Goal: Task Accomplishment & Management: Manage account settings

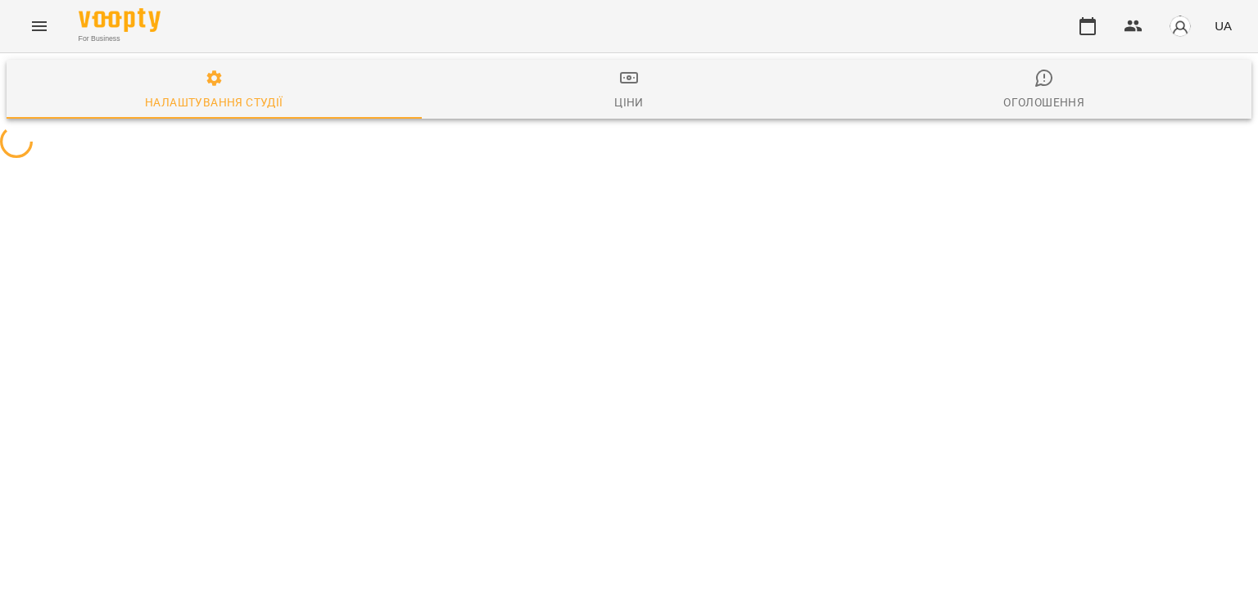
select select "**"
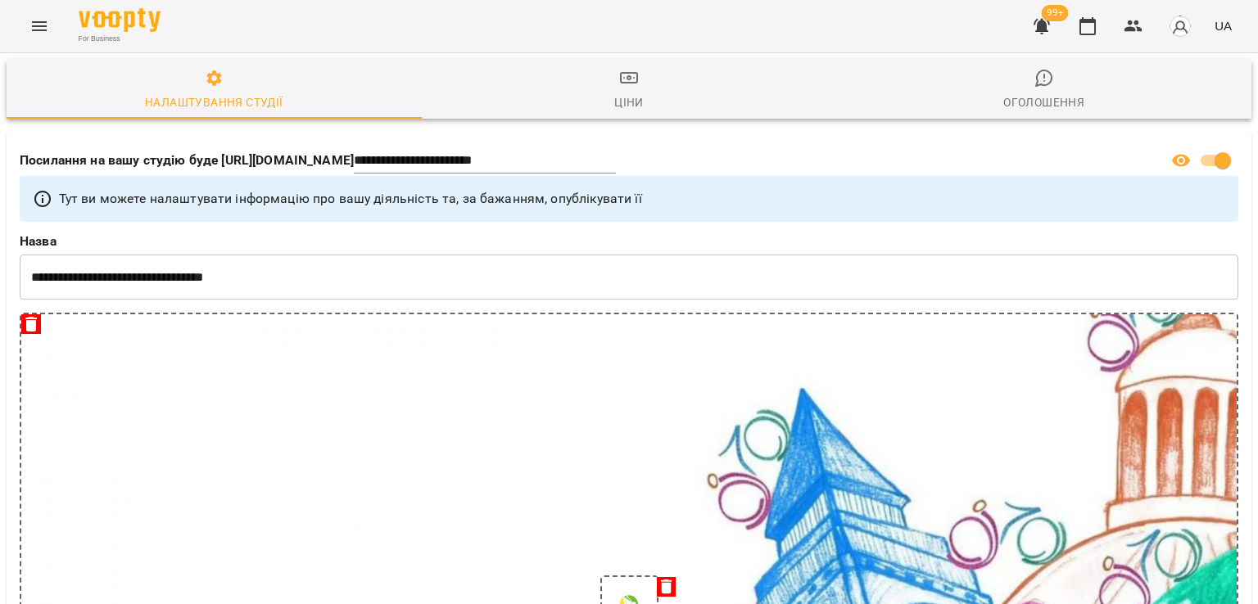
click at [1052, 34] on icon "button" at bounding box center [1042, 26] width 20 height 20
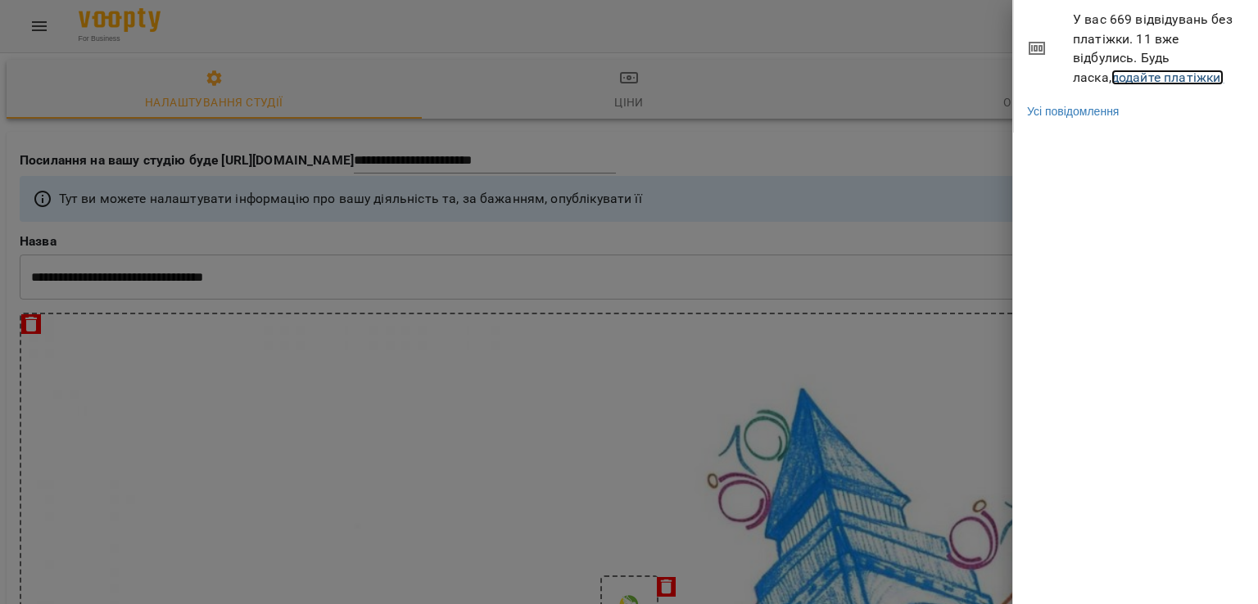
click at [1133, 79] on link "додайте платіжки!" at bounding box center [1167, 78] width 113 height 16
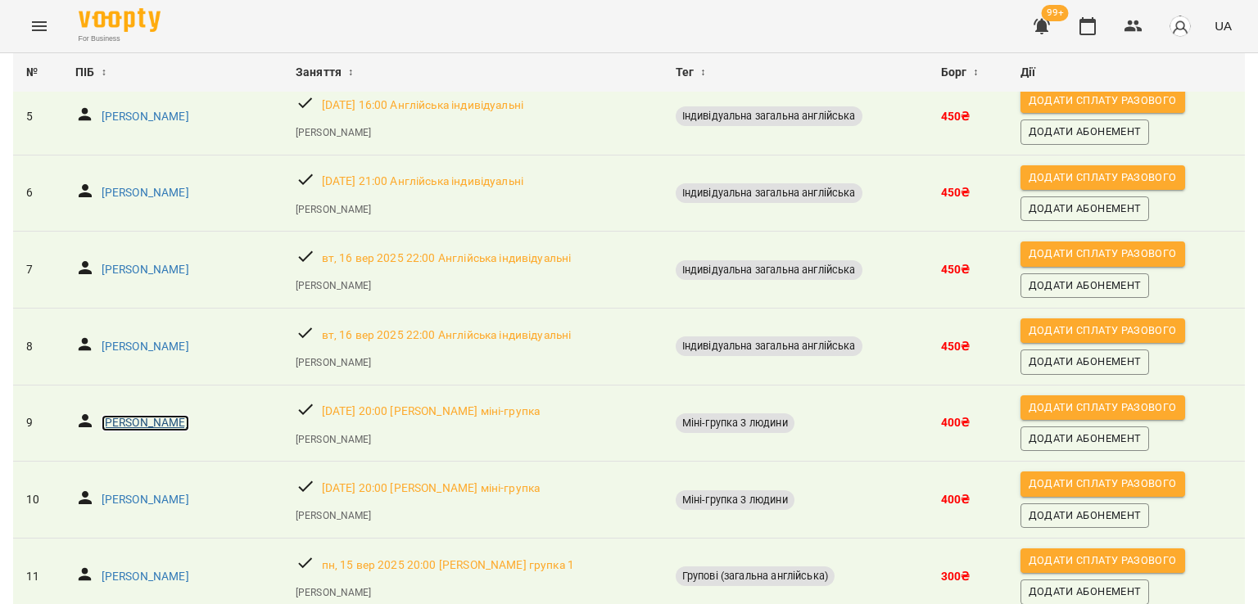
scroll to position [520, 0]
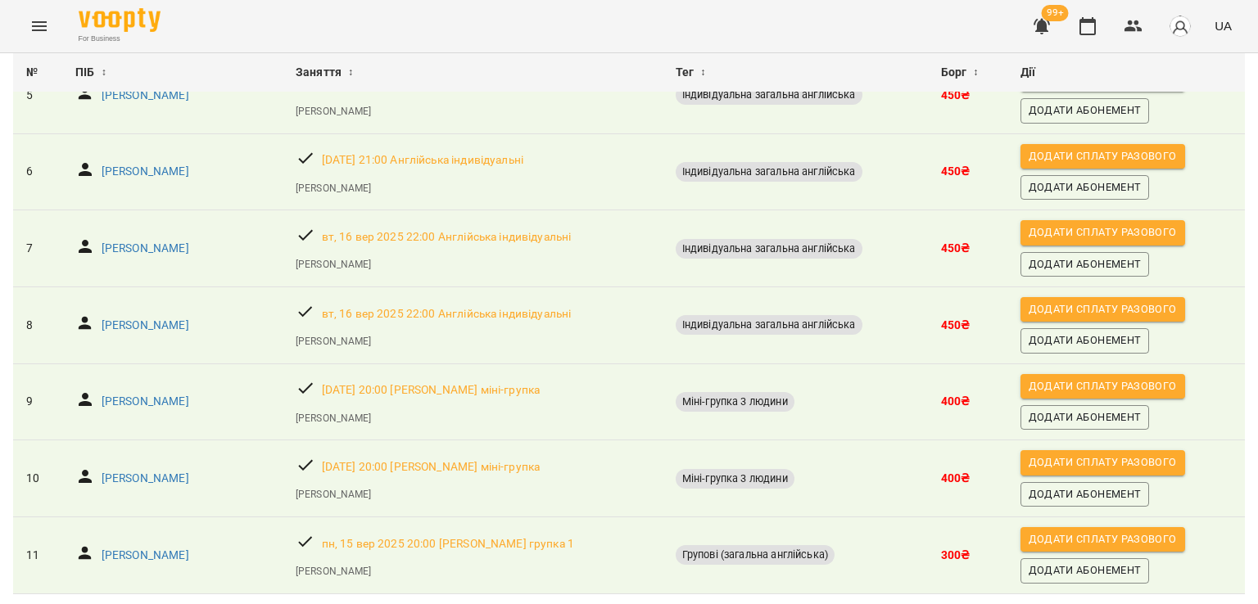
click at [48, 17] on button "Menu" at bounding box center [39, 26] width 39 height 39
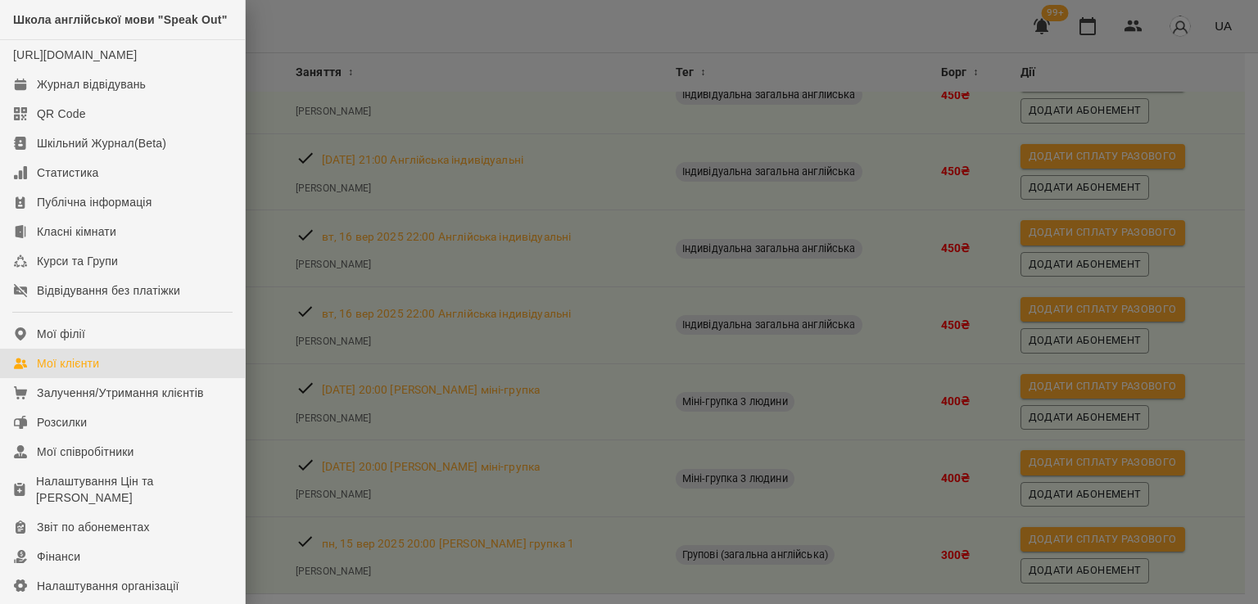
click at [95, 372] on div "Мої клієнти" at bounding box center [68, 363] width 62 height 16
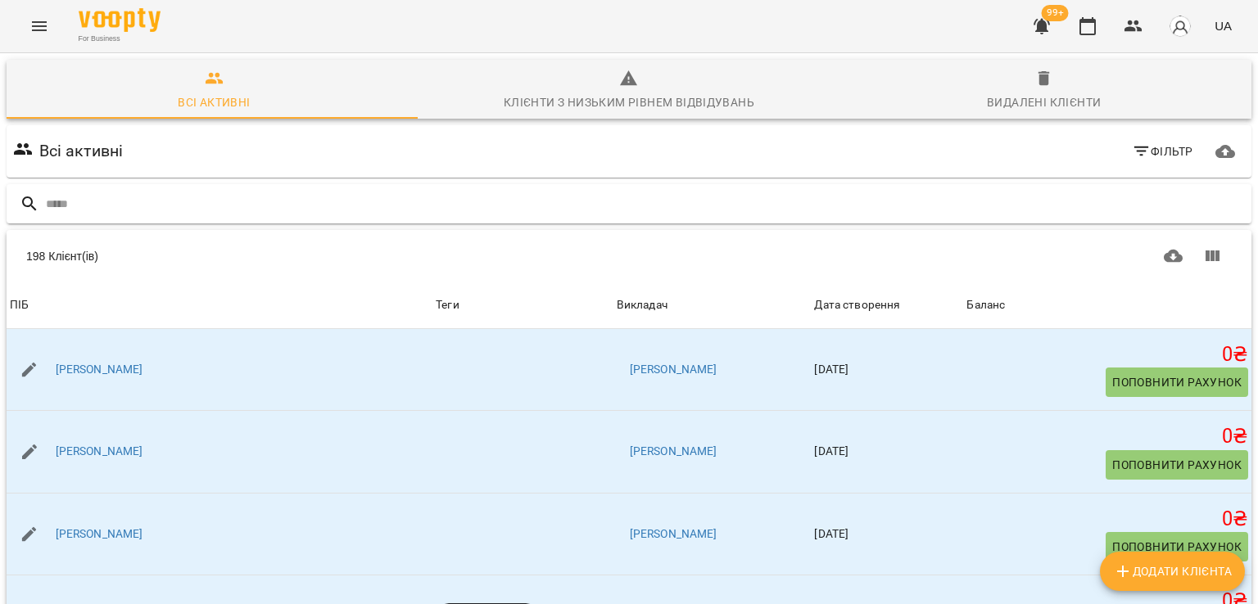
click at [169, 185] on div at bounding box center [629, 204] width 1245 height 40
click at [158, 209] on input "text" at bounding box center [645, 204] width 1199 height 27
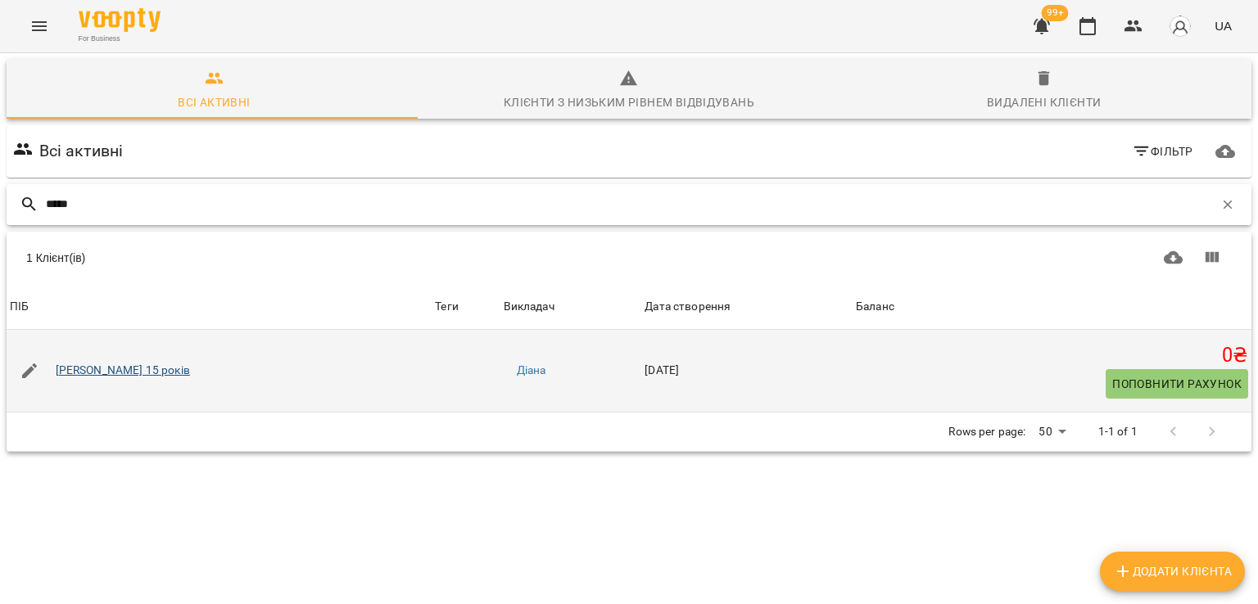
type input "*****"
click at [178, 377] on link "Тетяна Тарасенко 15 років" at bounding box center [123, 371] width 134 height 16
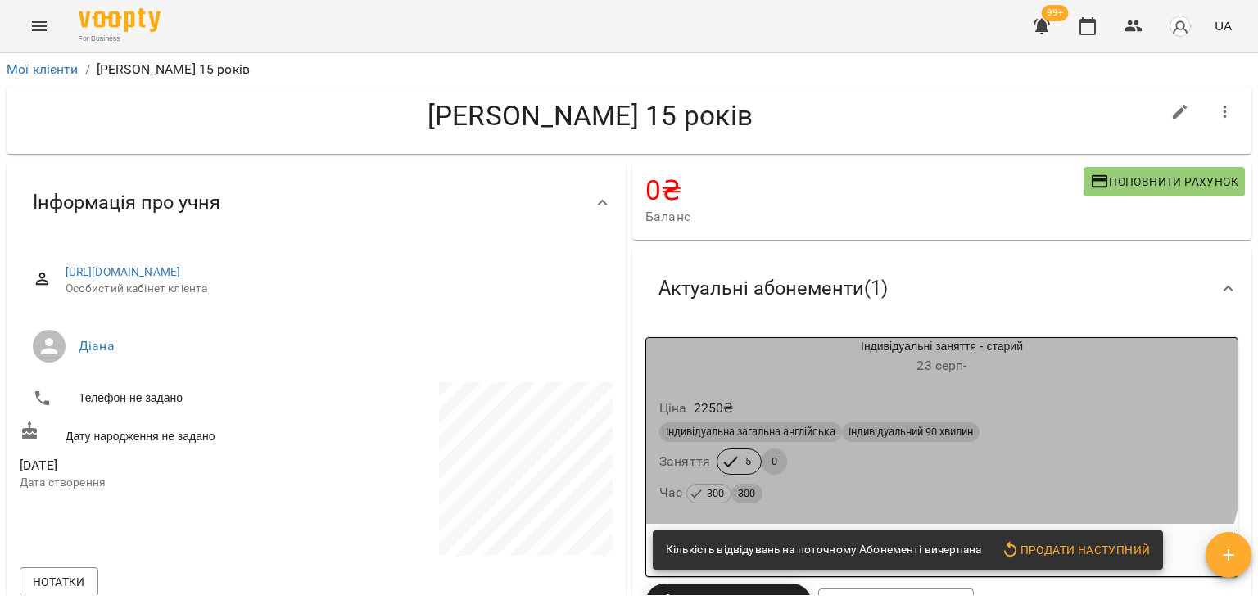
click at [786, 408] on div "Ціна 2250 ₴" at bounding box center [942, 408] width 572 height 29
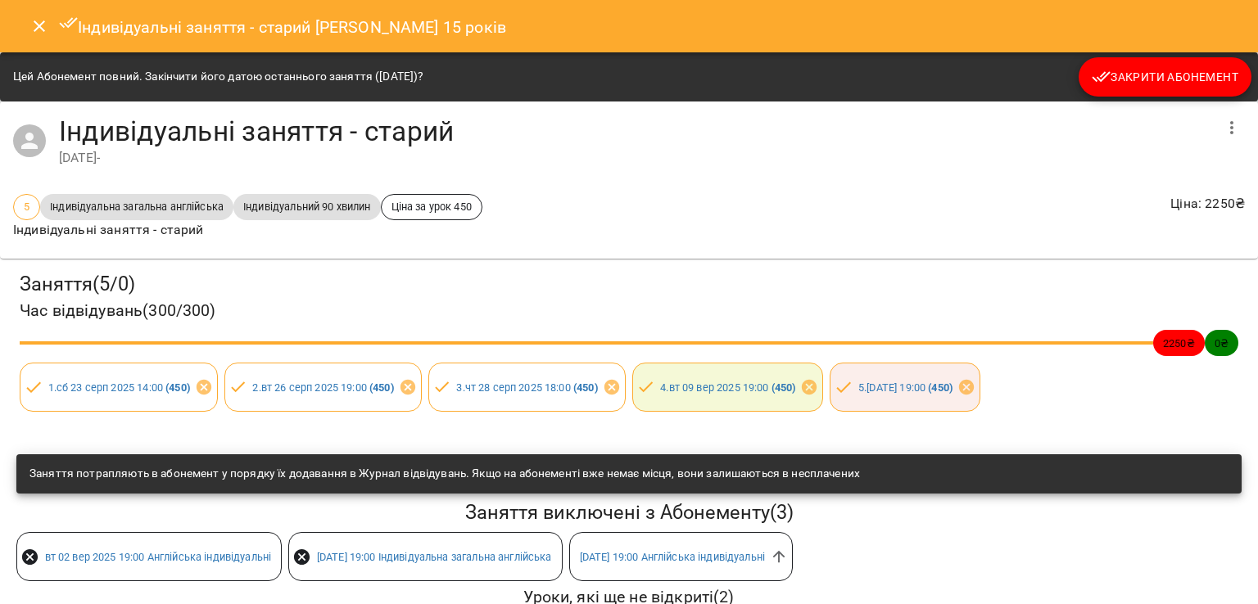
click at [1120, 84] on span "Закрити Абонемент" at bounding box center [1165, 77] width 147 height 20
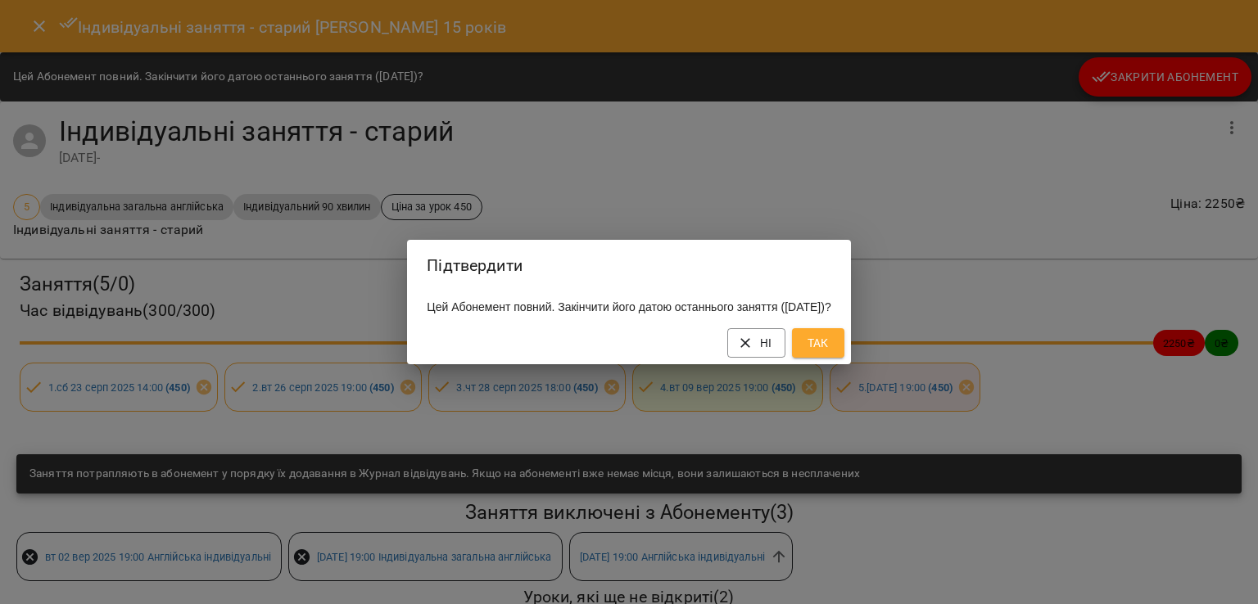
click at [844, 347] on button "Так" at bounding box center [818, 342] width 52 height 29
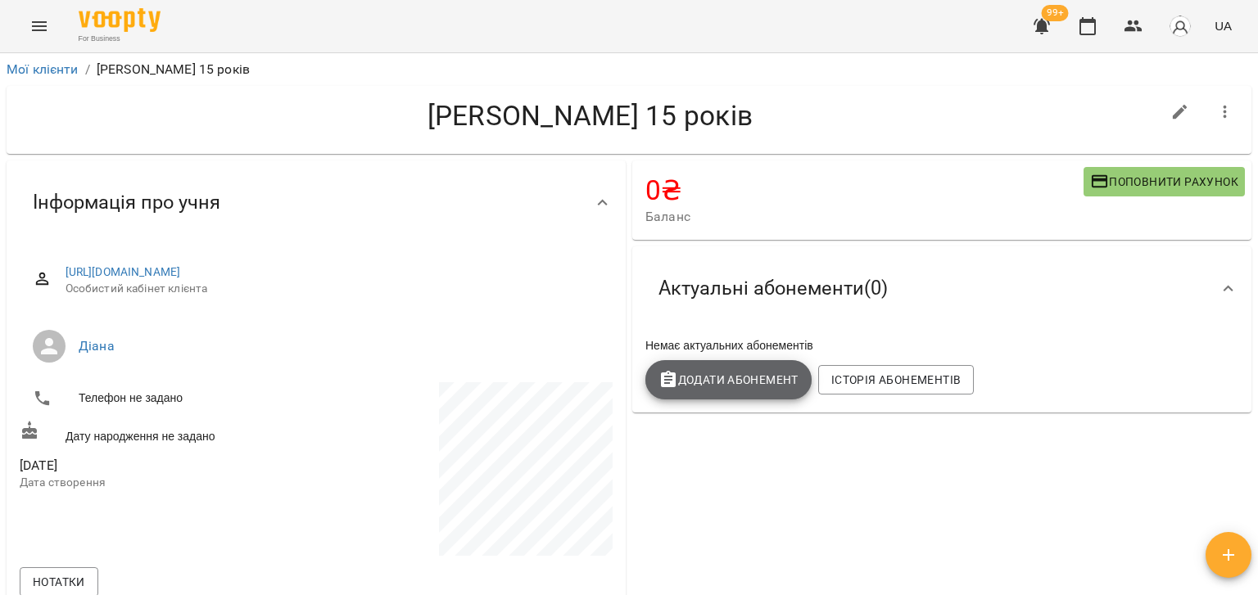
click at [761, 390] on span "Додати Абонемент" at bounding box center [728, 380] width 140 height 20
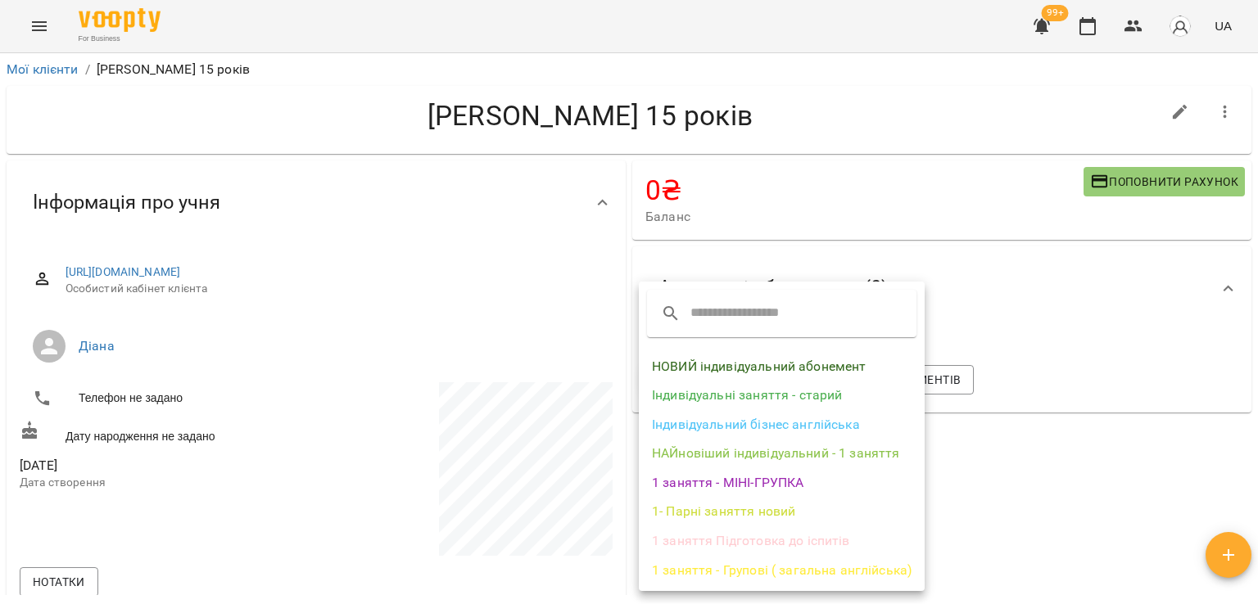
click at [767, 377] on li "НОВИЙ індивідуальний абонемент" at bounding box center [782, 366] width 286 height 29
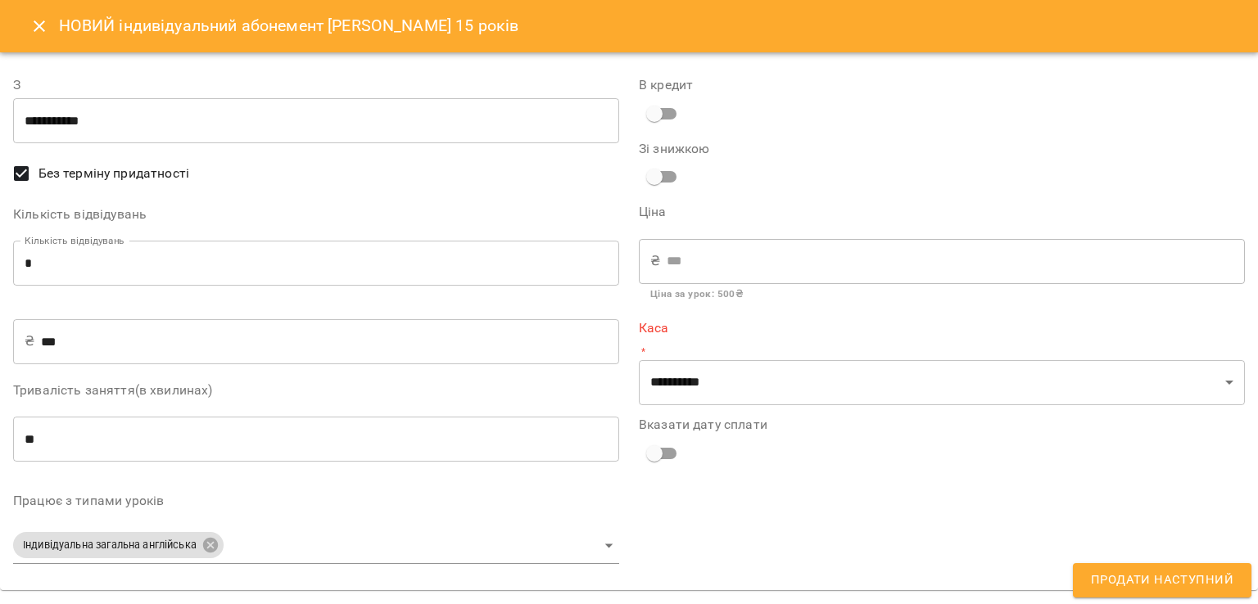
type input "**********"
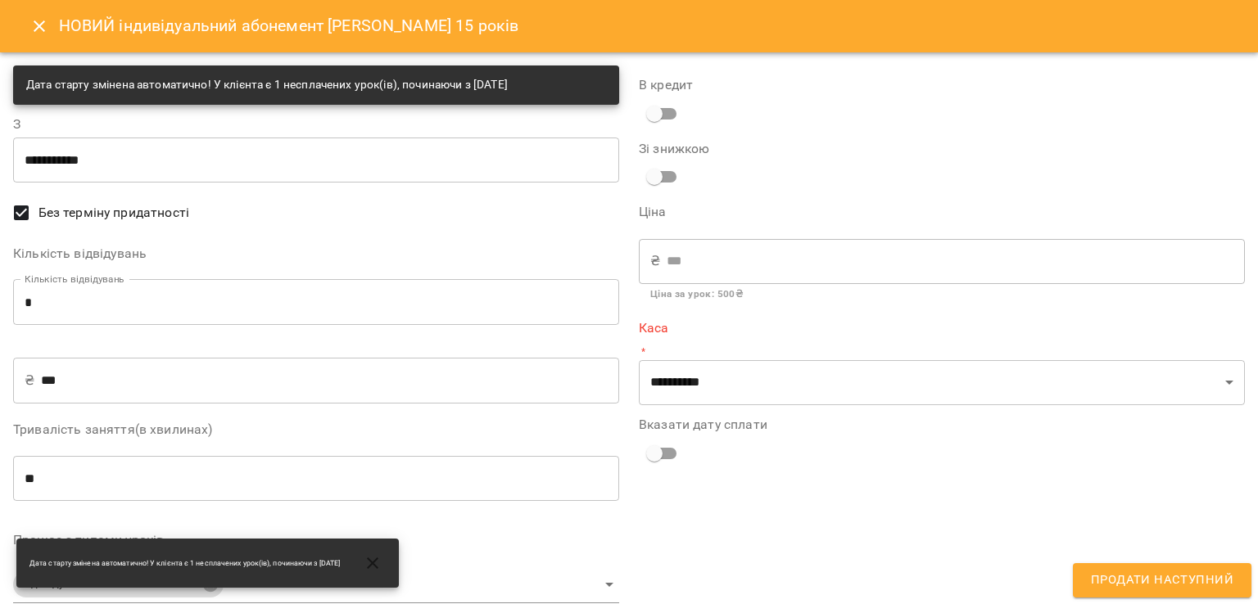
click at [370, 309] on input "*" at bounding box center [316, 302] width 606 height 46
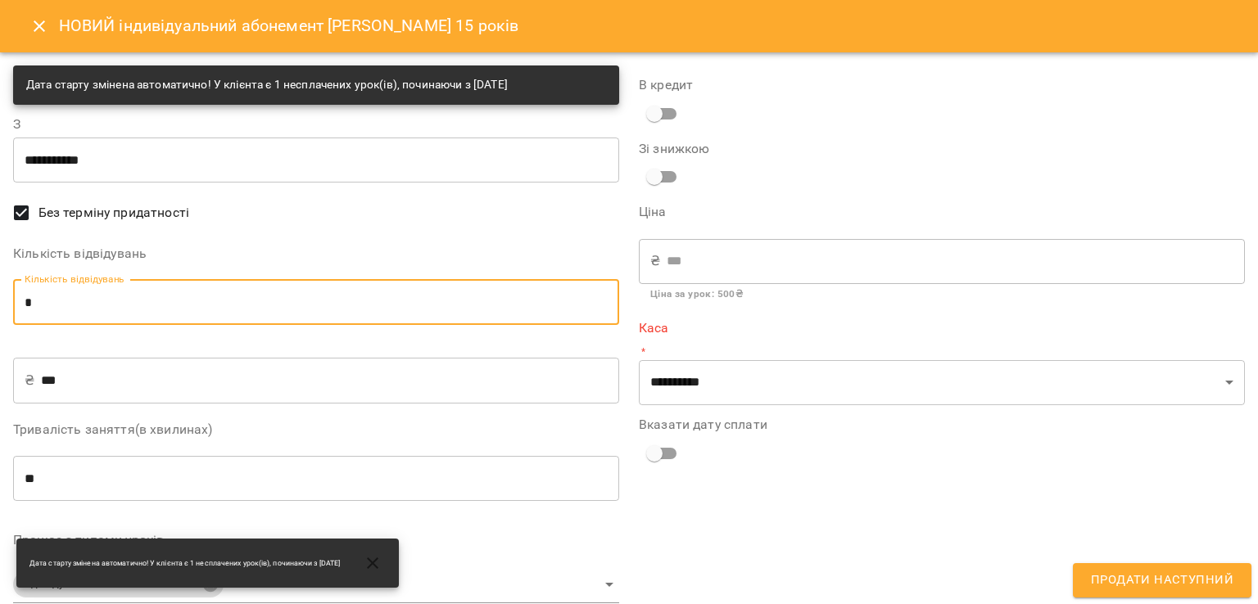
click at [370, 309] on input "*" at bounding box center [316, 302] width 606 height 46
type input "*"
type input "****"
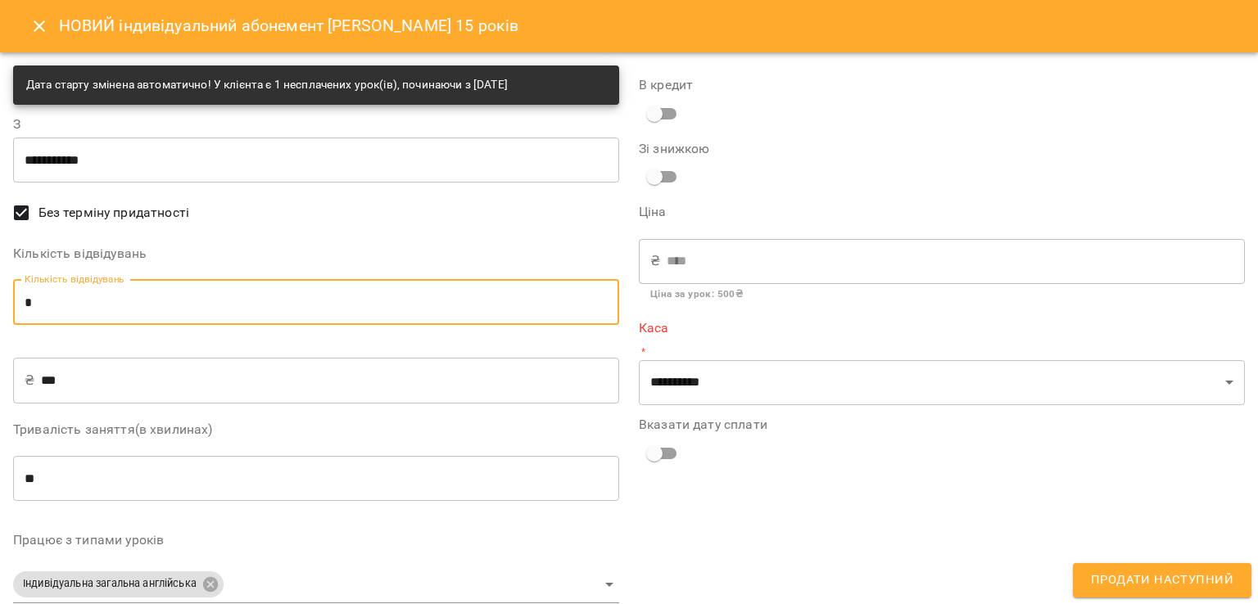
type input "*"
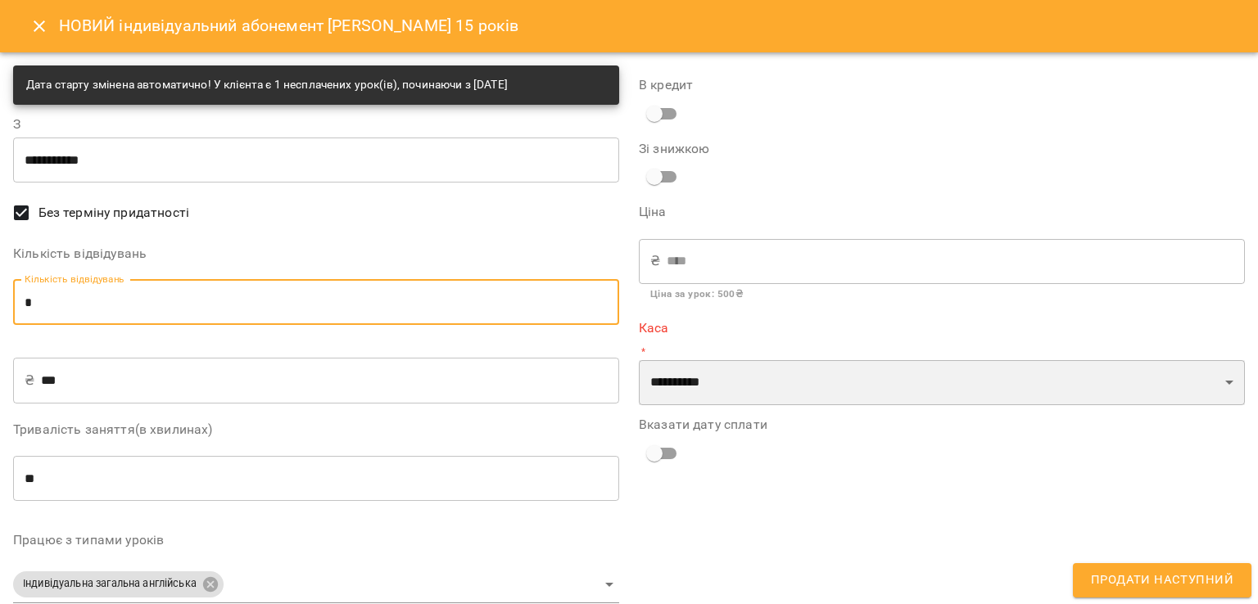
click at [678, 400] on select "**********" at bounding box center [942, 383] width 606 height 46
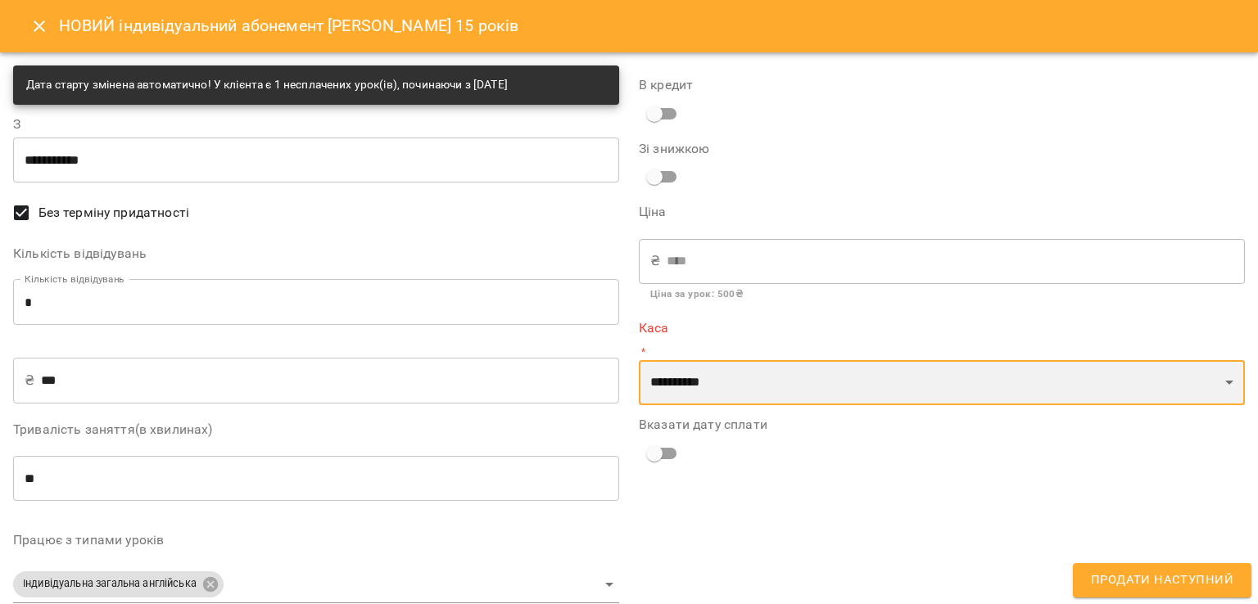
select select "****"
click at [639, 360] on select "**********" at bounding box center [942, 383] width 606 height 46
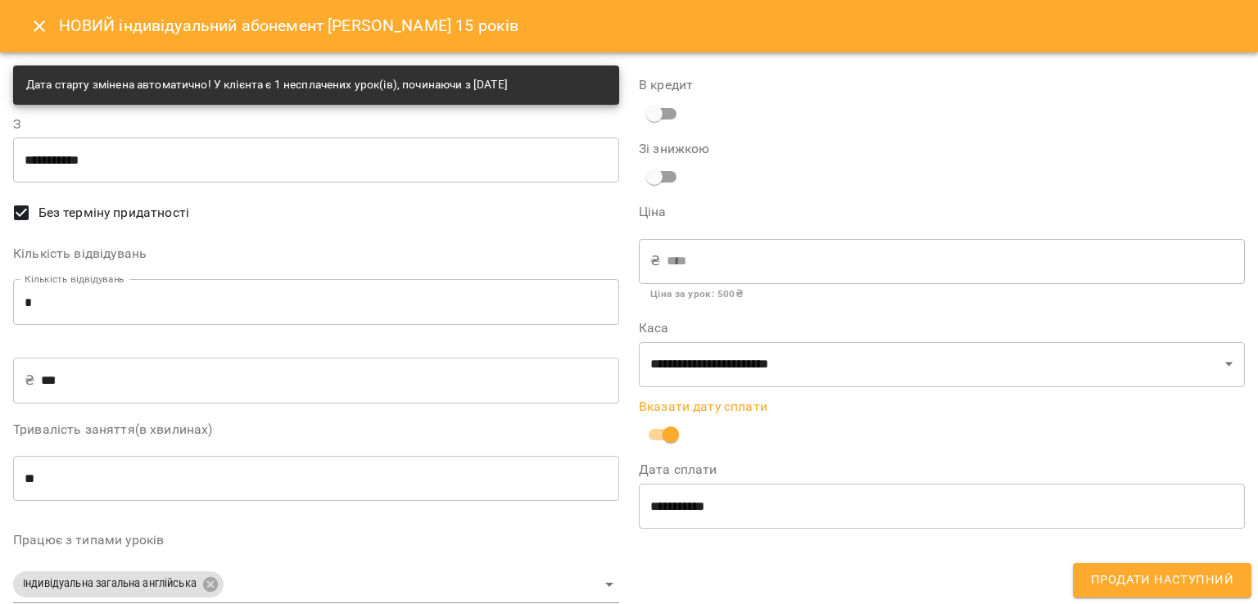
click at [1091, 571] on button "Продати наступний" at bounding box center [1162, 580] width 179 height 34
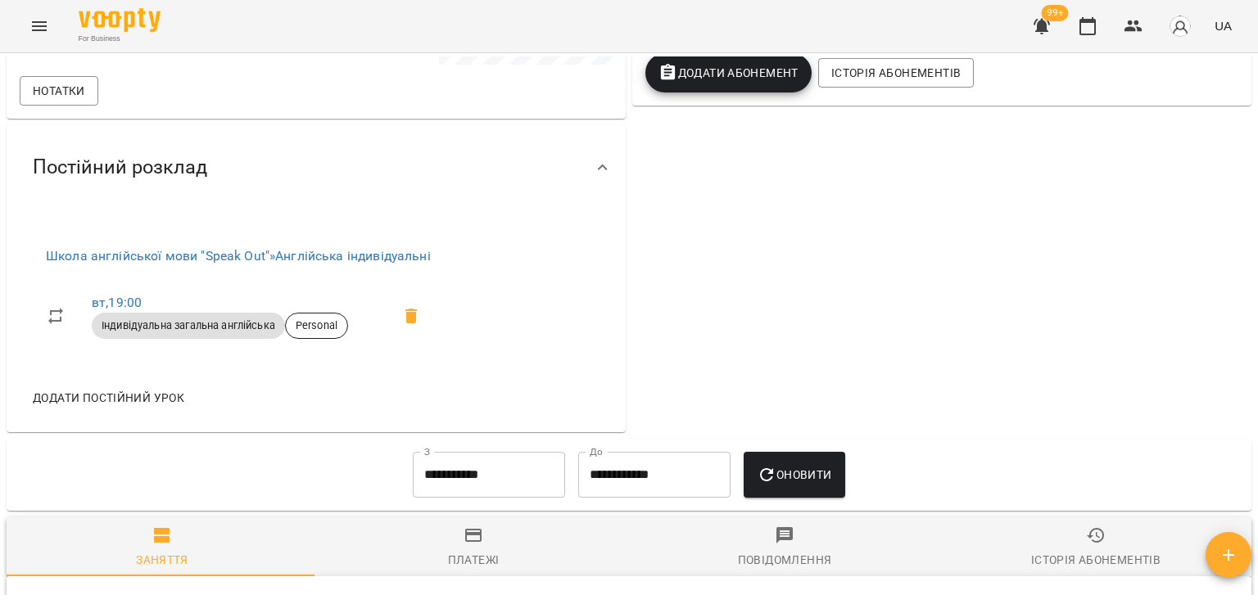
scroll to position [573, 0]
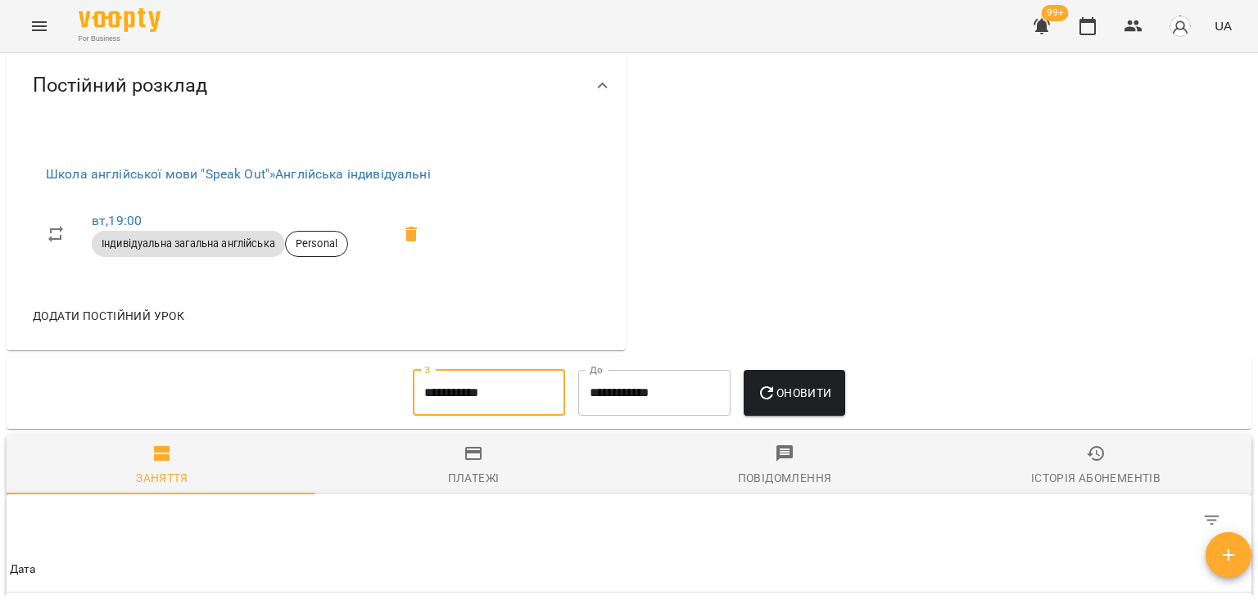
click at [495, 391] on input "**********" at bounding box center [489, 393] width 152 height 46
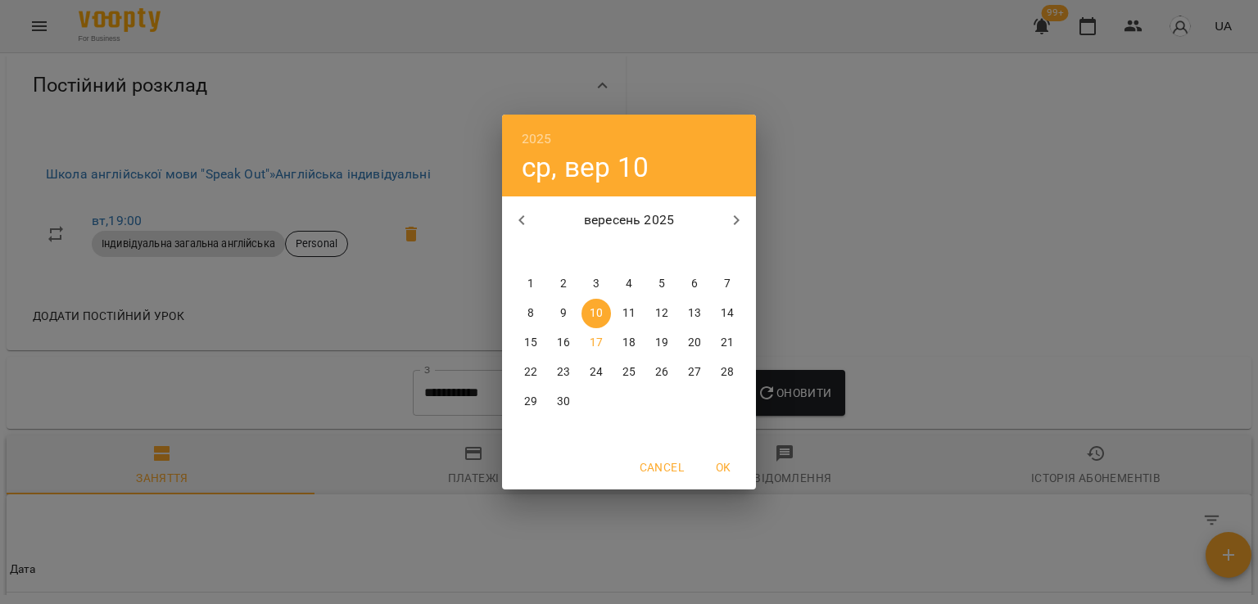
click at [518, 285] on span "1" at bounding box center [530, 284] width 29 height 16
type input "**********"
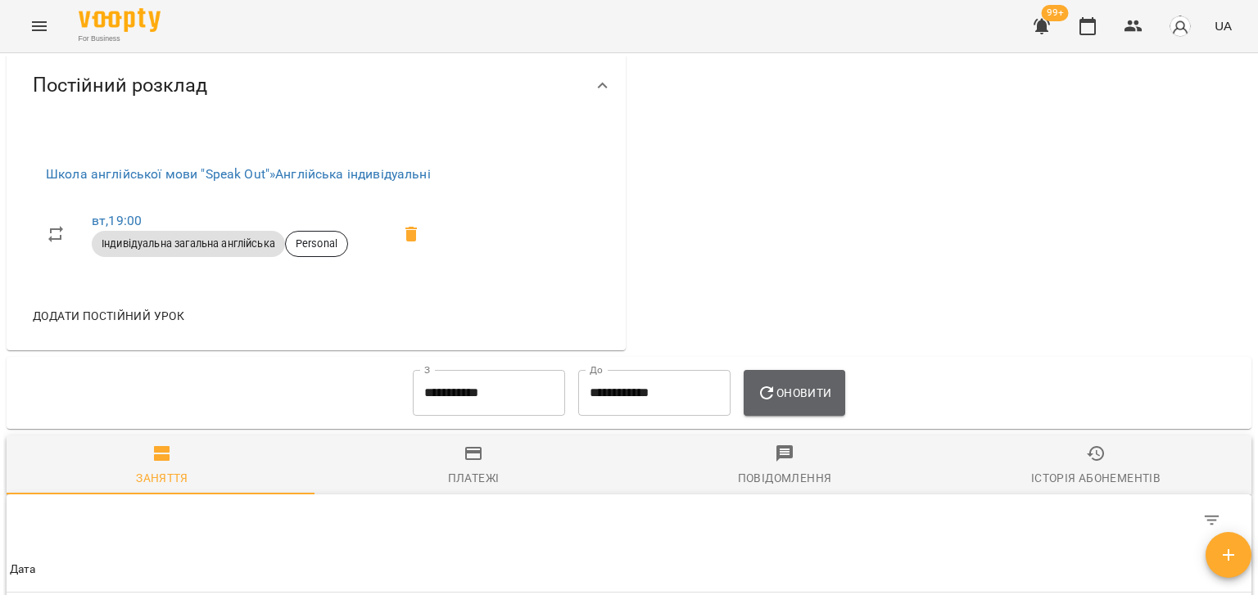
click at [844, 391] on button "Оновити" at bounding box center [794, 393] width 101 height 46
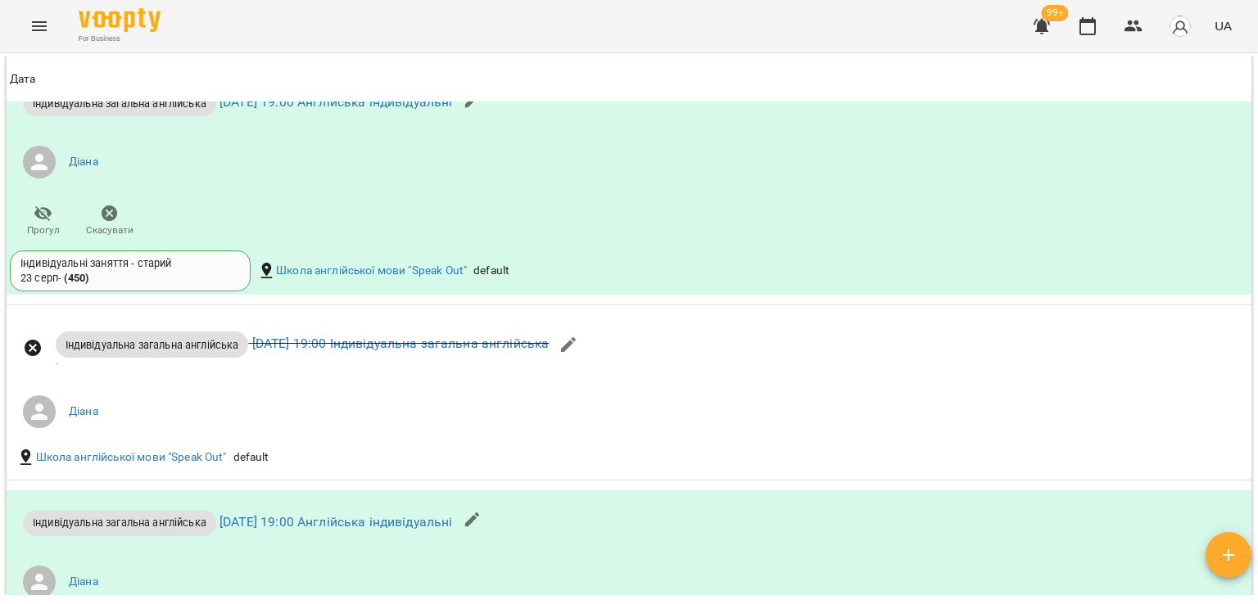
scroll to position [1788, 0]
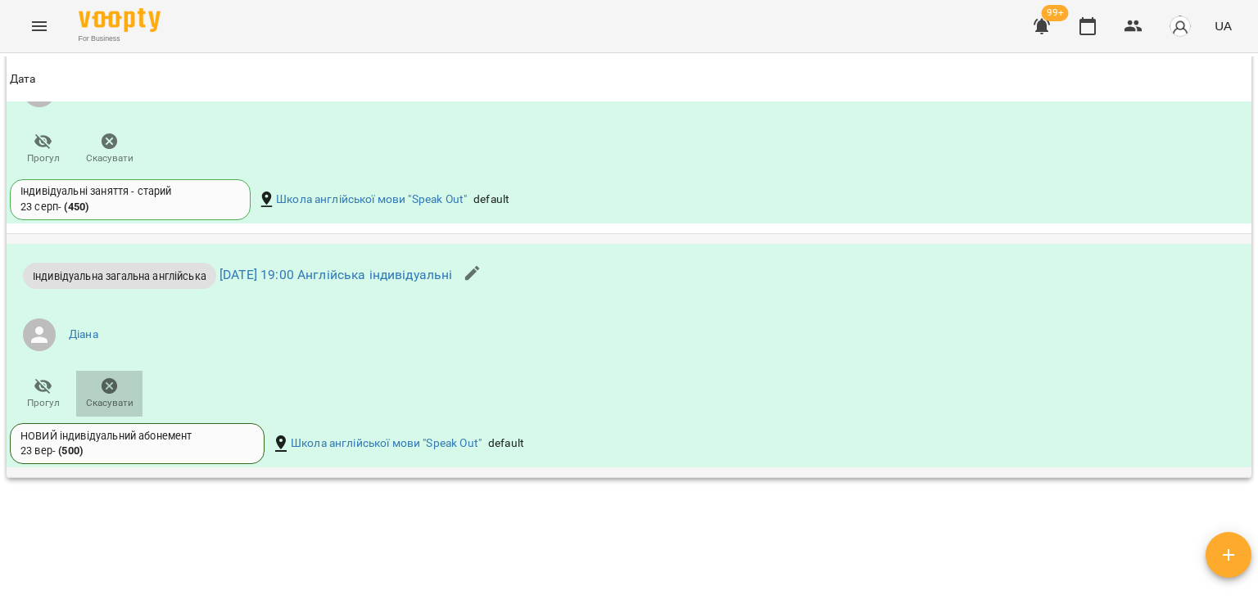
click at [109, 397] on span "Скасувати" at bounding box center [109, 403] width 47 height 14
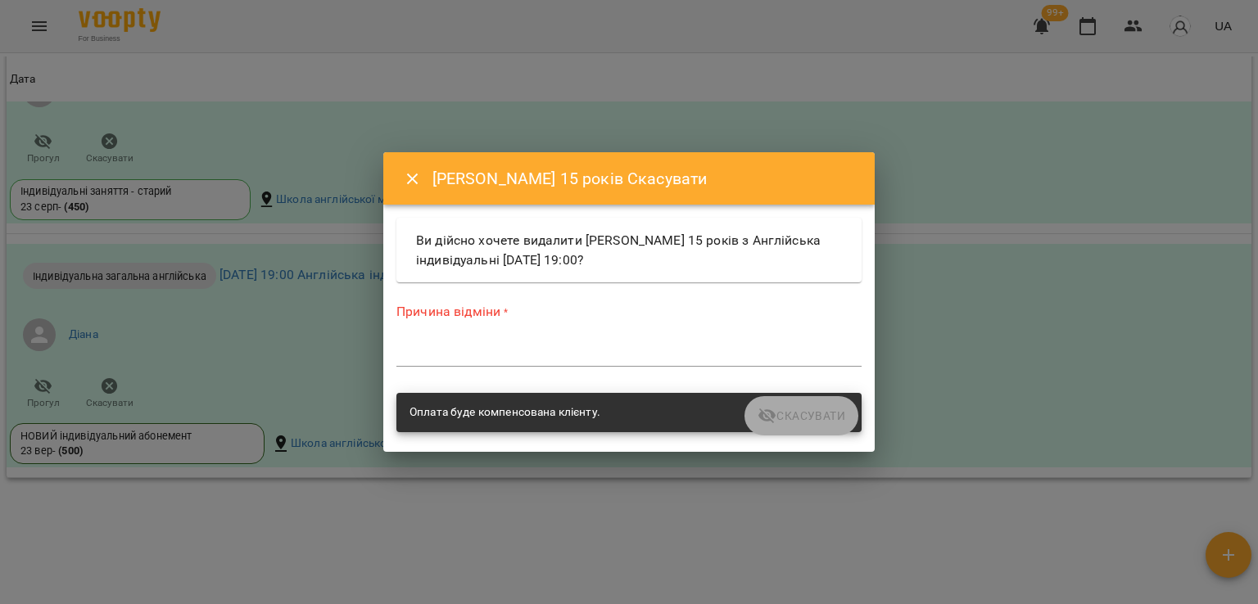
click at [443, 373] on div "Причина відміни * *" at bounding box center [628, 337] width 465 height 71
click at [449, 351] on textarea at bounding box center [628, 354] width 465 height 16
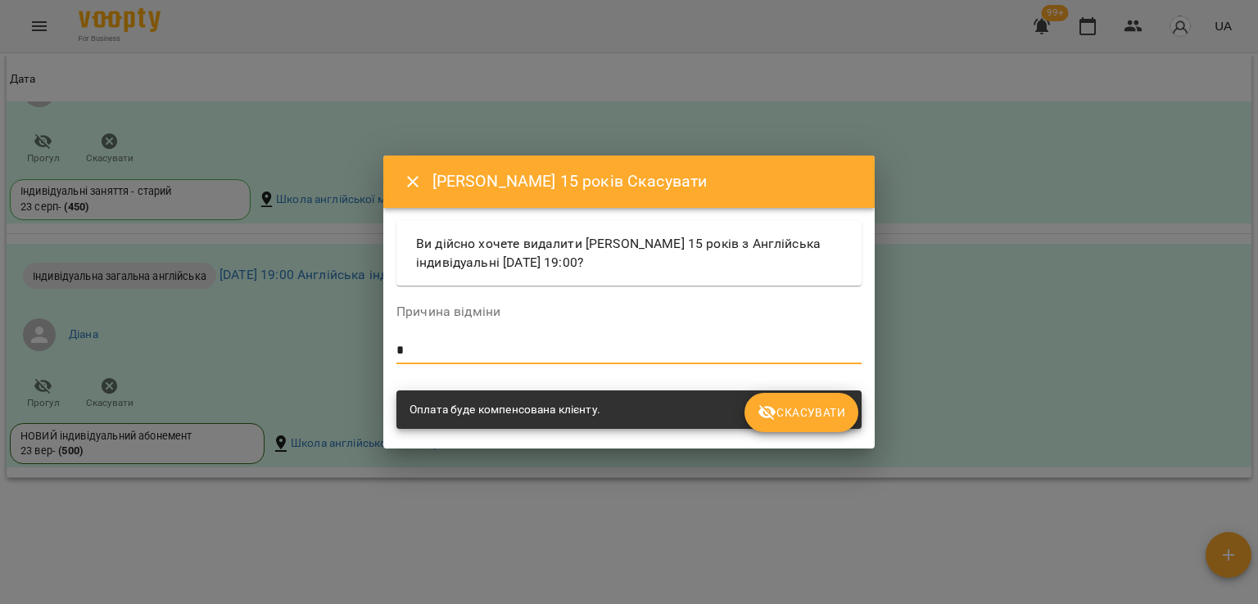
type textarea "*"
click at [806, 410] on span "Скасувати" at bounding box center [802, 413] width 88 height 20
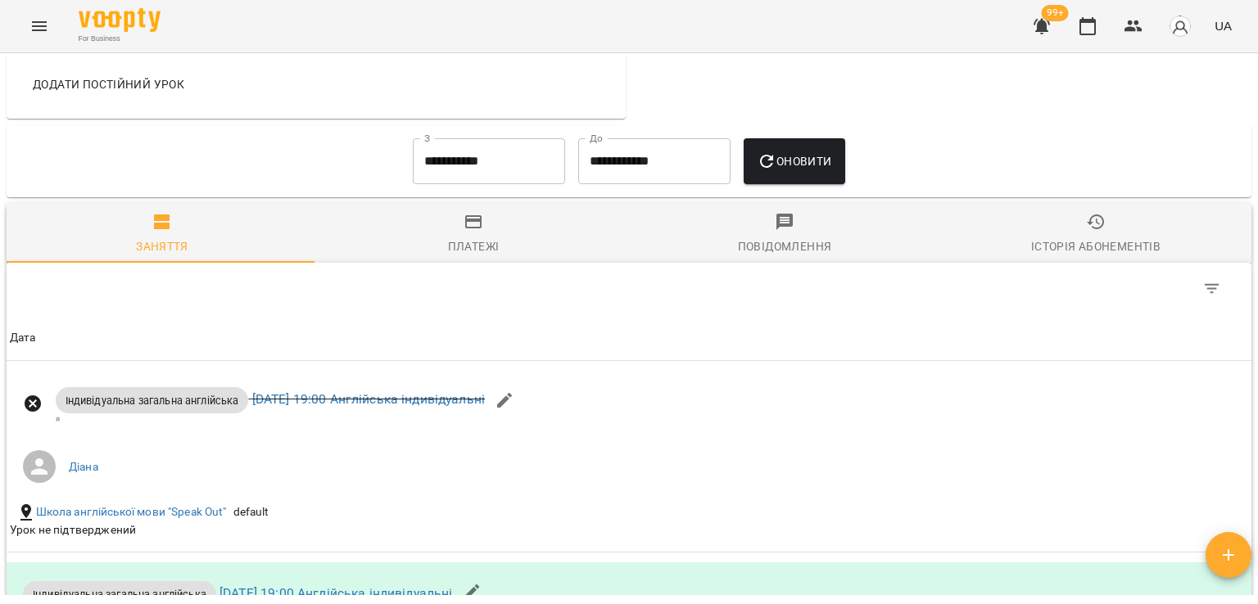
scroll to position [232, 0]
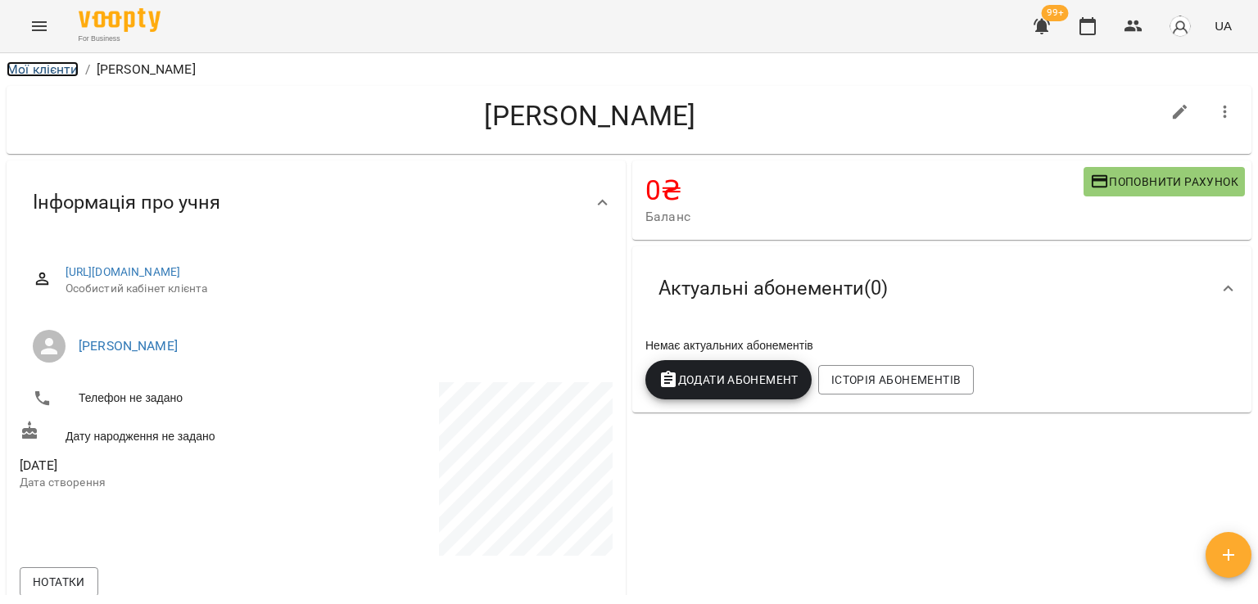
click at [35, 65] on link "Мої клієнти" at bounding box center [43, 69] width 72 height 16
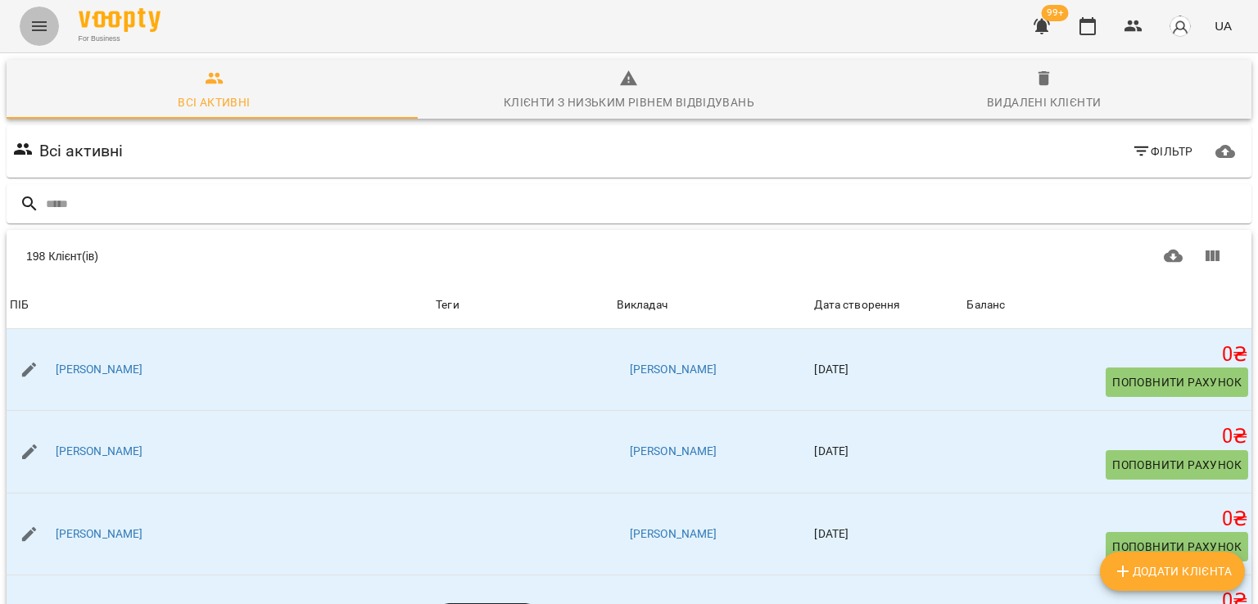
click at [32, 11] on button "Menu" at bounding box center [39, 26] width 39 height 39
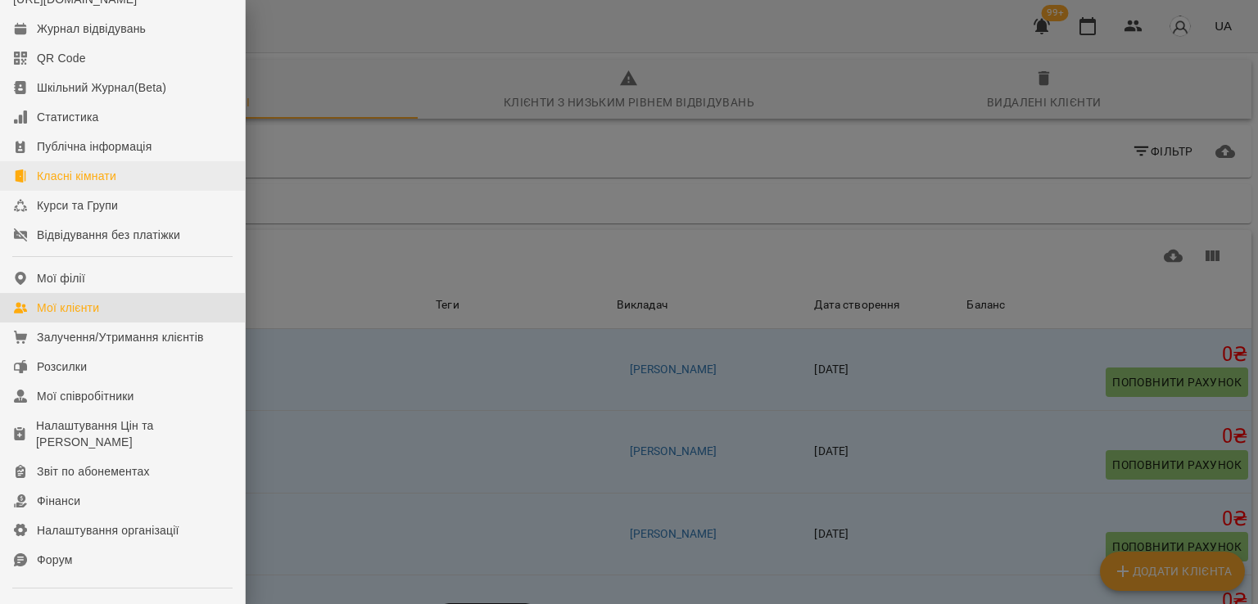
scroll to position [224, 0]
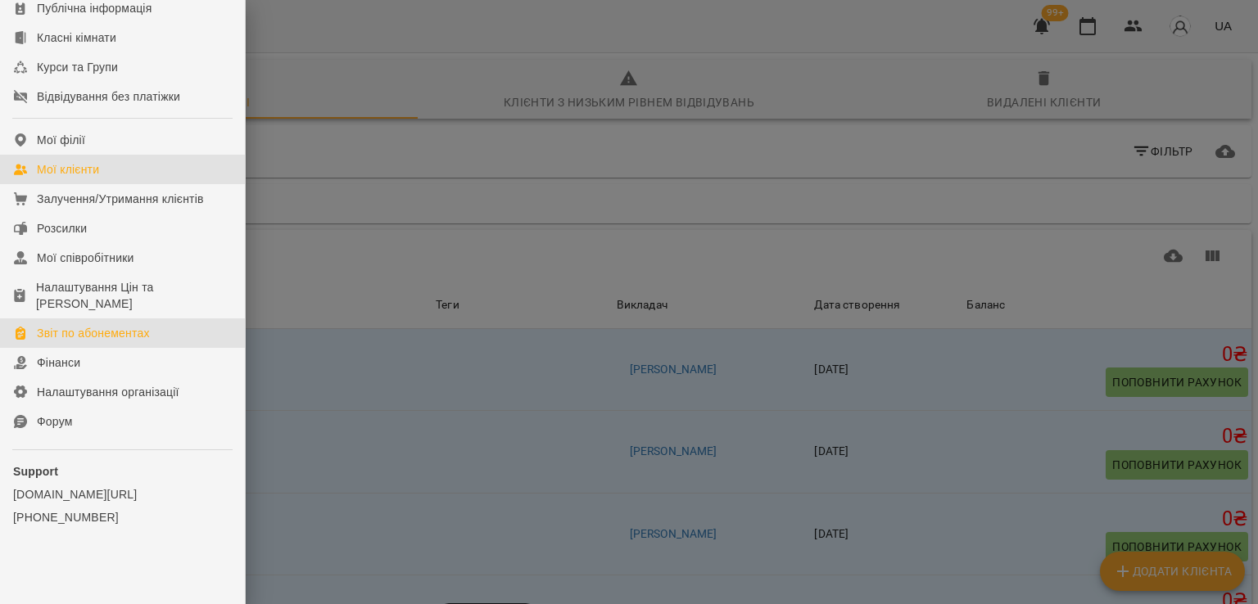
click at [103, 328] on div "Звіт по абонементах" at bounding box center [93, 333] width 113 height 16
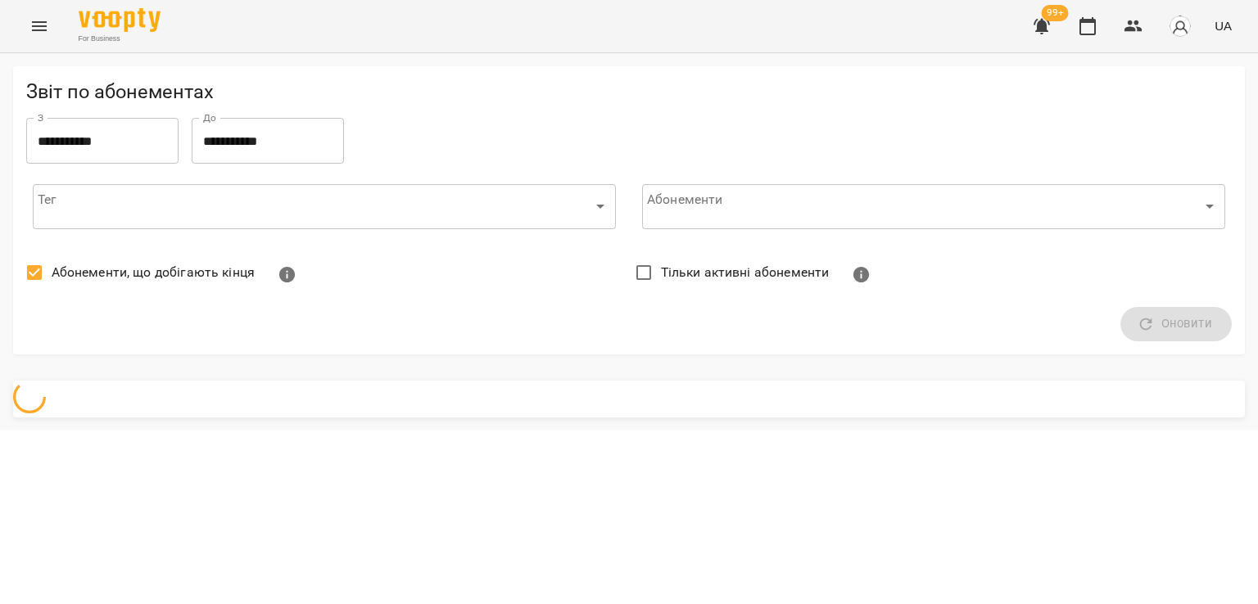
click at [121, 292] on div "Абонементи, що добігають кінця" at bounding box center [324, 275] width 609 height 52
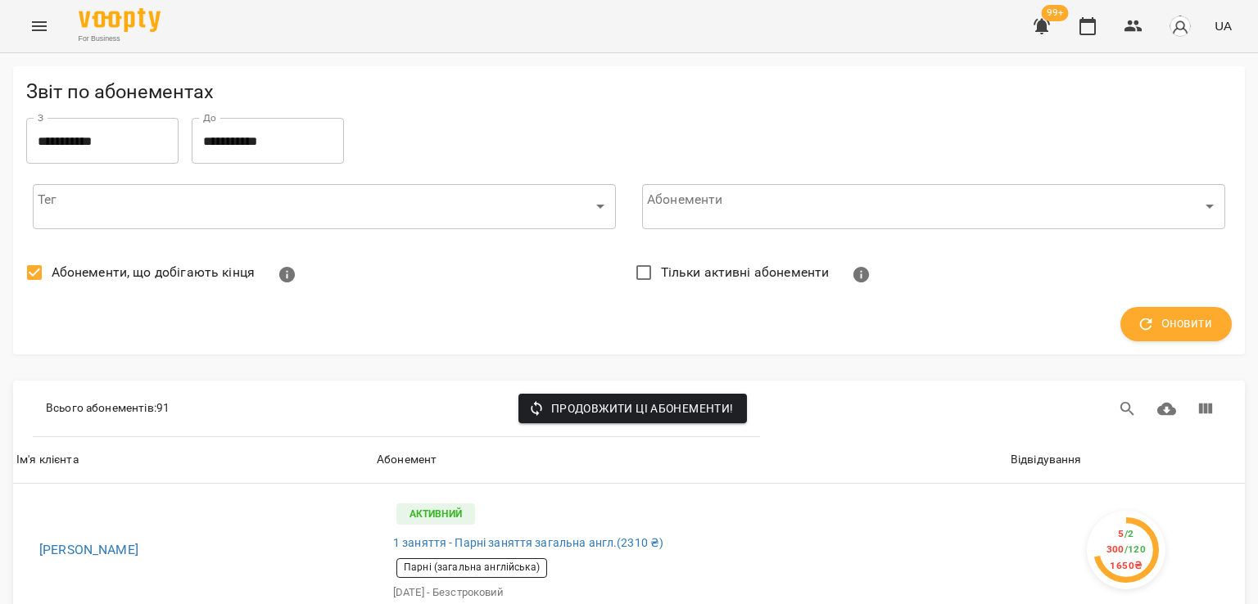
click at [121, 275] on span "Абонементи, що добігають кінця" at bounding box center [153, 273] width 203 height 20
click at [1120, 319] on button "Оновити" at bounding box center [1175, 324] width 111 height 34
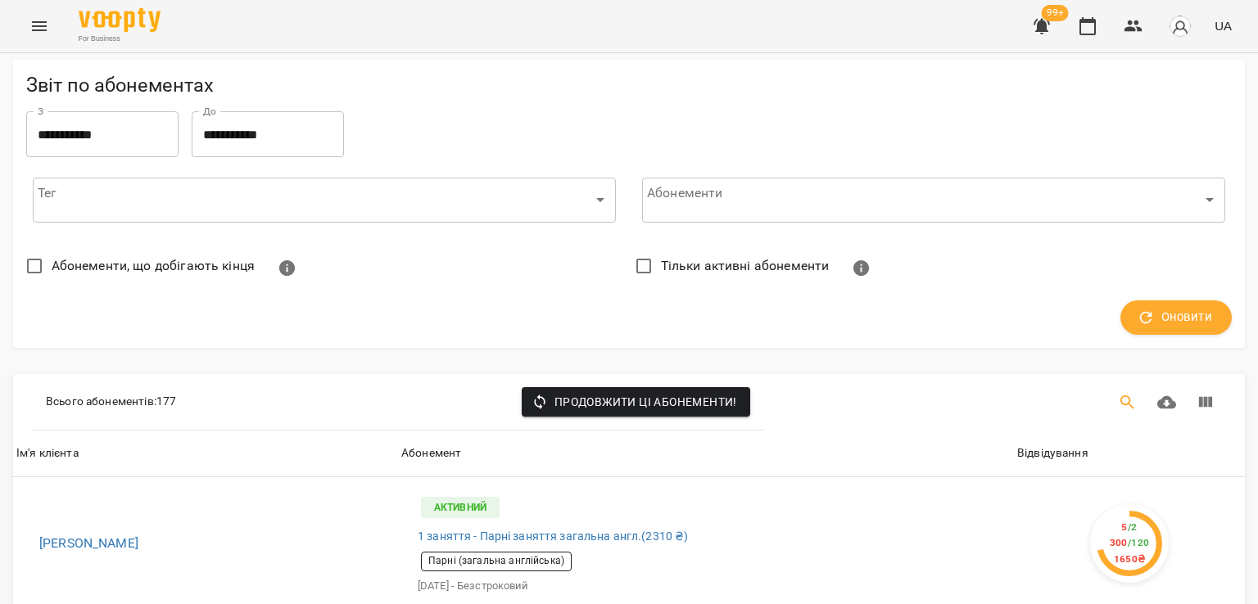
scroll to position [82, 0]
click at [1071, 444] on div "Відвідування" at bounding box center [1052, 454] width 71 height 20
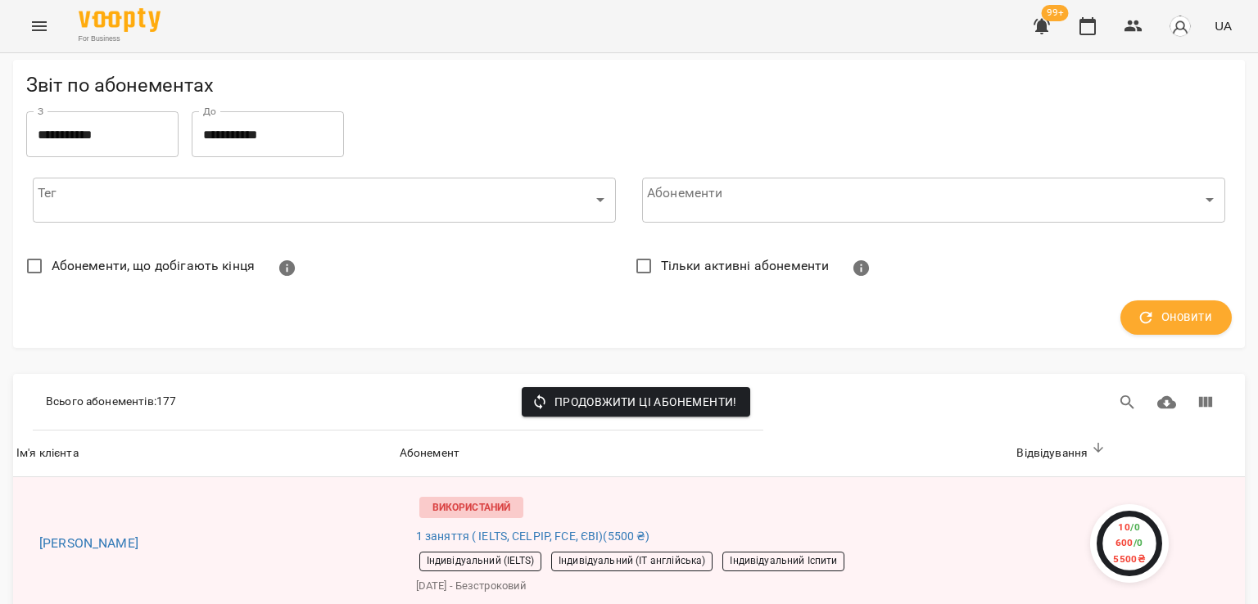
scroll to position [737, 0]
click at [35, 42] on button "Menu" at bounding box center [39, 26] width 39 height 39
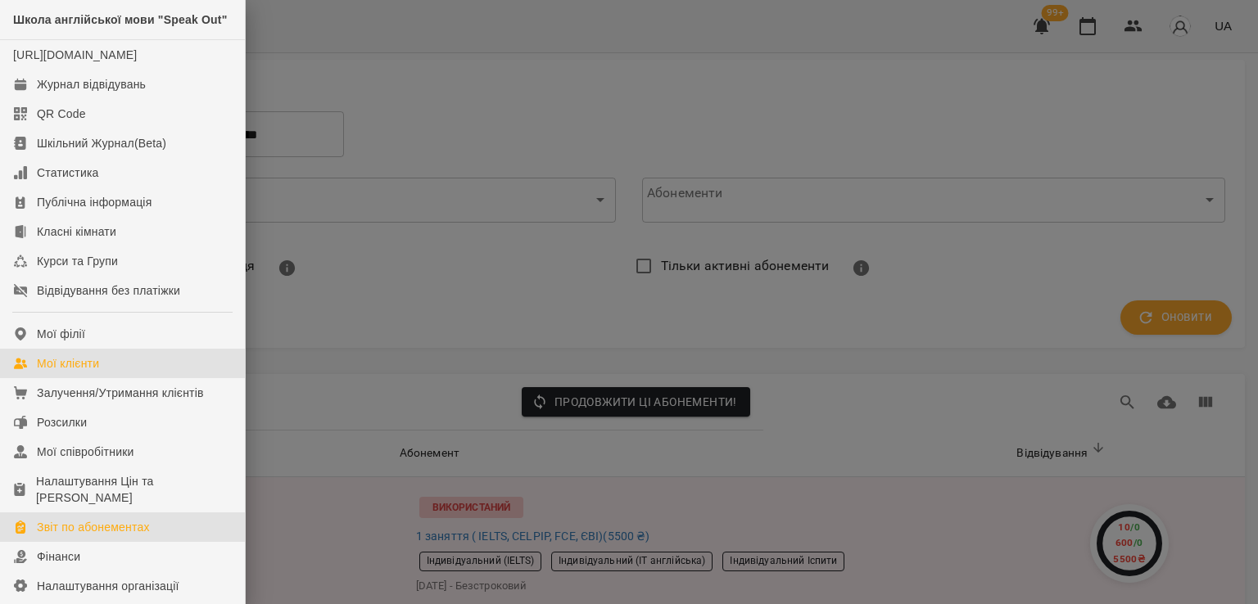
click at [95, 372] on div "Мої клієнти" at bounding box center [68, 363] width 62 height 16
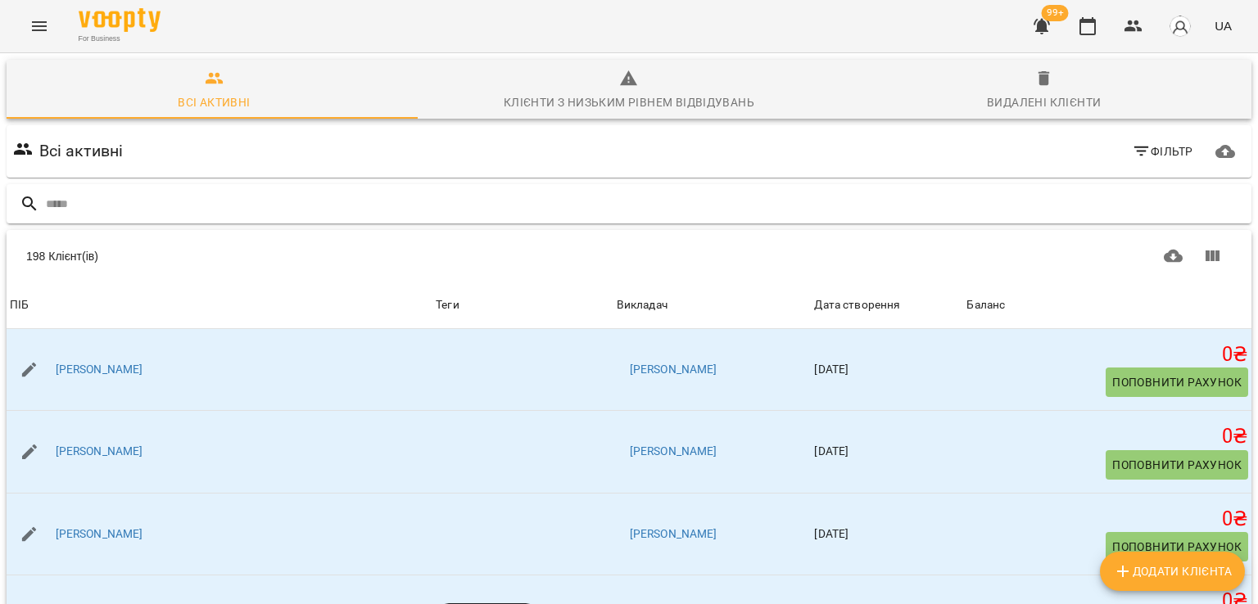
click at [167, 204] on input "text" at bounding box center [645, 204] width 1199 height 27
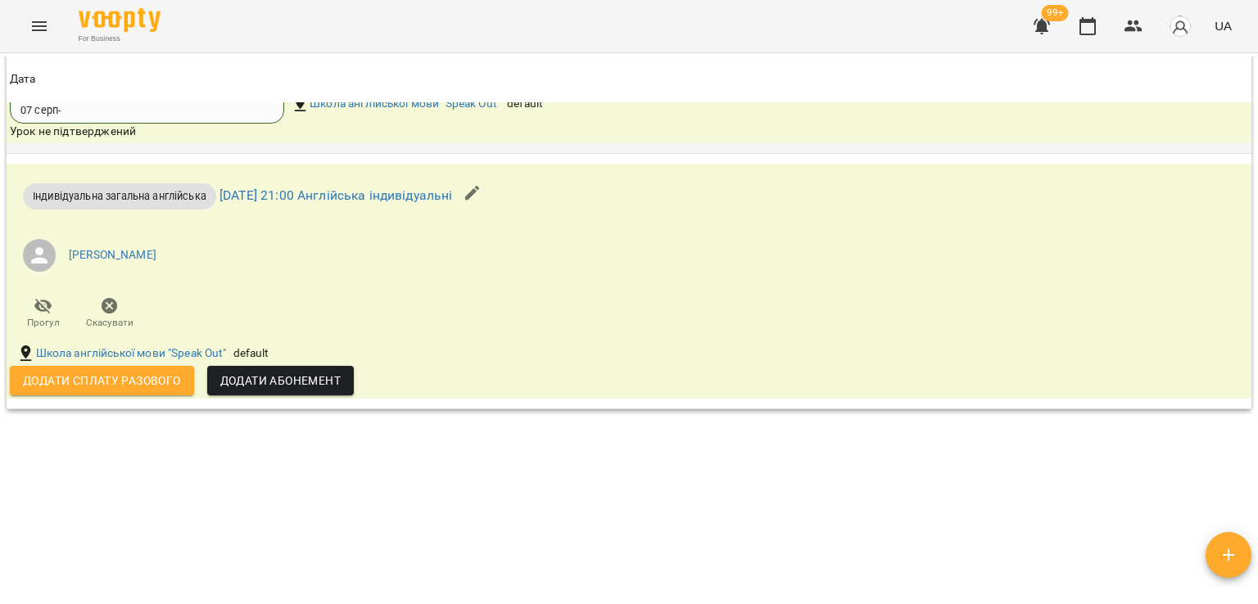
scroll to position [1720, 0]
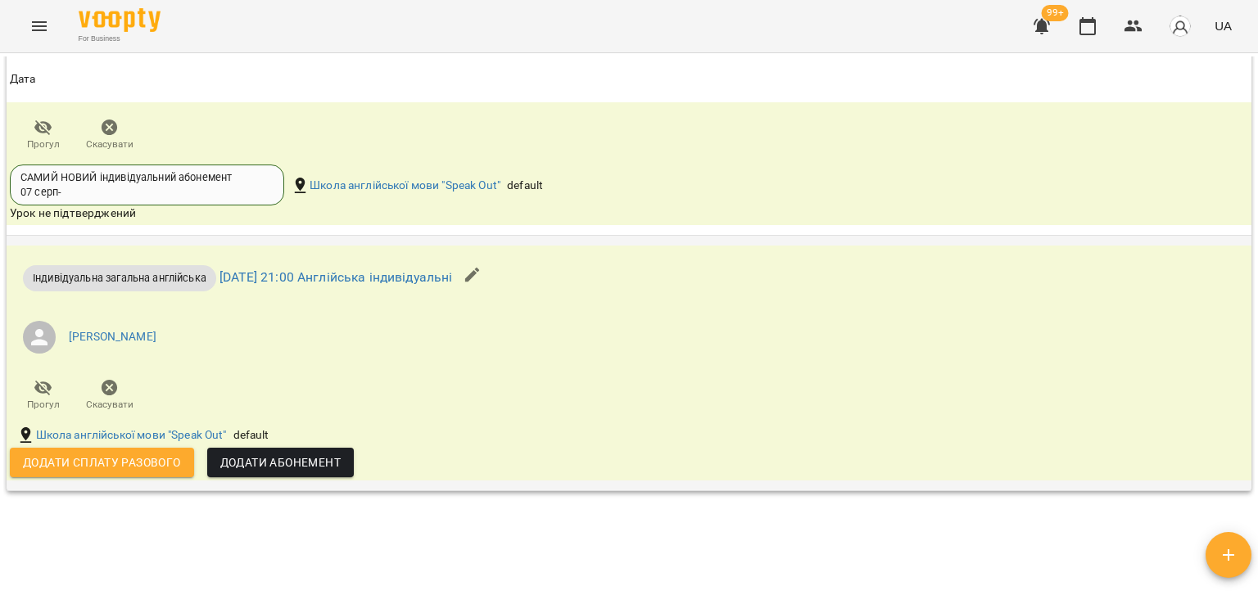
click at [115, 398] on span "Скасувати" at bounding box center [109, 405] width 47 height 14
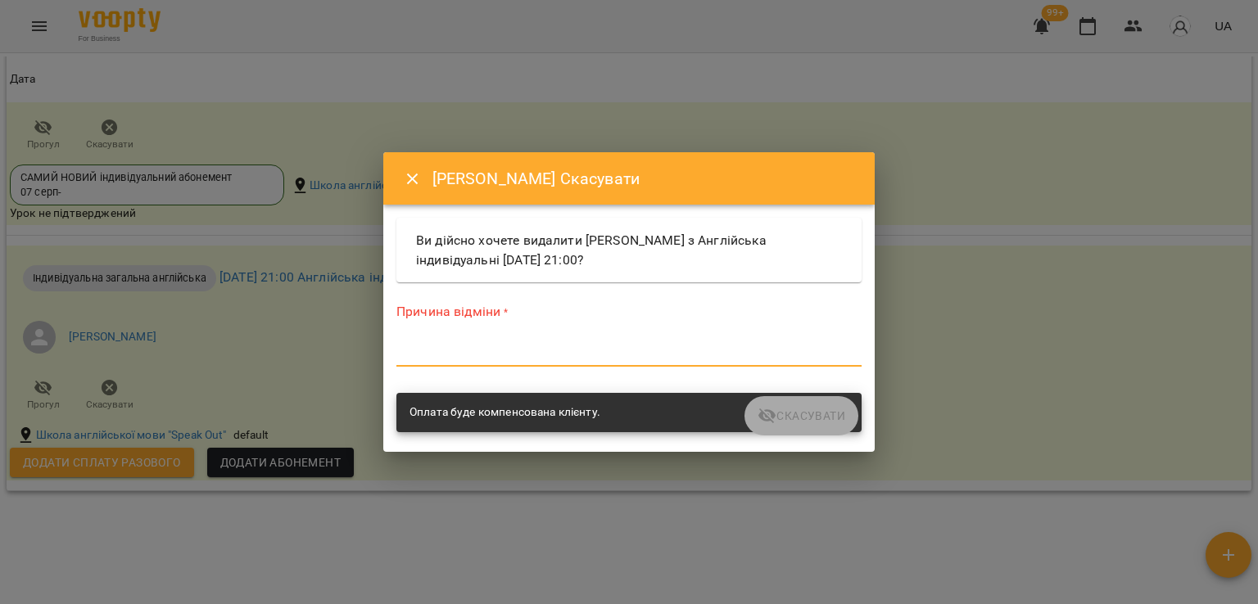
click at [599, 354] on textarea at bounding box center [628, 354] width 465 height 16
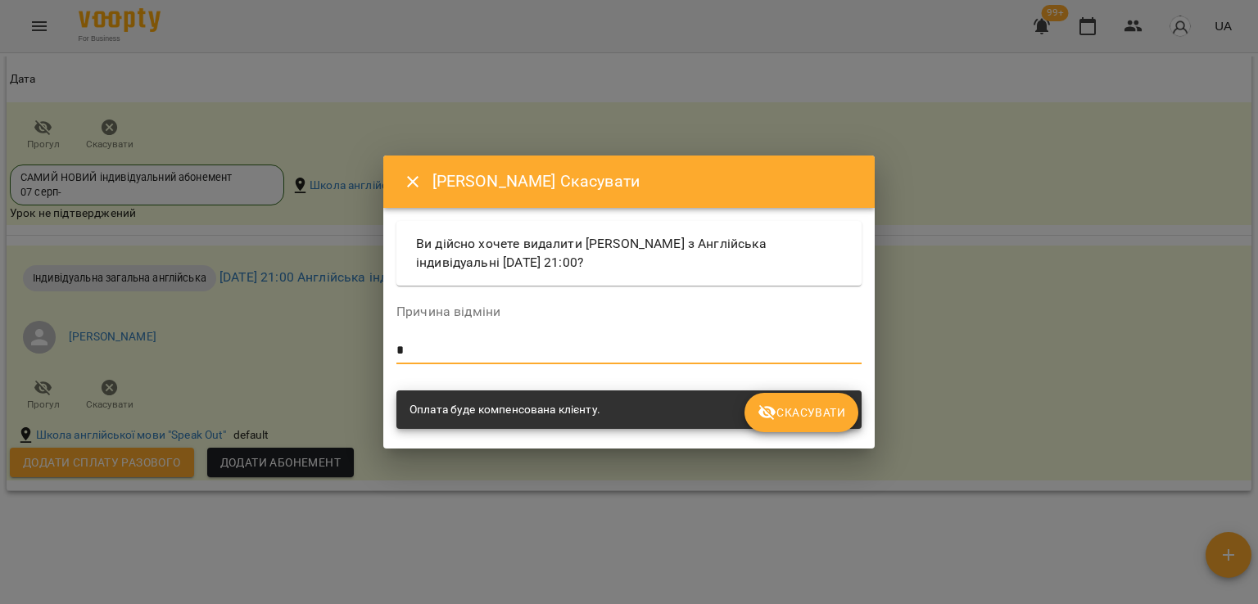
type textarea "*"
click at [801, 409] on span "Скасувати" at bounding box center [802, 413] width 88 height 20
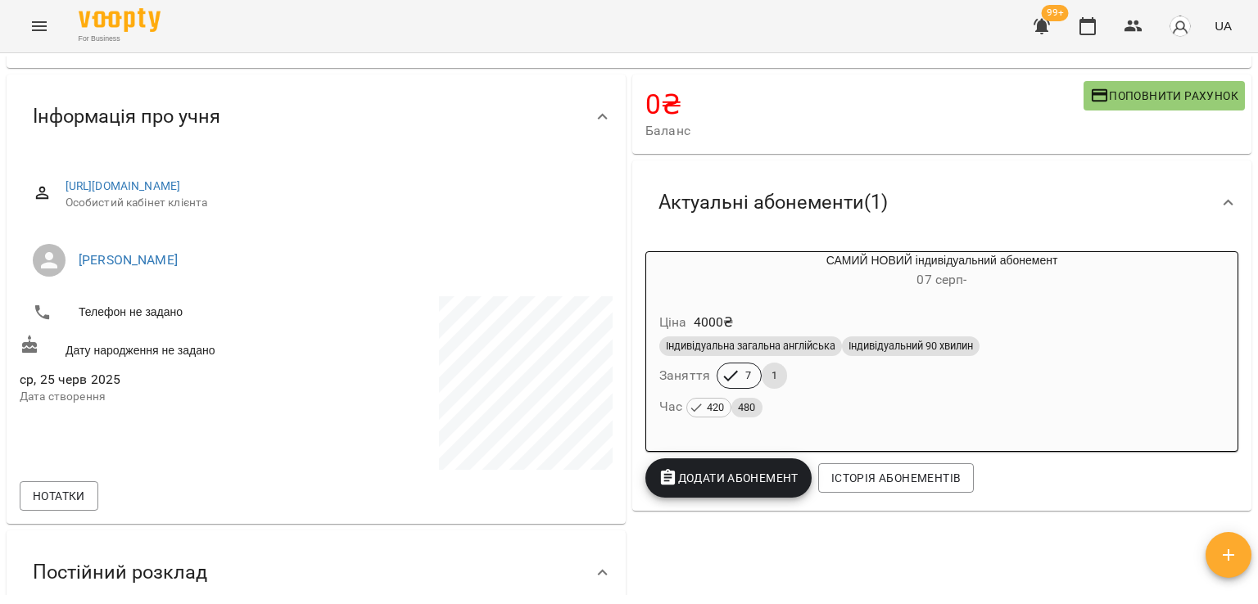
scroll to position [0, 0]
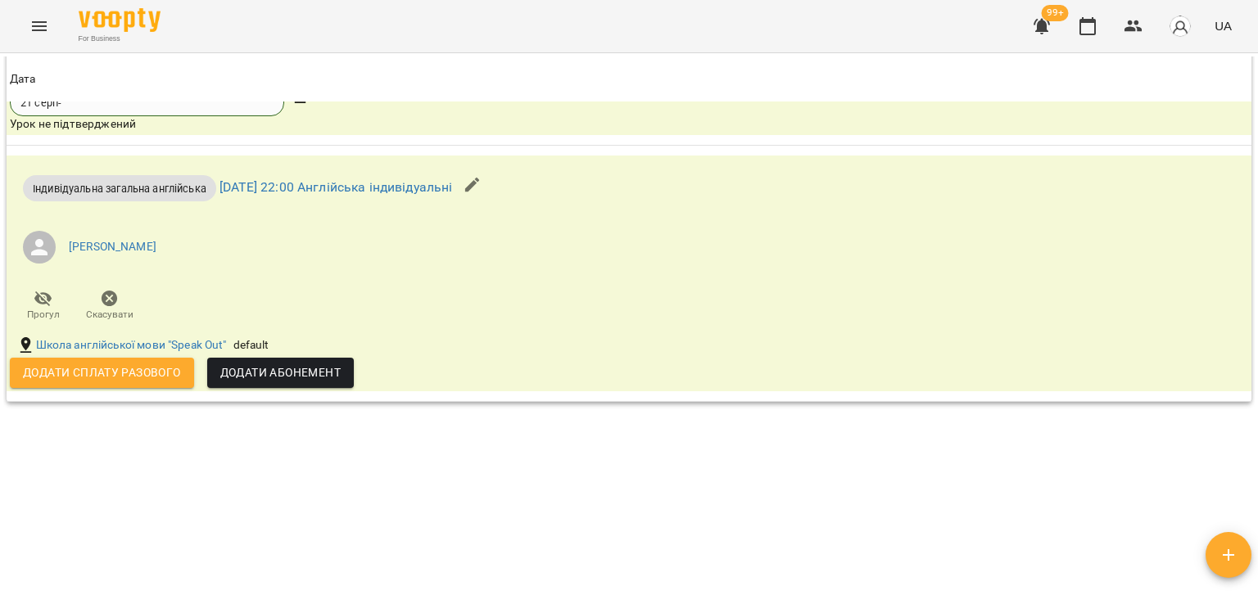
scroll to position [2460, 0]
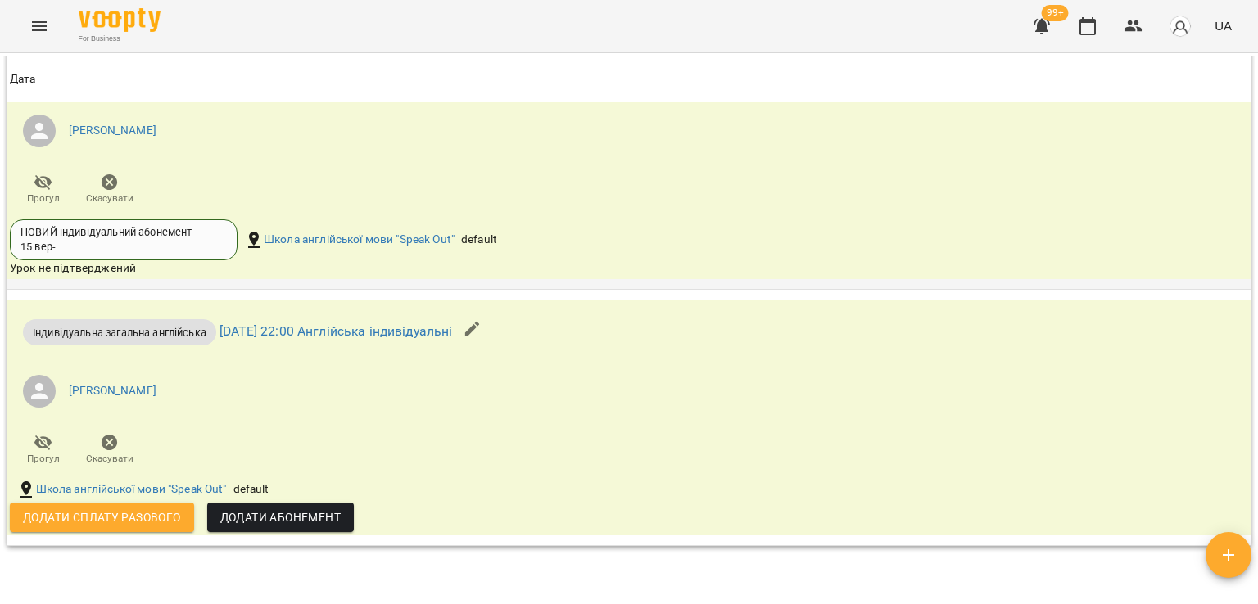
scroll to position [2773, 0]
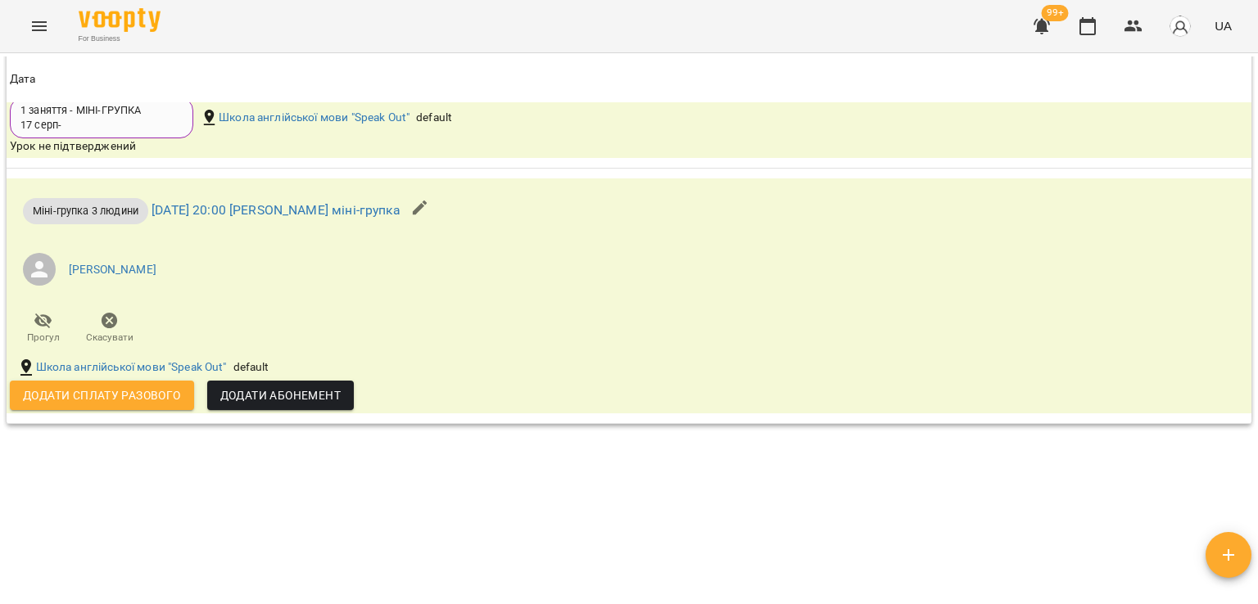
scroll to position [2129, 0]
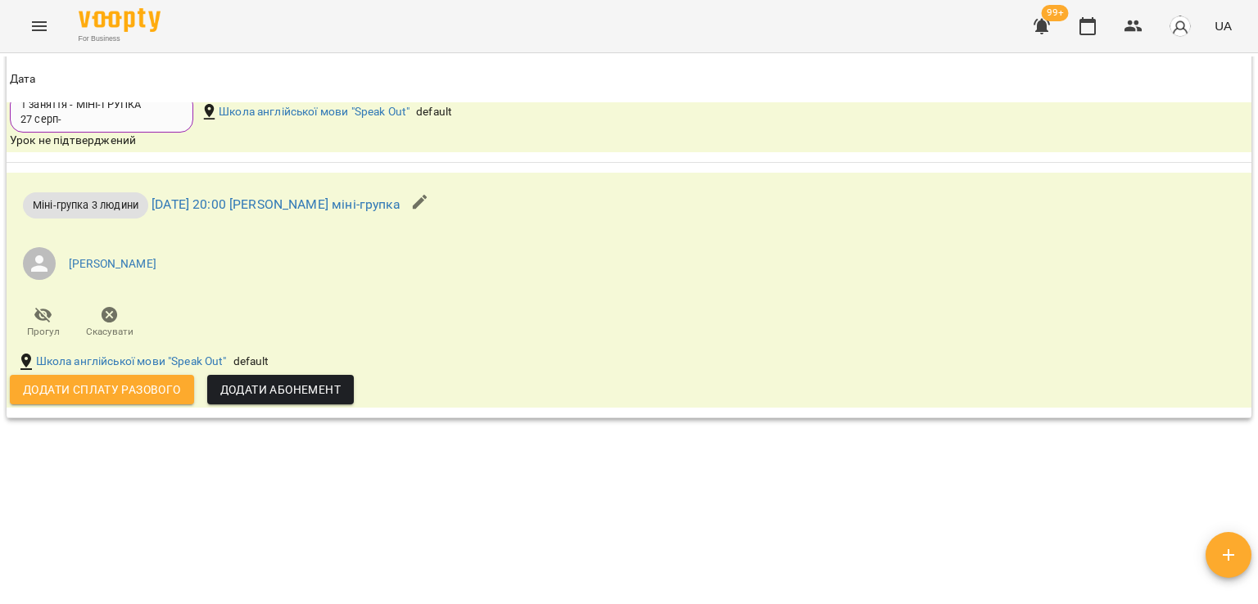
scroll to position [2155, 0]
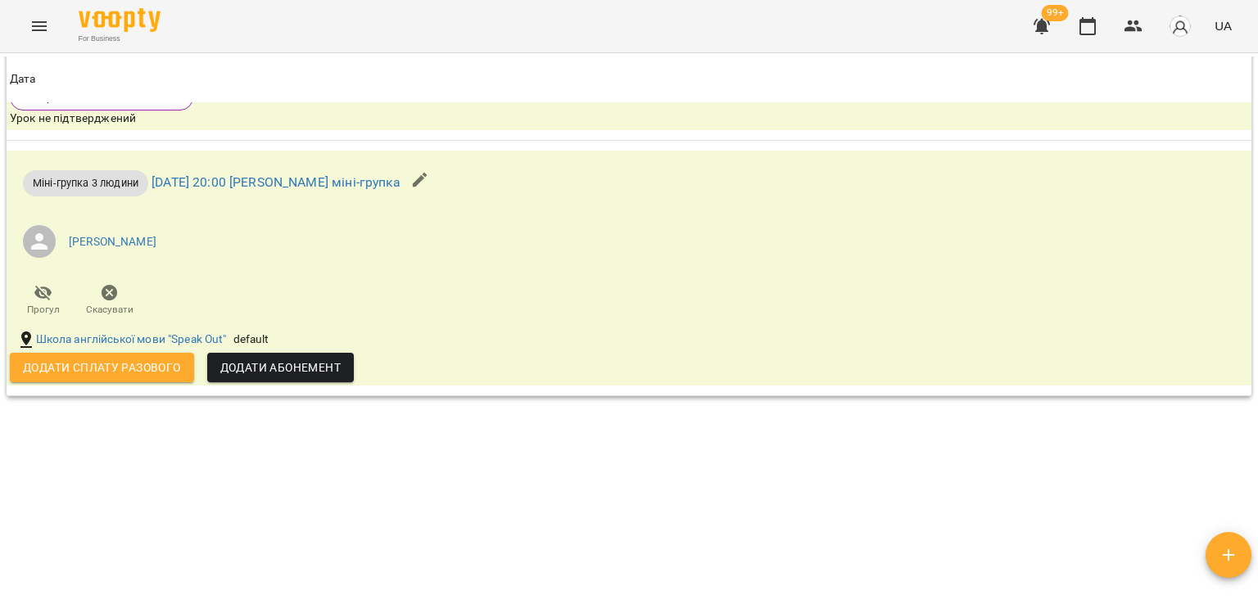
click at [1032, 29] on button "button" at bounding box center [1041, 26] width 39 height 39
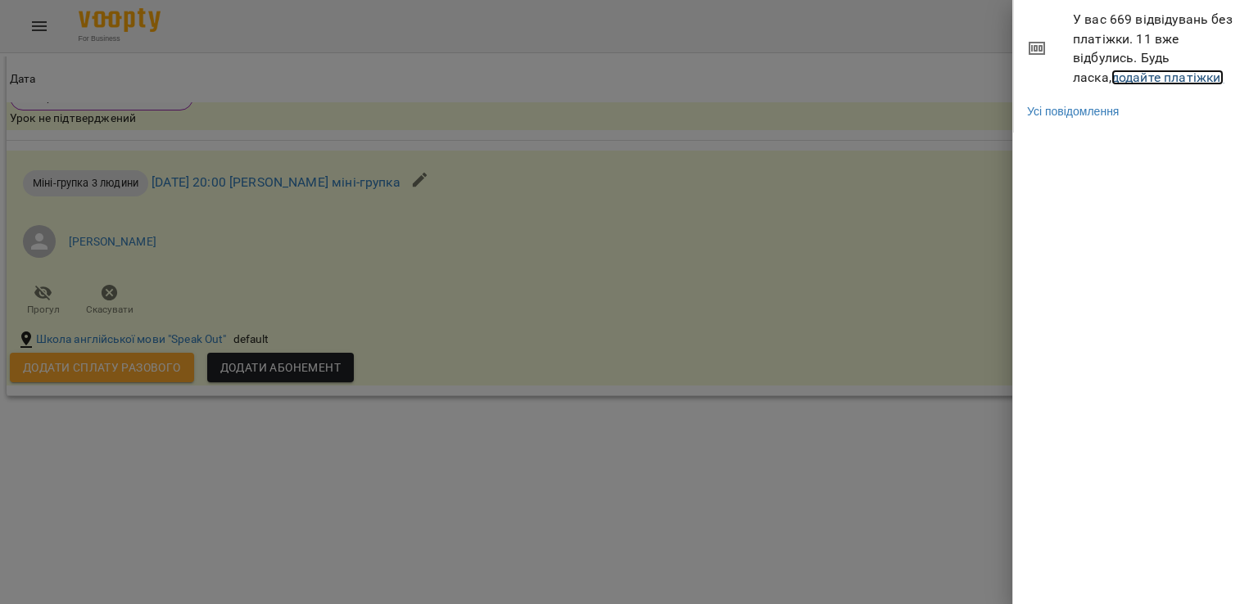
click at [1111, 70] on link "додайте платіжки!" at bounding box center [1167, 78] width 113 height 16
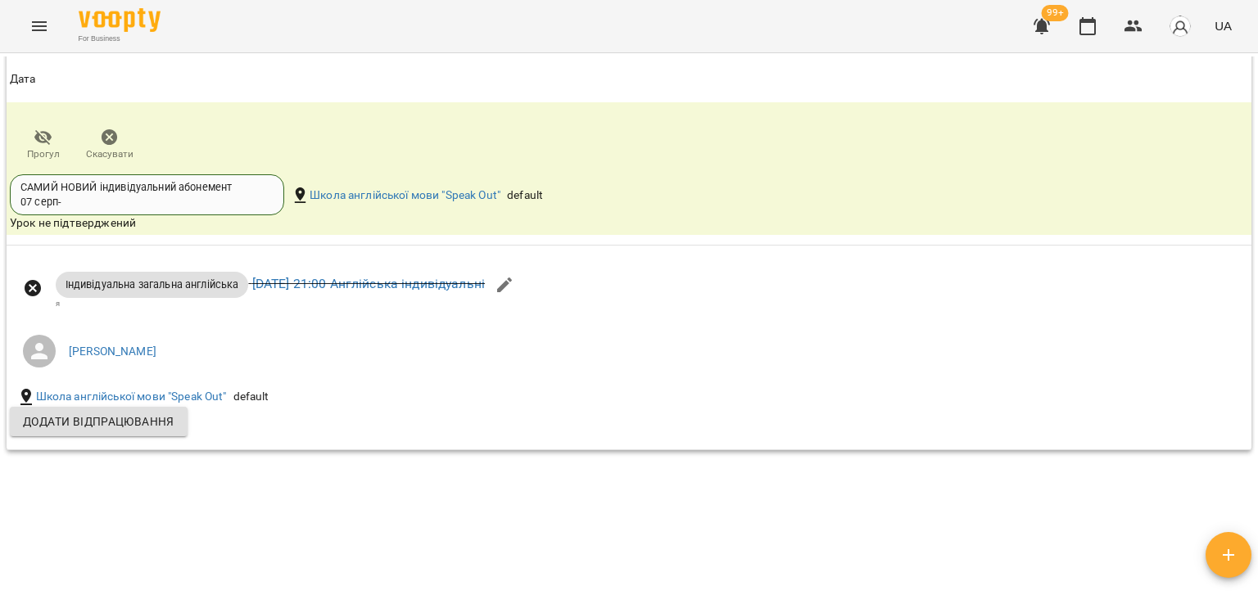
scroll to position [1682, 0]
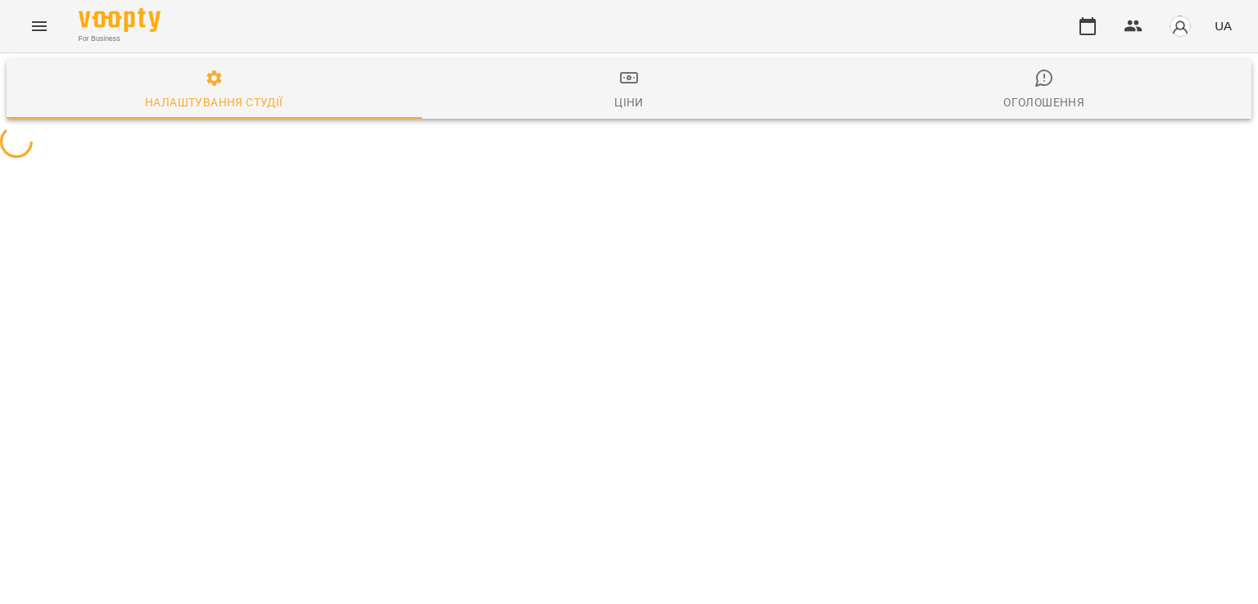
select select "**"
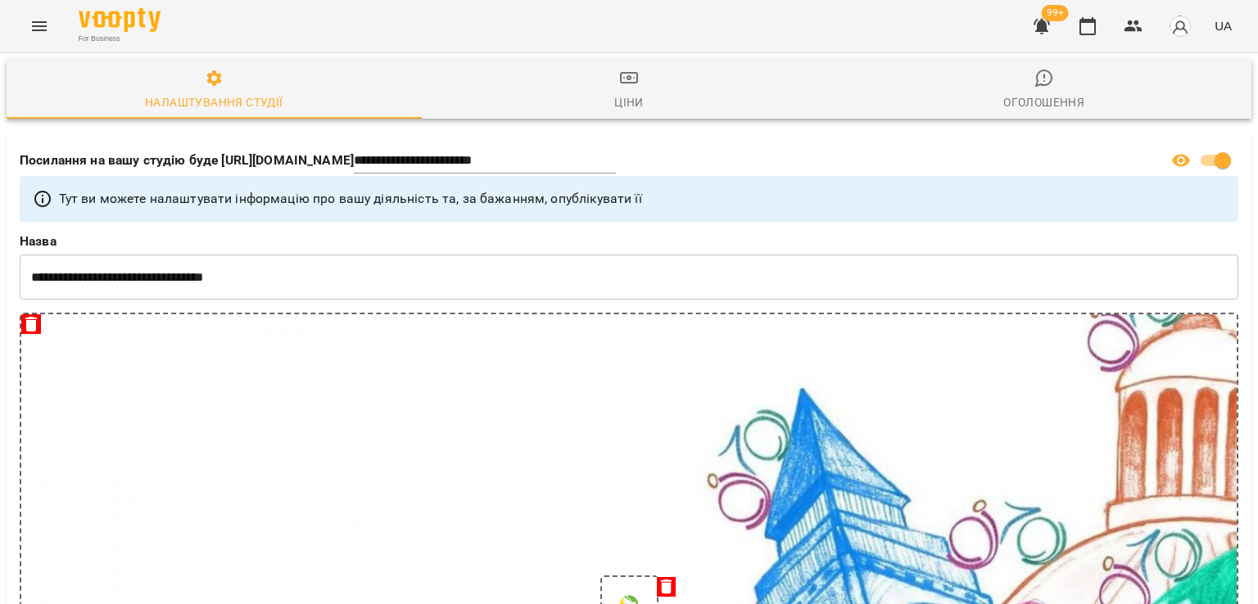
click at [1054, 33] on button "button" at bounding box center [1041, 26] width 39 height 39
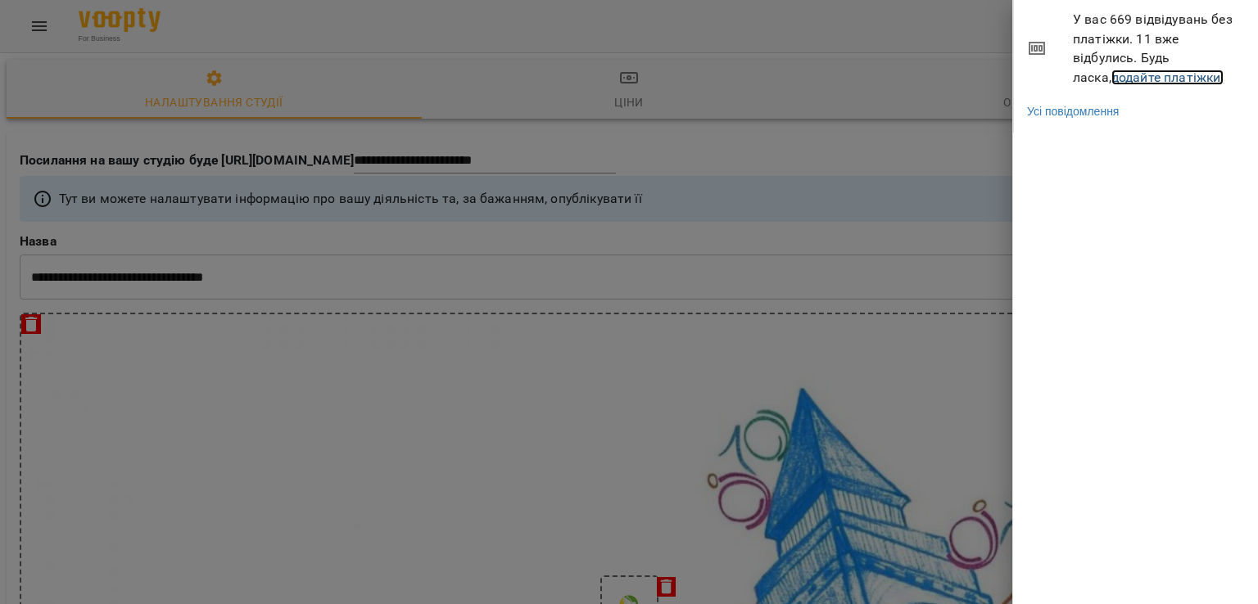
click at [1111, 76] on link "додайте платіжки!" at bounding box center [1167, 78] width 113 height 16
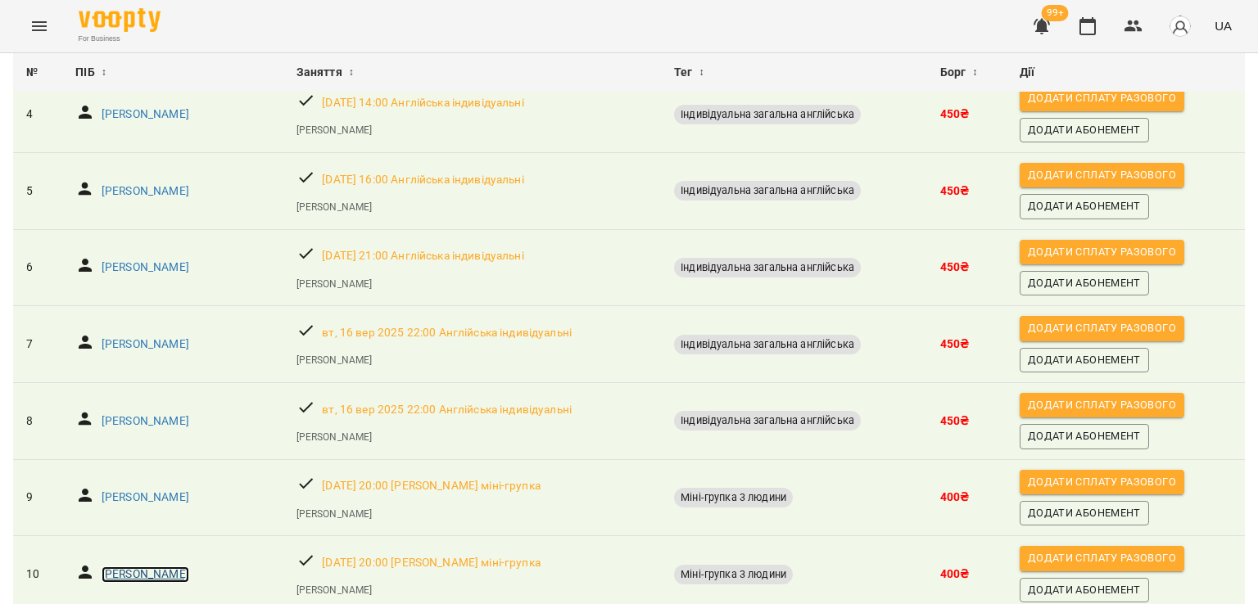
scroll to position [274, 0]
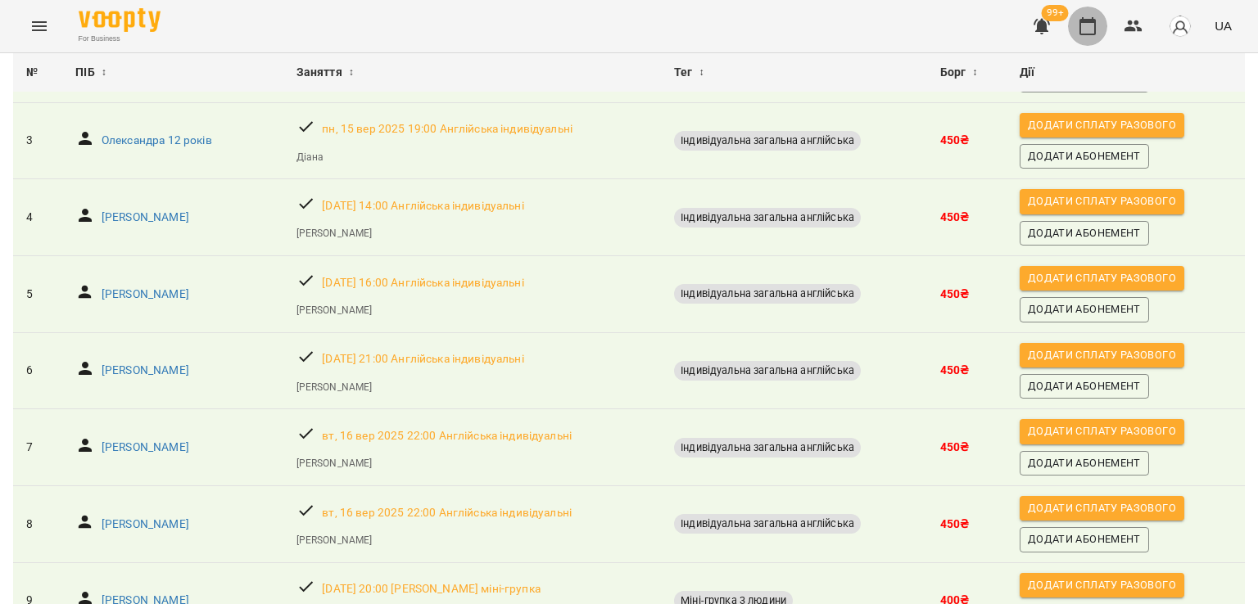
click at [1097, 34] on icon "button" at bounding box center [1088, 26] width 20 height 20
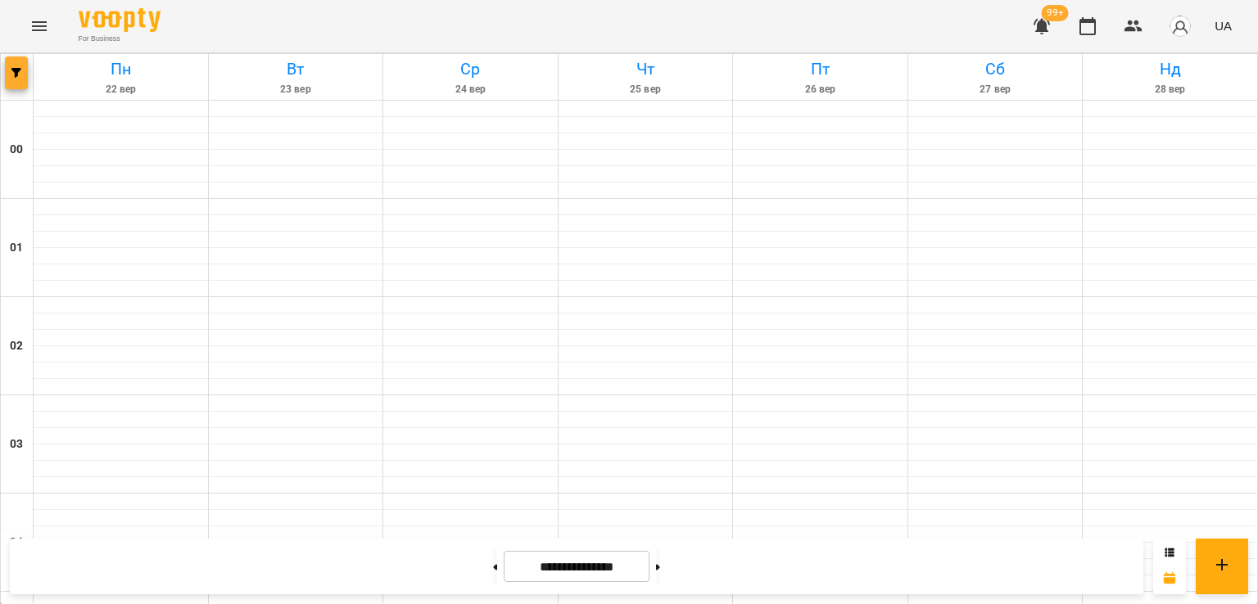
click at [5, 63] on button "button" at bounding box center [16, 73] width 23 height 33
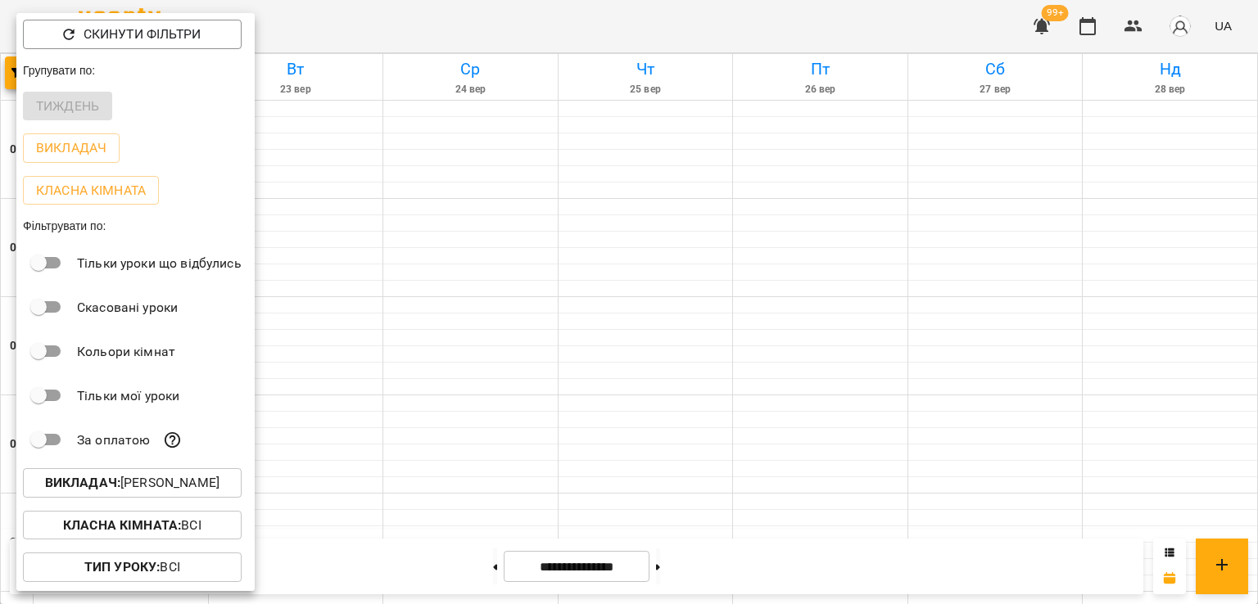
click at [75, 475] on button "Викладач : Анастасія Савчук" at bounding box center [132, 482] width 219 height 29
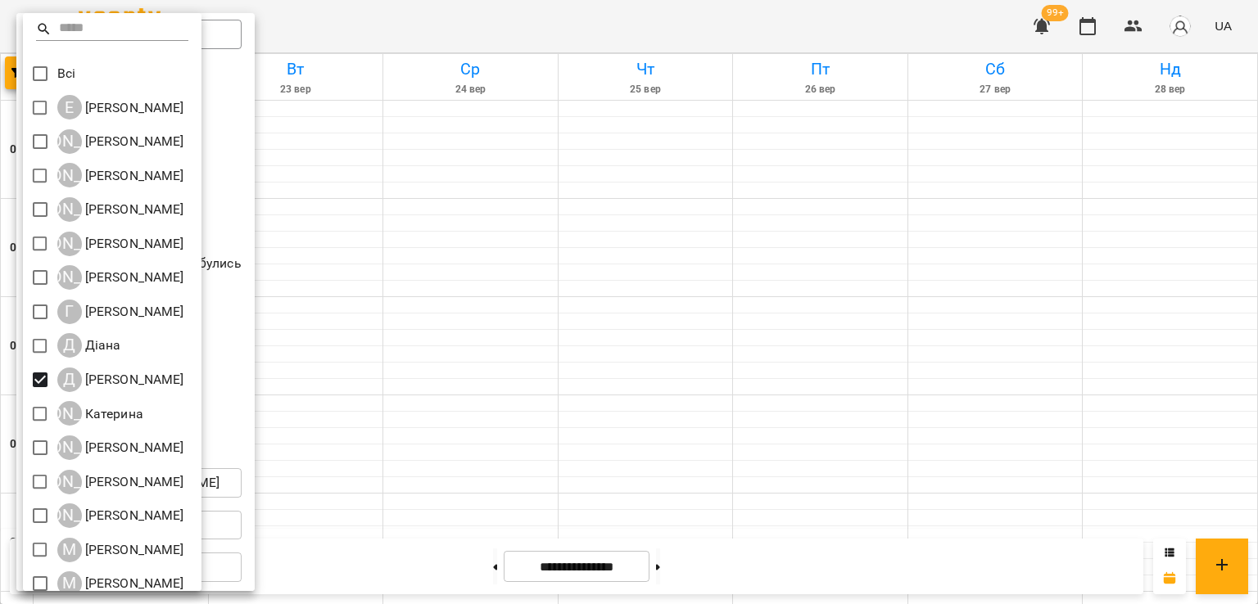
click at [573, 322] on div at bounding box center [629, 302] width 1258 height 604
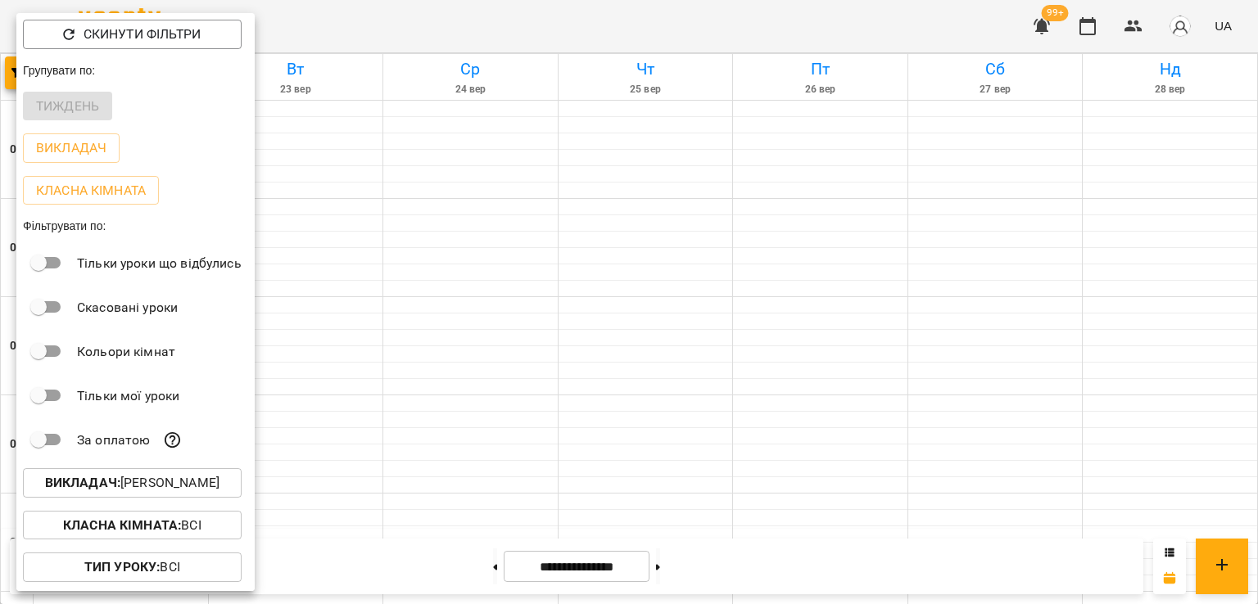
click at [572, 323] on div at bounding box center [629, 302] width 1258 height 604
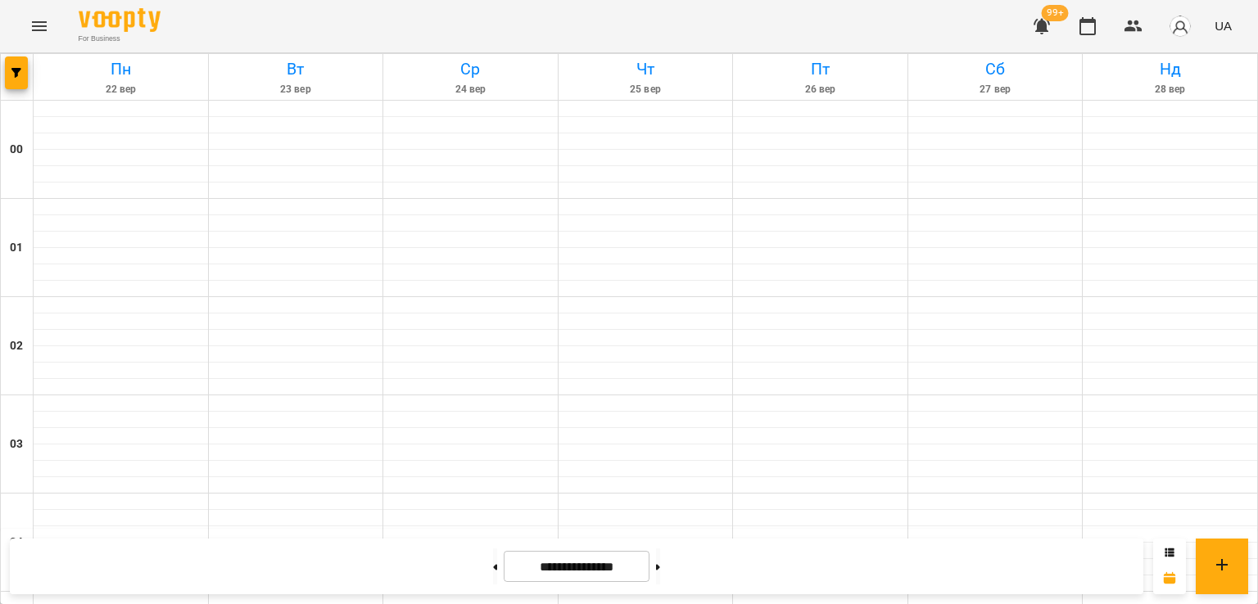
scroll to position [1474, 0]
click at [493, 570] on button at bounding box center [495, 567] width 4 height 36
click at [660, 577] on button at bounding box center [658, 567] width 4 height 36
click at [660, 572] on button at bounding box center [658, 567] width 4 height 36
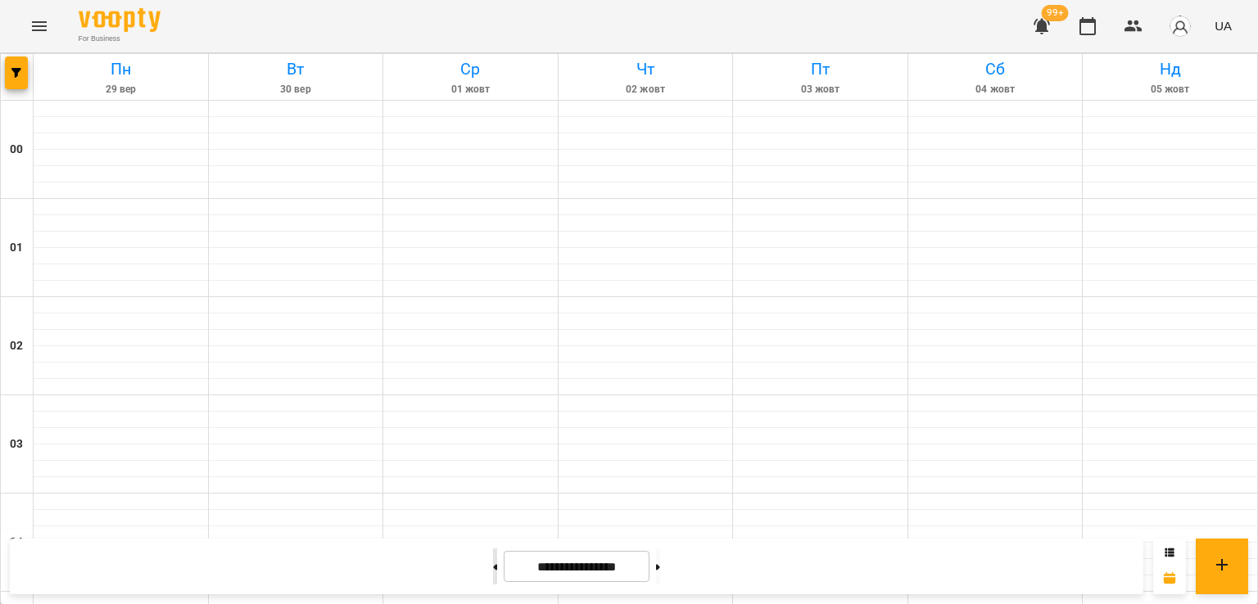
click at [493, 571] on button at bounding box center [495, 567] width 4 height 36
click at [16, 80] on button "button" at bounding box center [16, 73] width 23 height 33
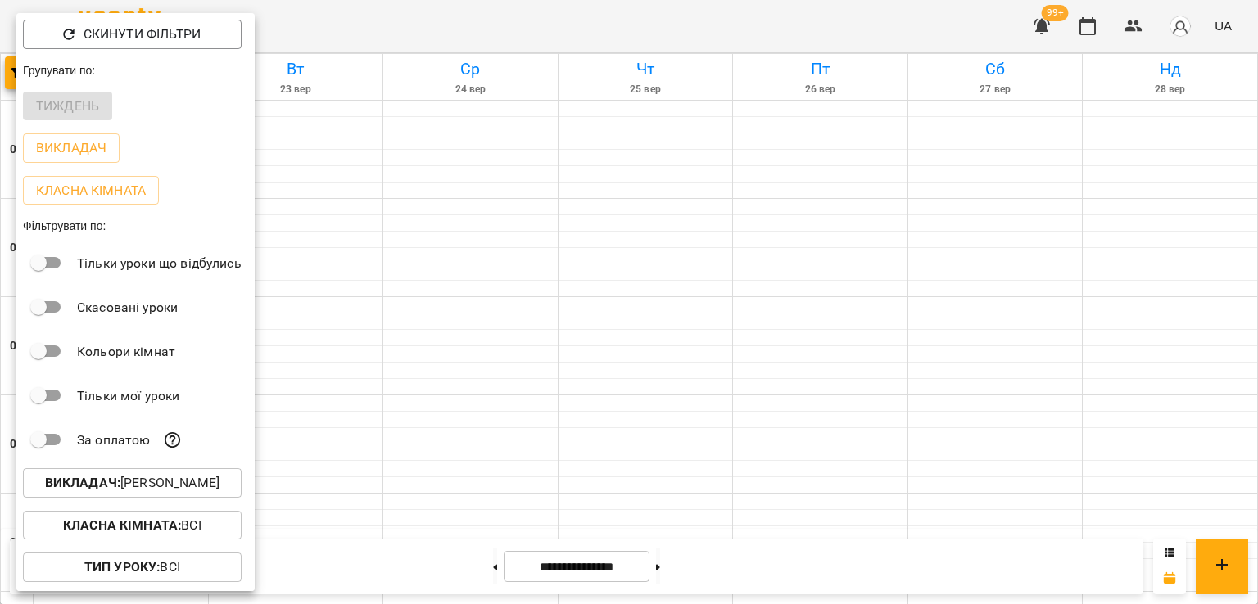
click at [138, 482] on p "Викладач : Діана Григорьєва" at bounding box center [132, 483] width 174 height 20
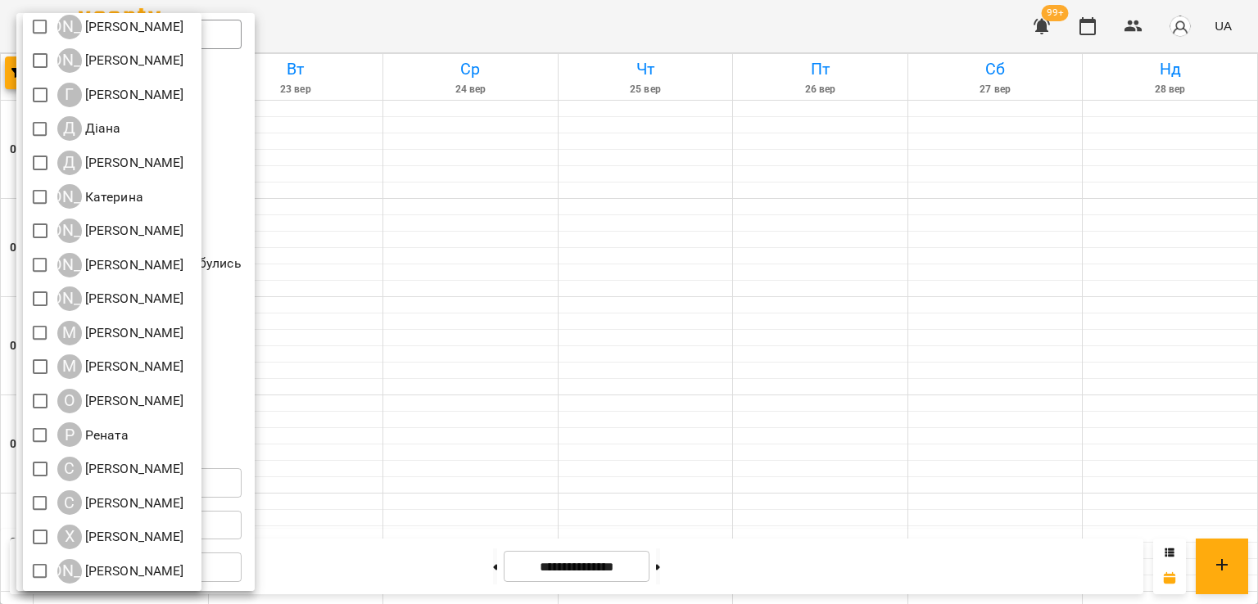
scroll to position [0, 0]
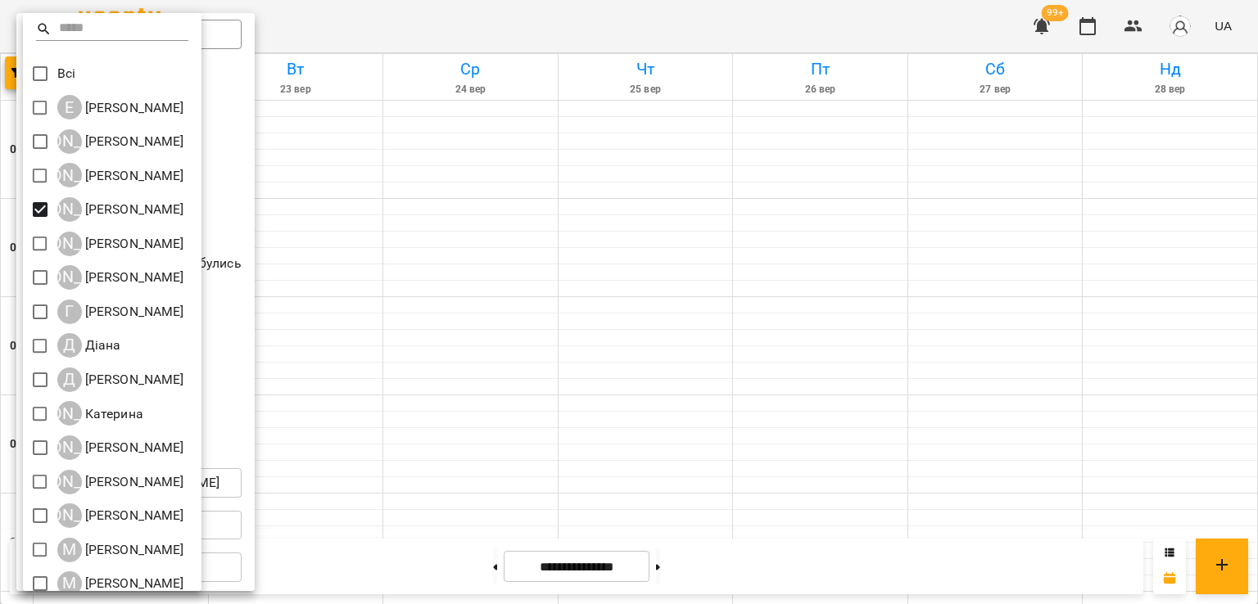
click at [610, 359] on div at bounding box center [629, 302] width 1258 height 604
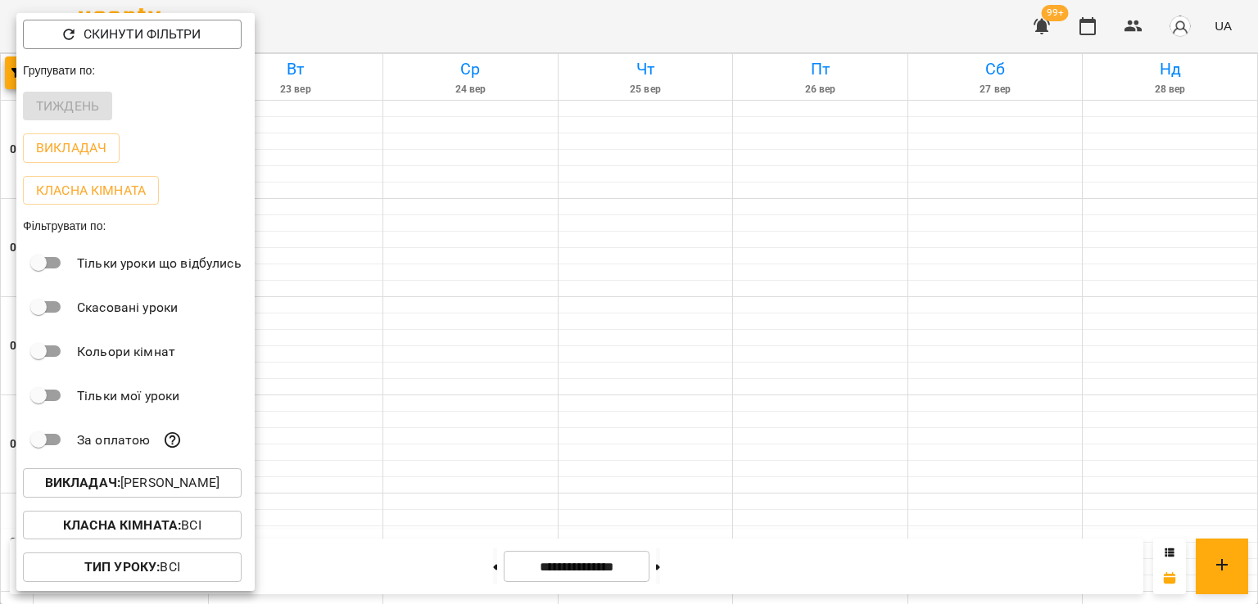
click at [610, 359] on div at bounding box center [629, 302] width 1258 height 604
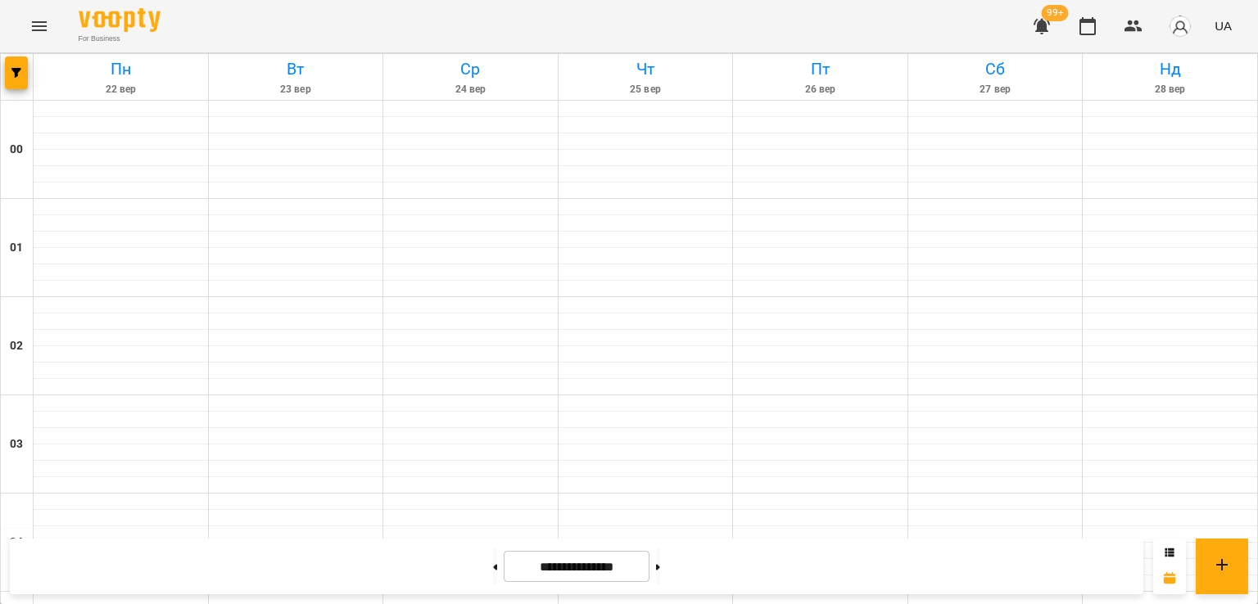
scroll to position [1830, 0]
click at [493, 579] on button at bounding box center [495, 567] width 4 height 36
type input "**********"
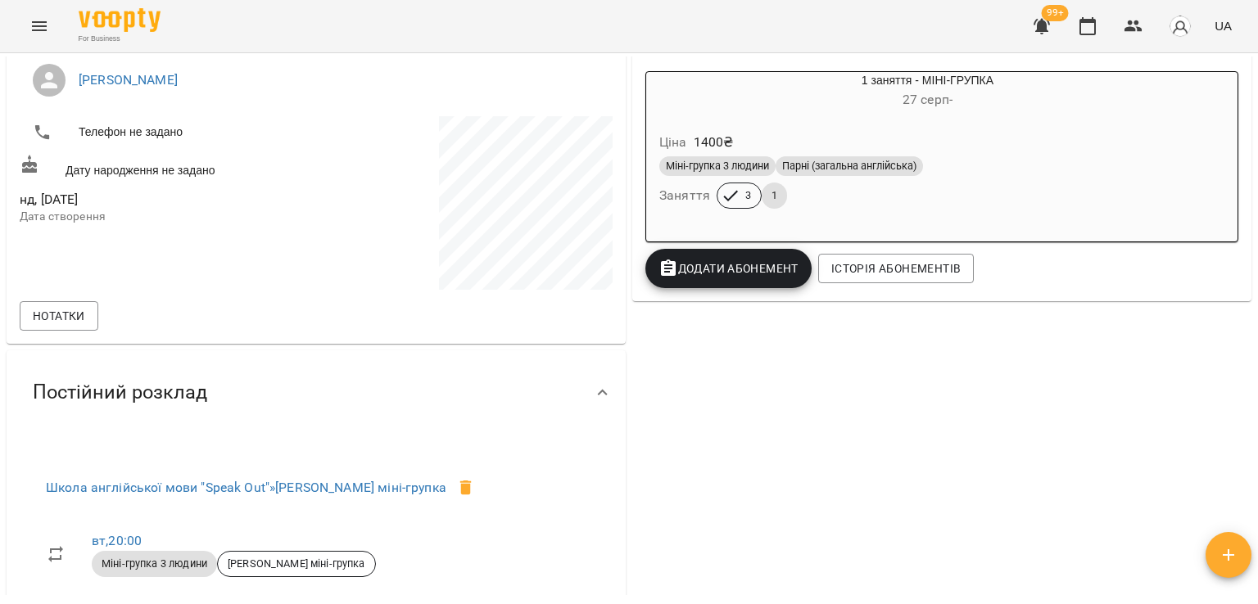
scroll to position [189, 0]
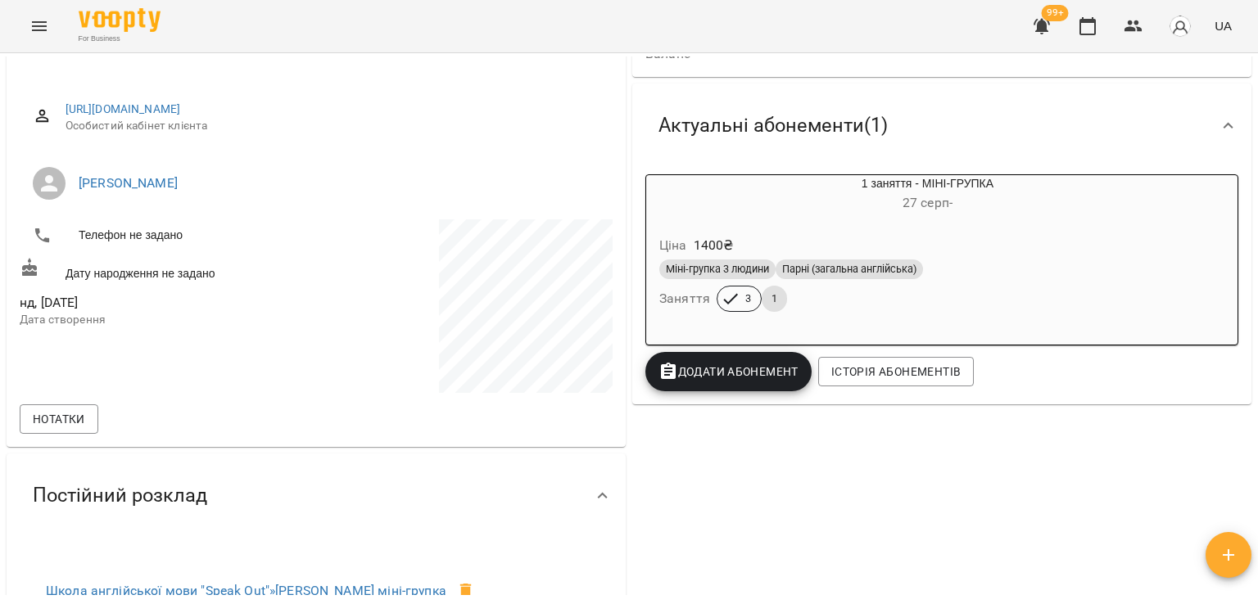
click at [812, 283] on div "Міні-групка 3 людини Парні (загальна англійська)" at bounding box center [927, 269] width 543 height 26
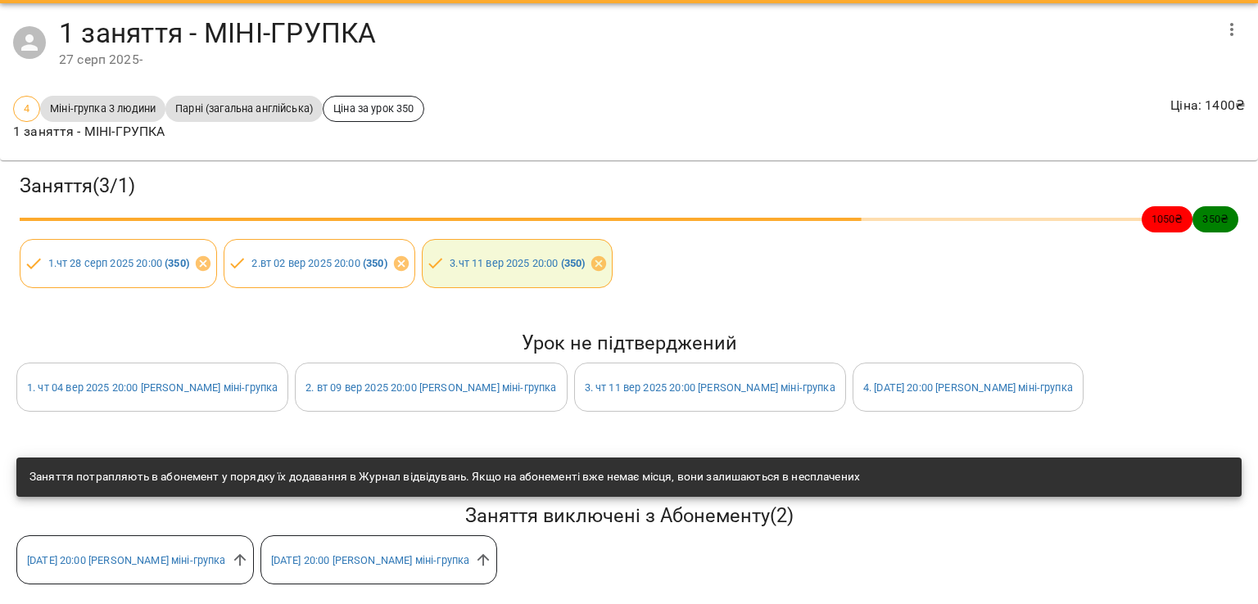
scroll to position [0, 0]
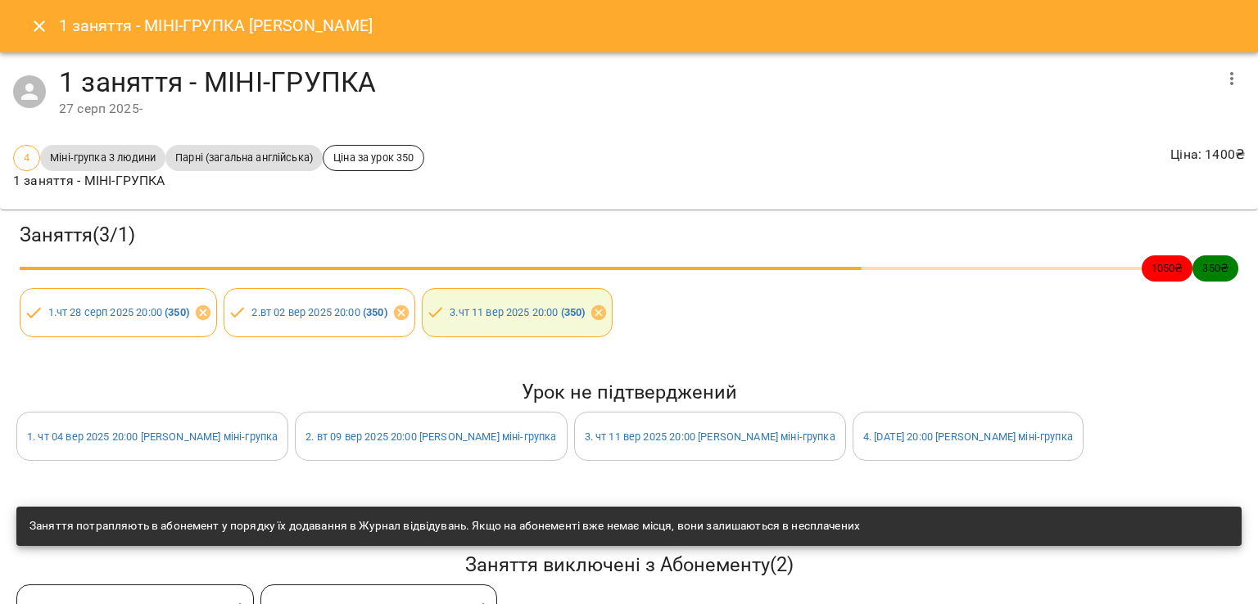
click at [36, 33] on icon "Close" at bounding box center [39, 26] width 20 height 20
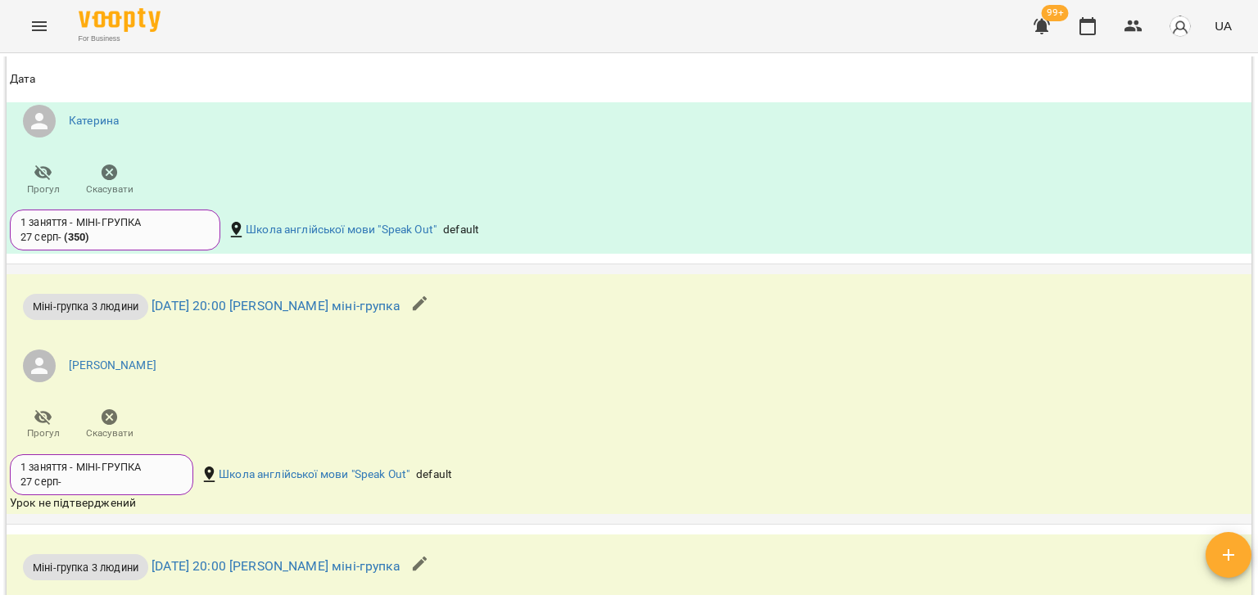
scroll to position [1336, 0]
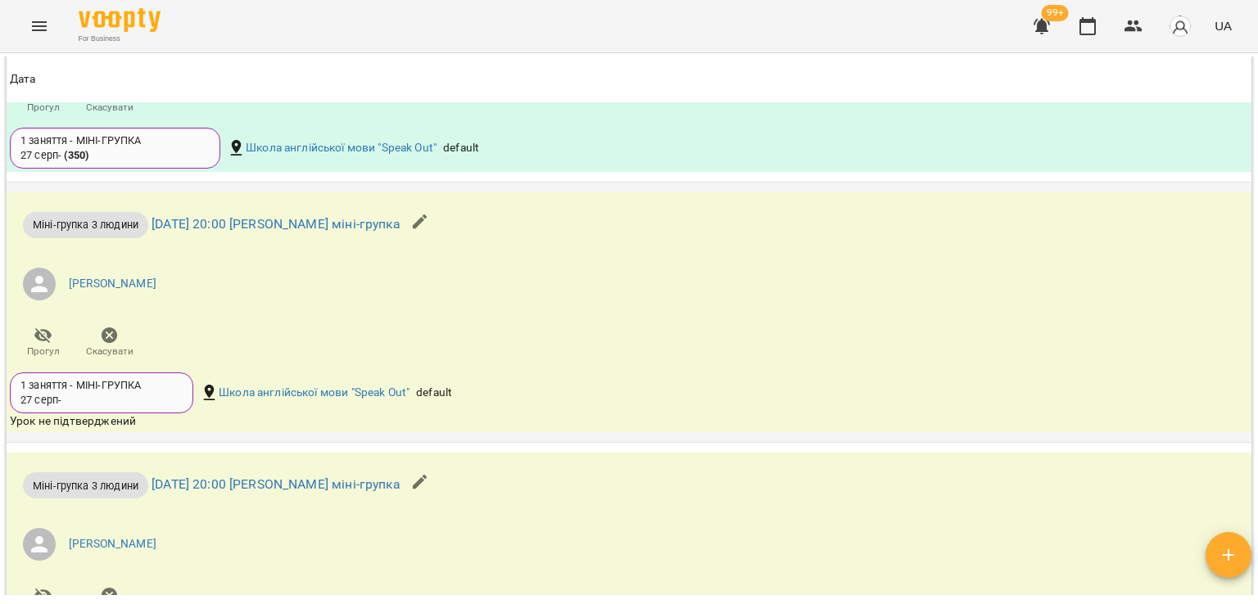
click at [128, 345] on span "Скасувати" at bounding box center [109, 352] width 47 height 14
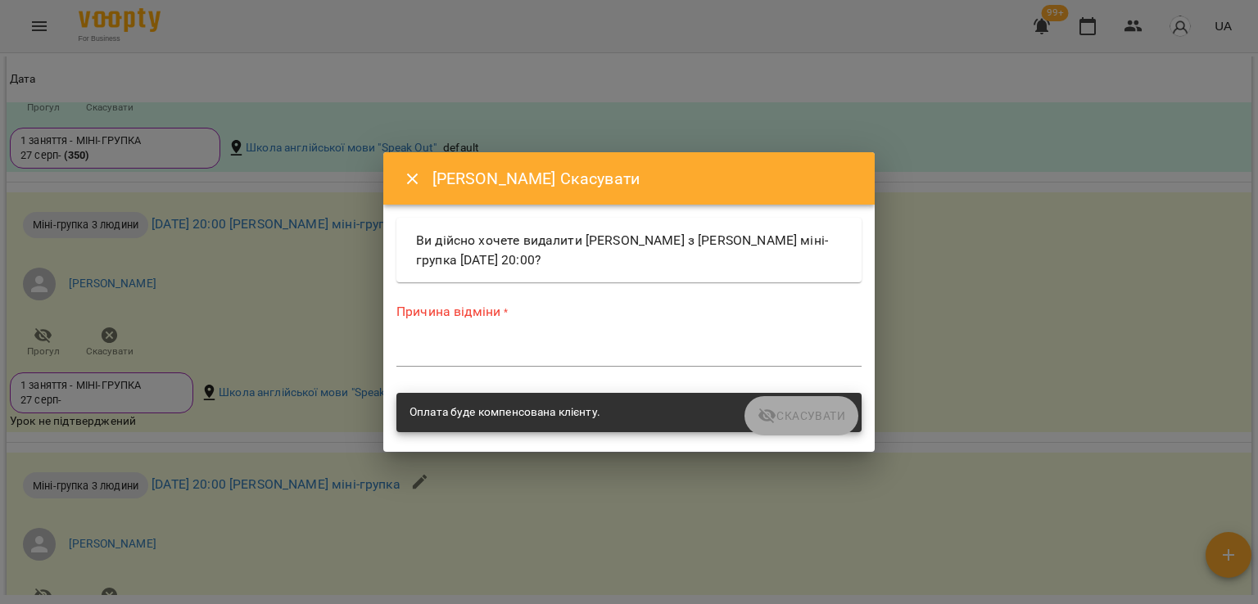
click at [693, 381] on div "Причина відміни * *" at bounding box center [629, 338] width 472 height 104
click at [699, 360] on textarea at bounding box center [628, 354] width 465 height 16
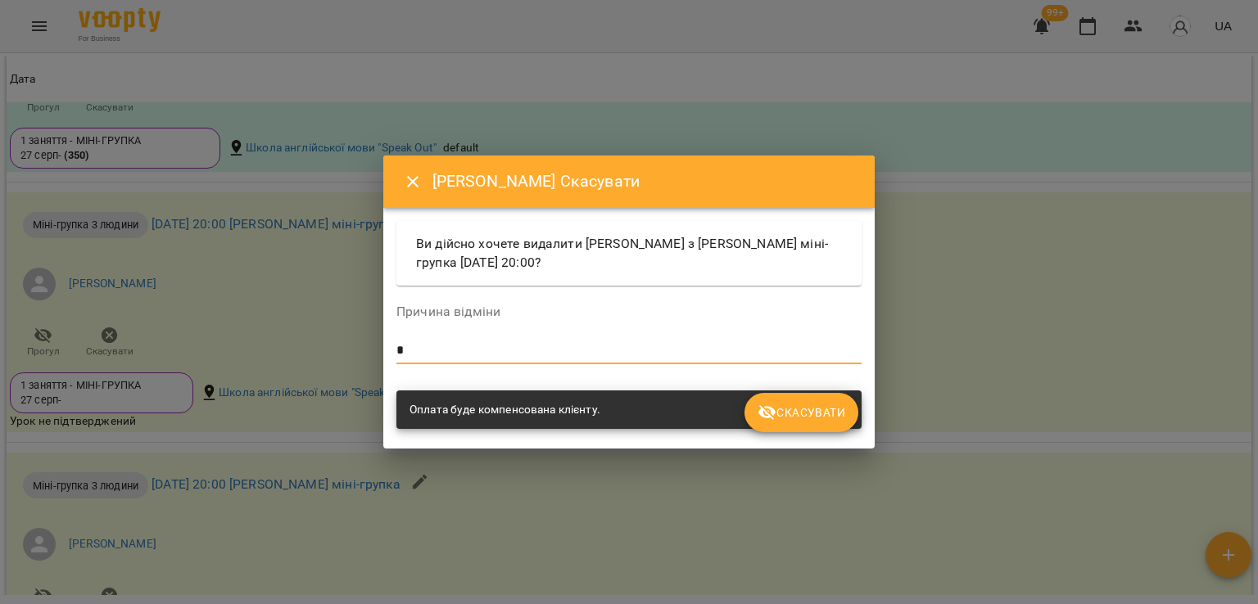
type textarea "*"
click at [771, 420] on icon "submit" at bounding box center [768, 413] width 20 height 20
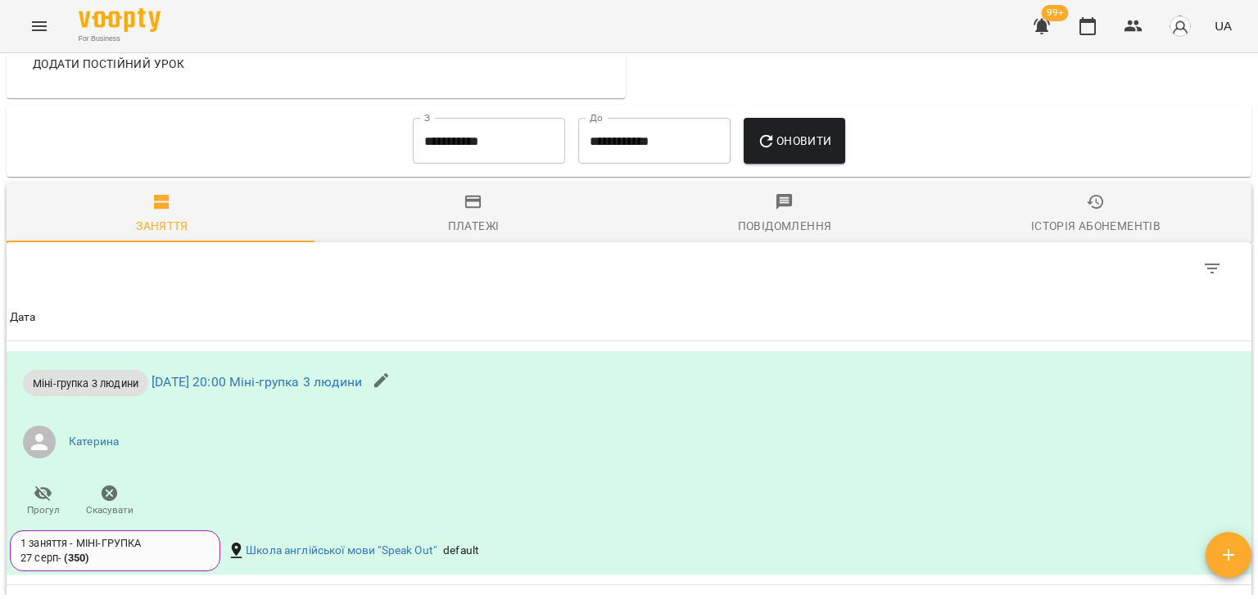
scroll to position [851, 0]
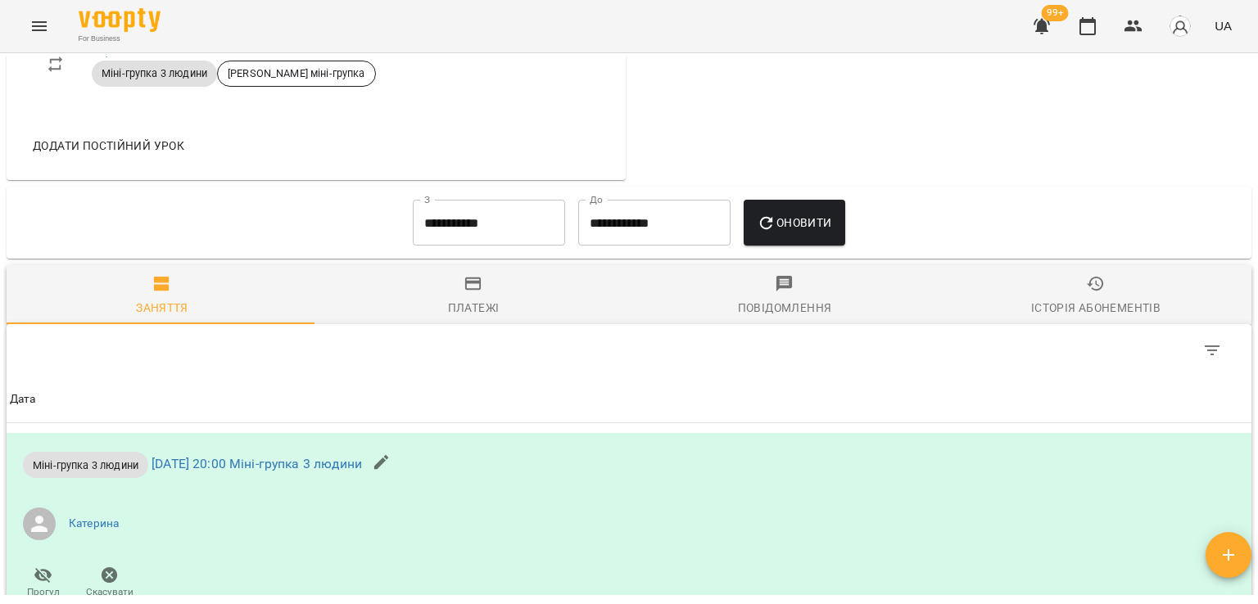
click at [435, 219] on input "**********" at bounding box center [489, 223] width 152 height 46
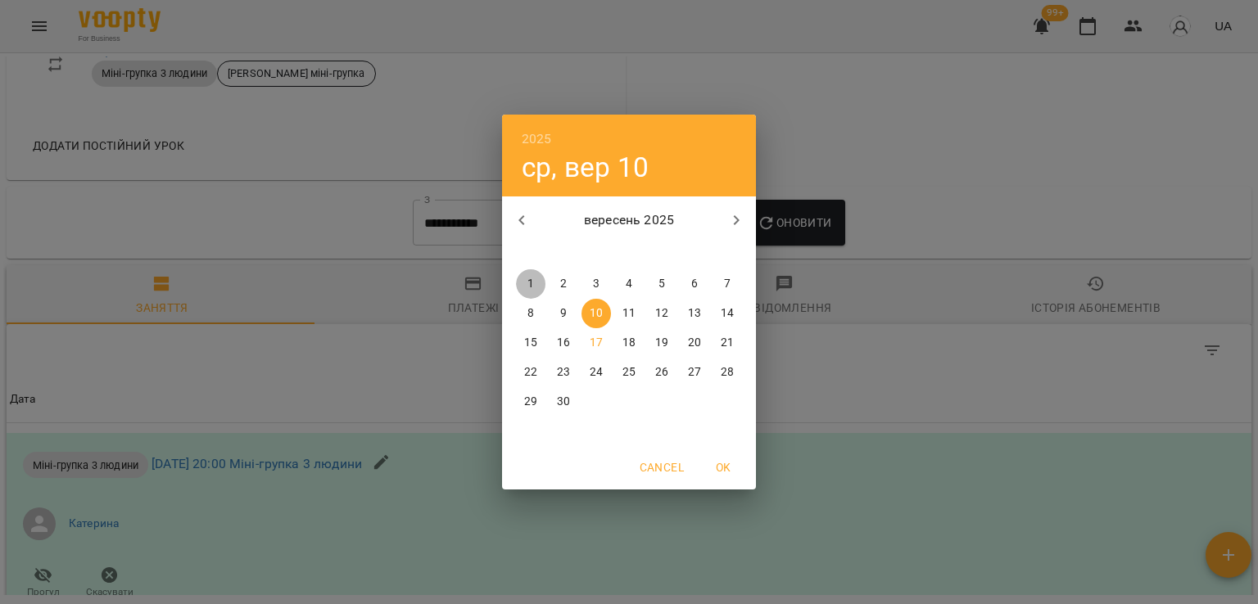
click at [530, 274] on button "1" at bounding box center [530, 283] width 29 height 29
type input "**********"
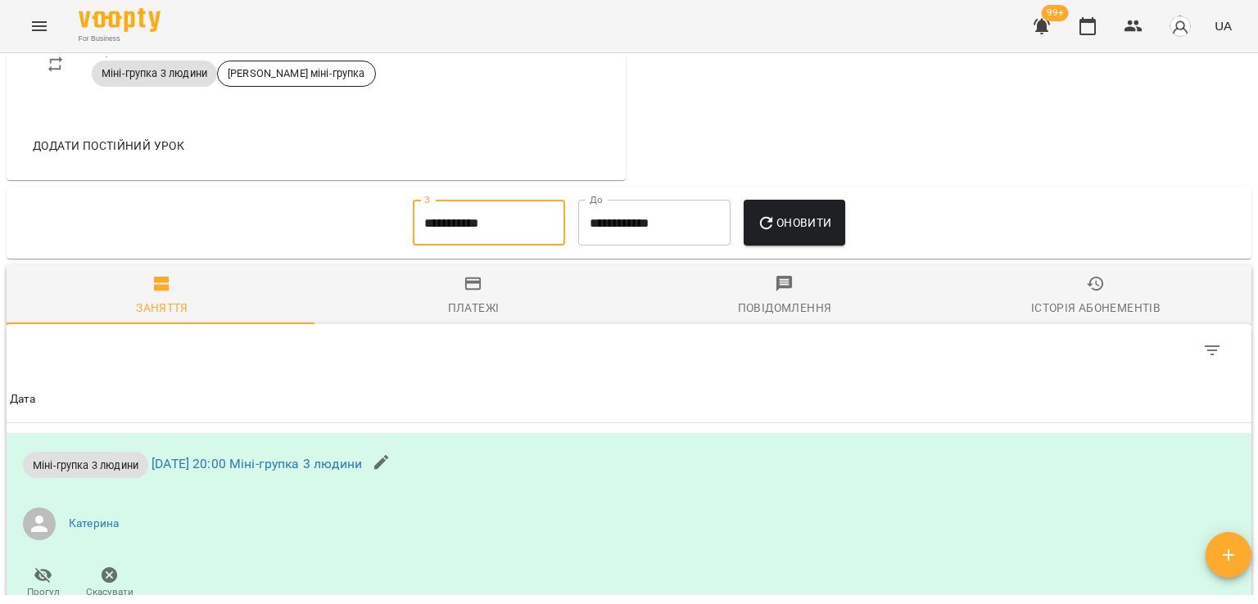
click at [814, 215] on span "Оновити" at bounding box center [794, 223] width 75 height 20
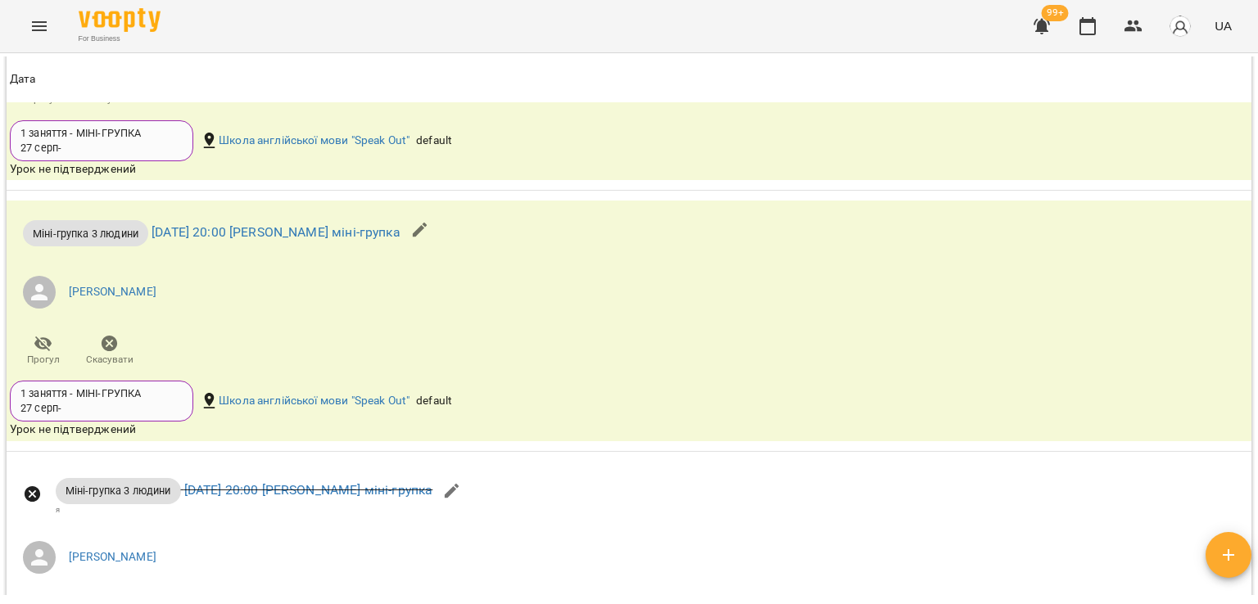
scroll to position [1506, 0]
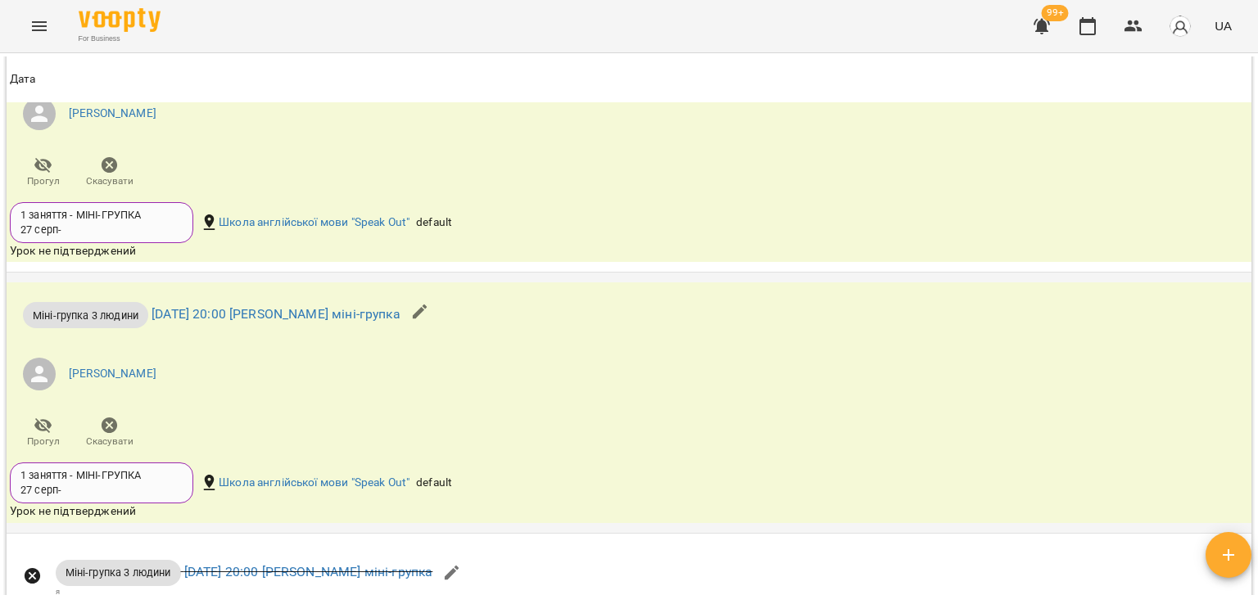
click at [101, 421] on icon "button" at bounding box center [110, 426] width 20 height 20
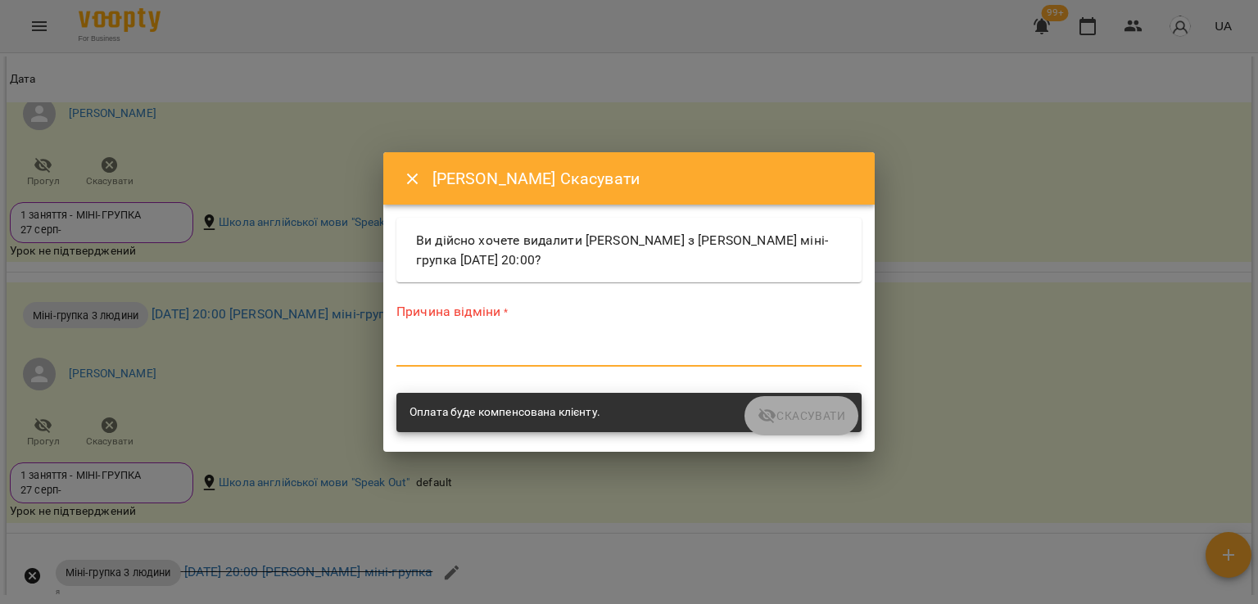
click at [477, 354] on textarea at bounding box center [628, 354] width 465 height 16
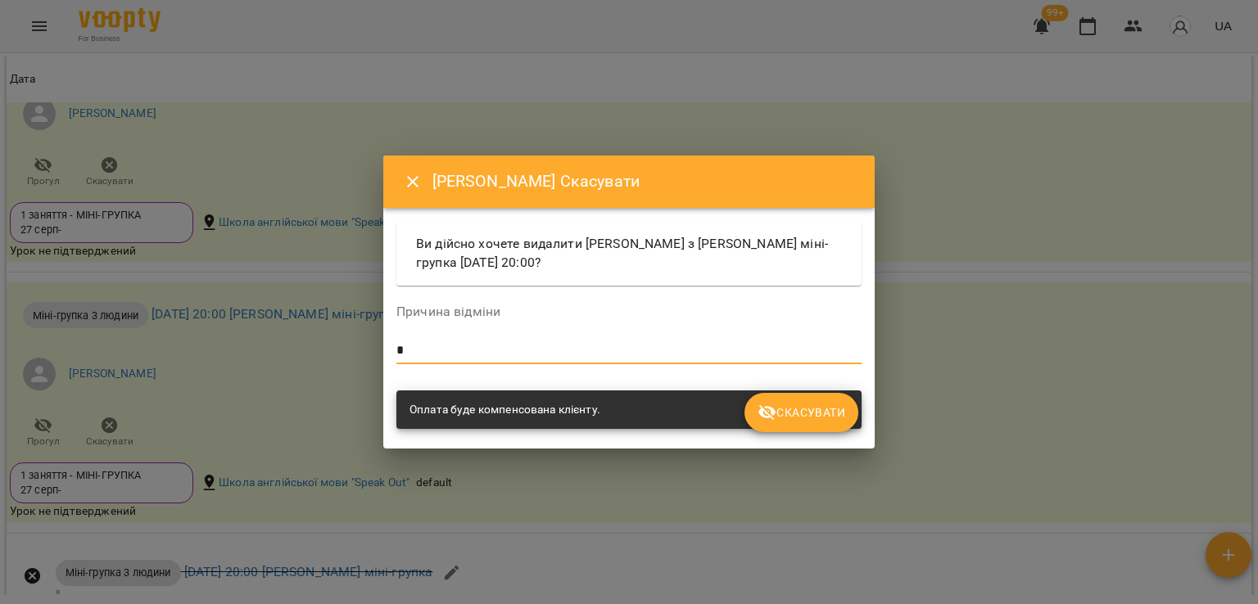
type textarea "*"
click at [796, 418] on span "Скасувати" at bounding box center [802, 413] width 88 height 20
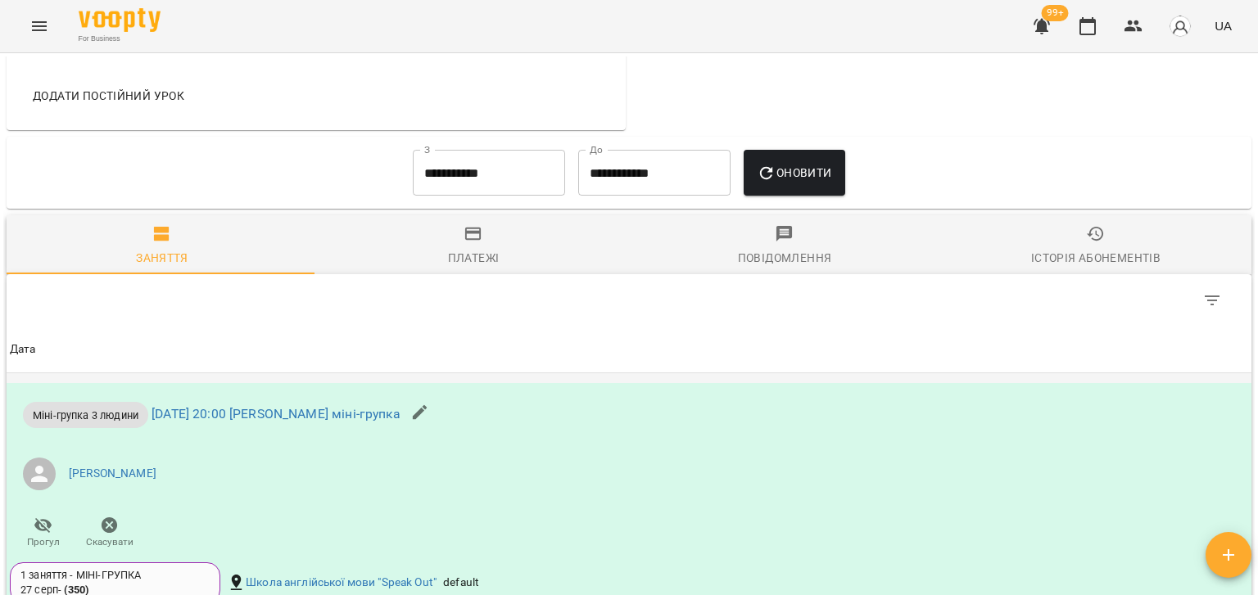
scroll to position [1392, 0]
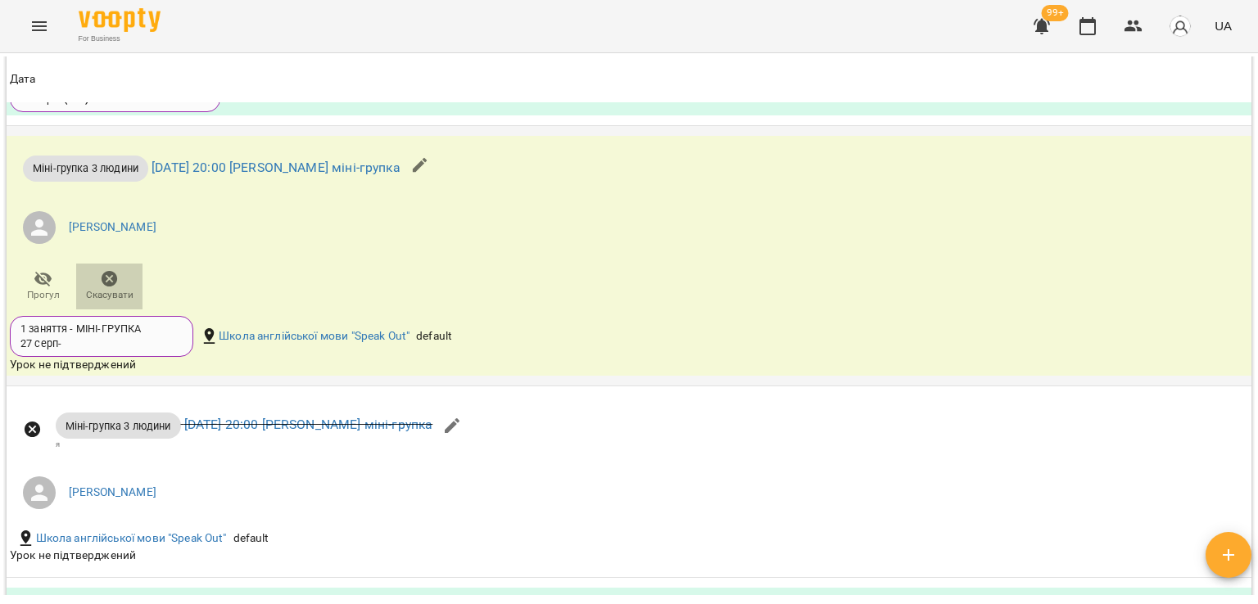
click at [104, 290] on span "Скасувати" at bounding box center [109, 295] width 47 height 14
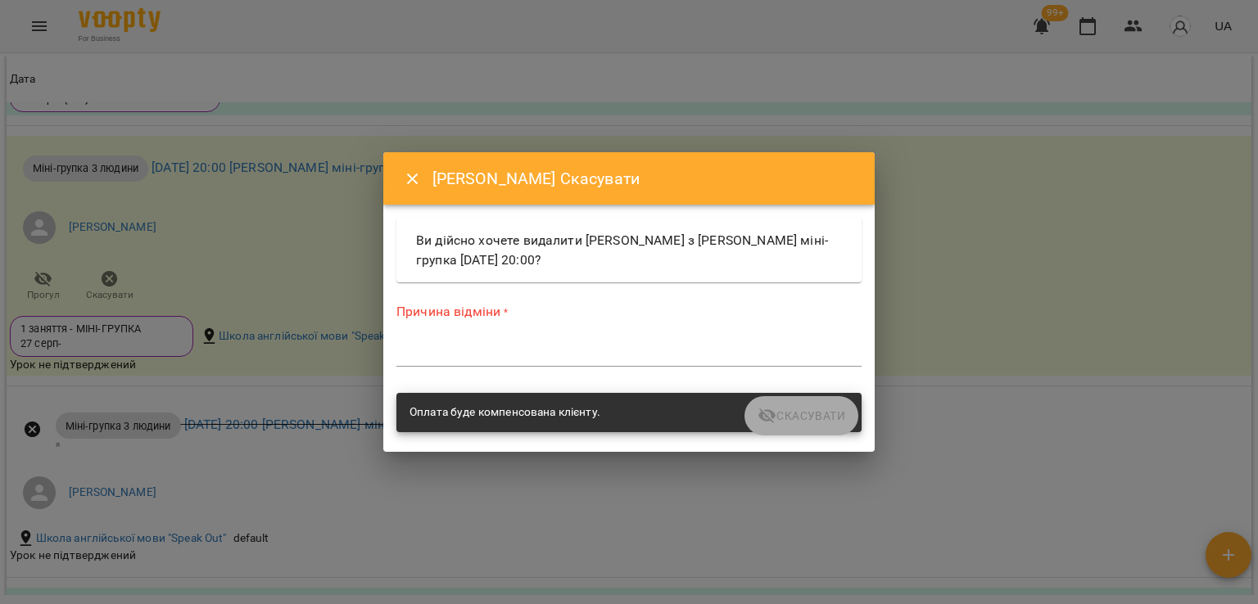
click at [443, 360] on textarea at bounding box center [628, 354] width 465 height 16
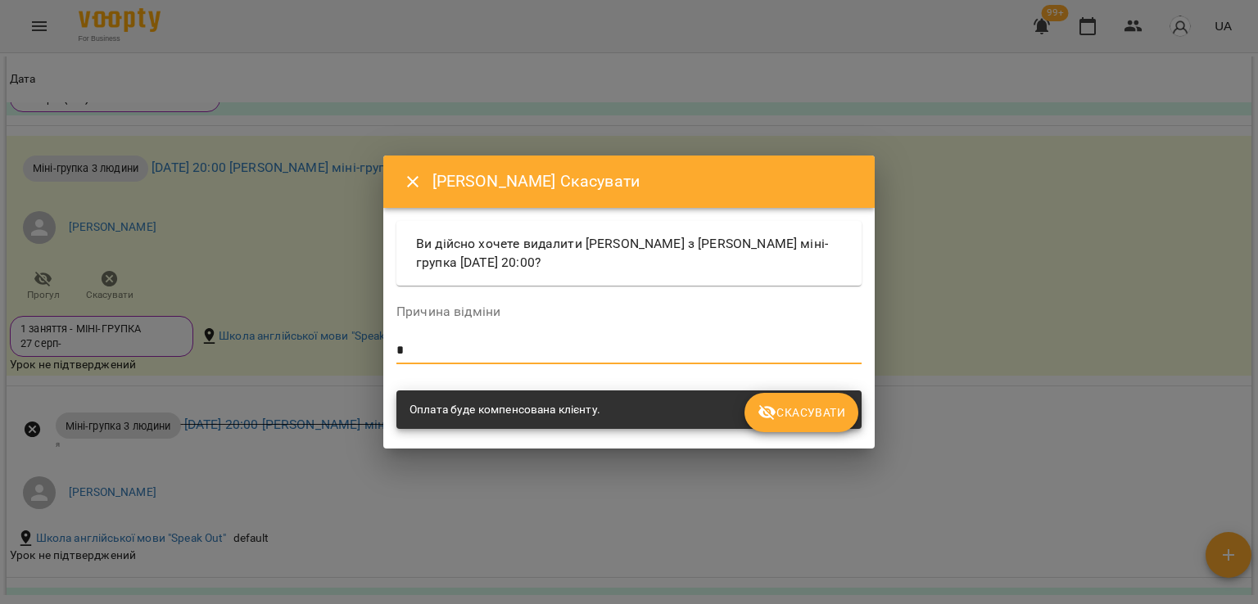
type textarea "*"
click at [786, 412] on span "Скасувати" at bounding box center [802, 413] width 88 height 20
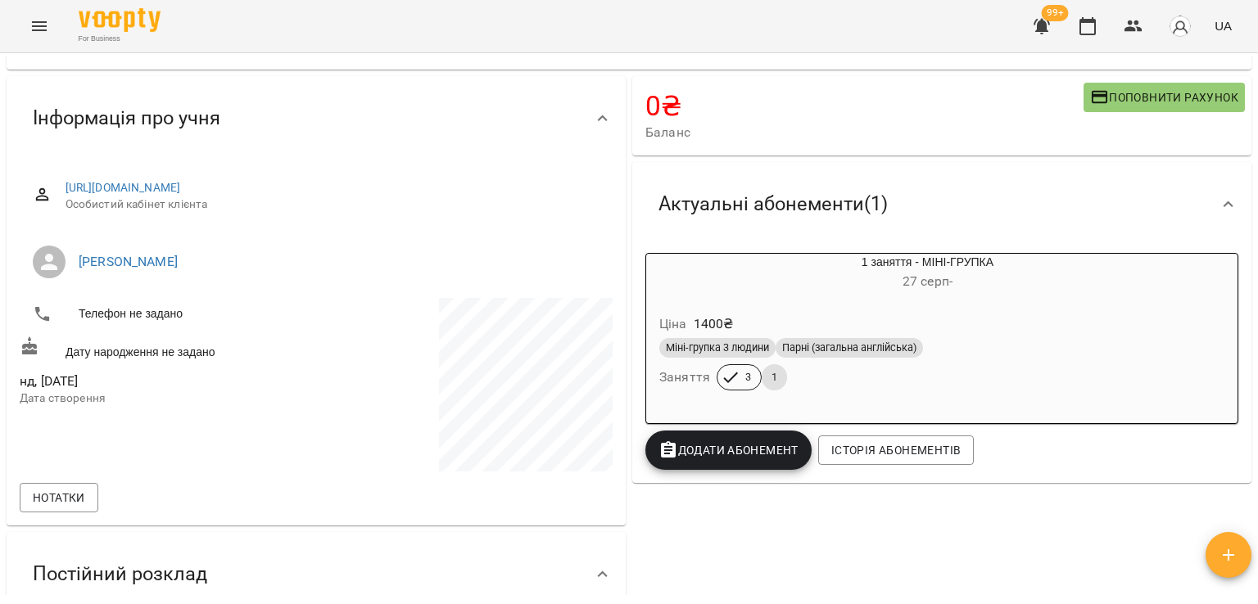
scroll to position [0, 0]
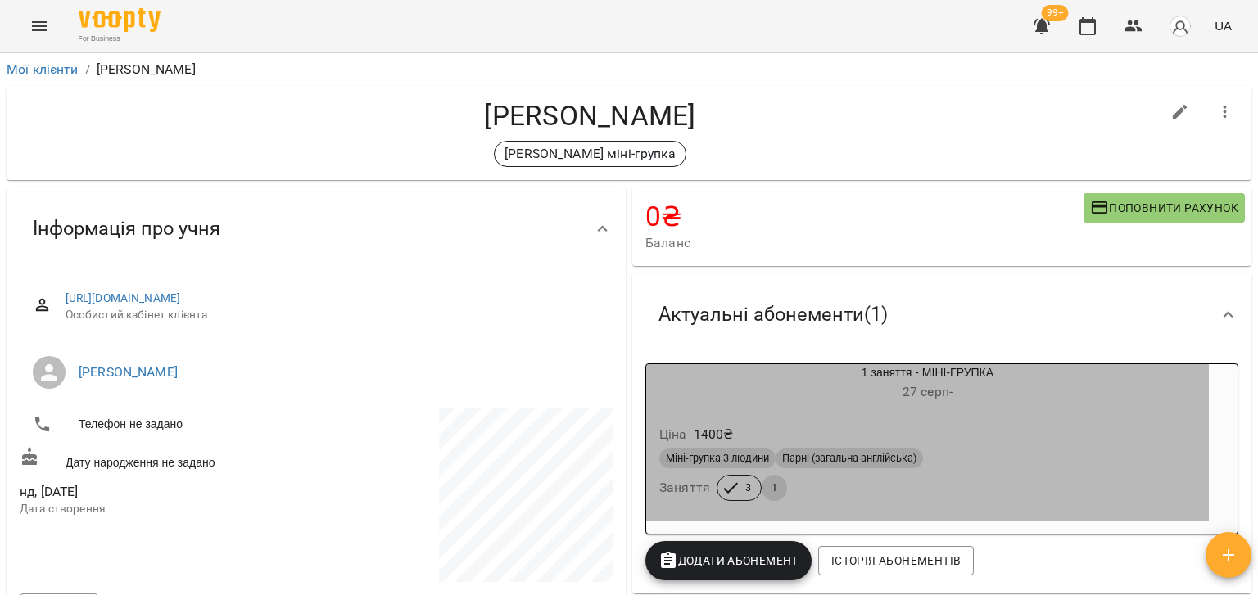
click at [862, 416] on div "Ціна 1400 ₴ Міні-групка 3 людини Парні (загальна англійська) Заняття 3 1" at bounding box center [927, 465] width 563 height 111
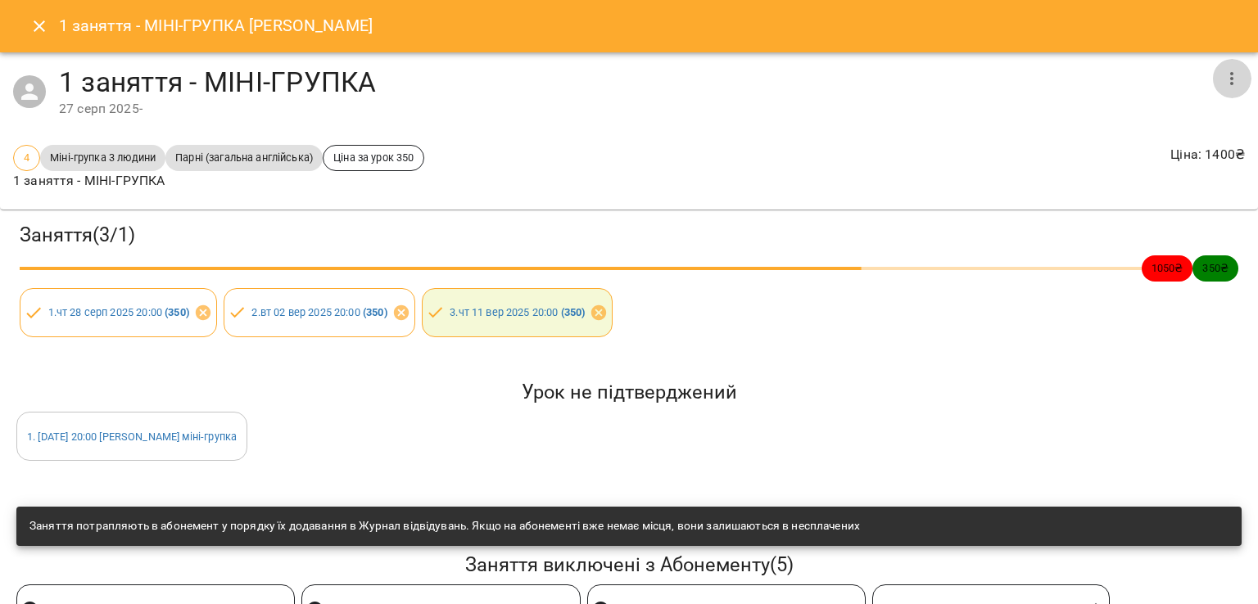
click at [1221, 67] on button "button" at bounding box center [1231, 78] width 39 height 39
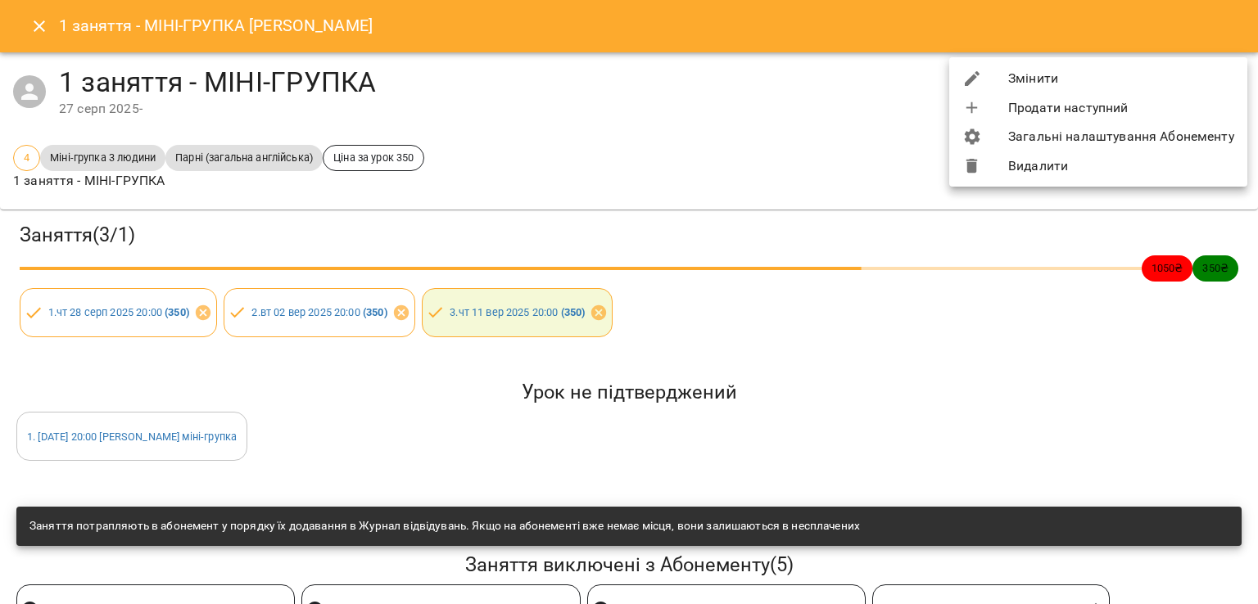
click at [1187, 75] on li "Змінити" at bounding box center [1098, 78] width 298 height 29
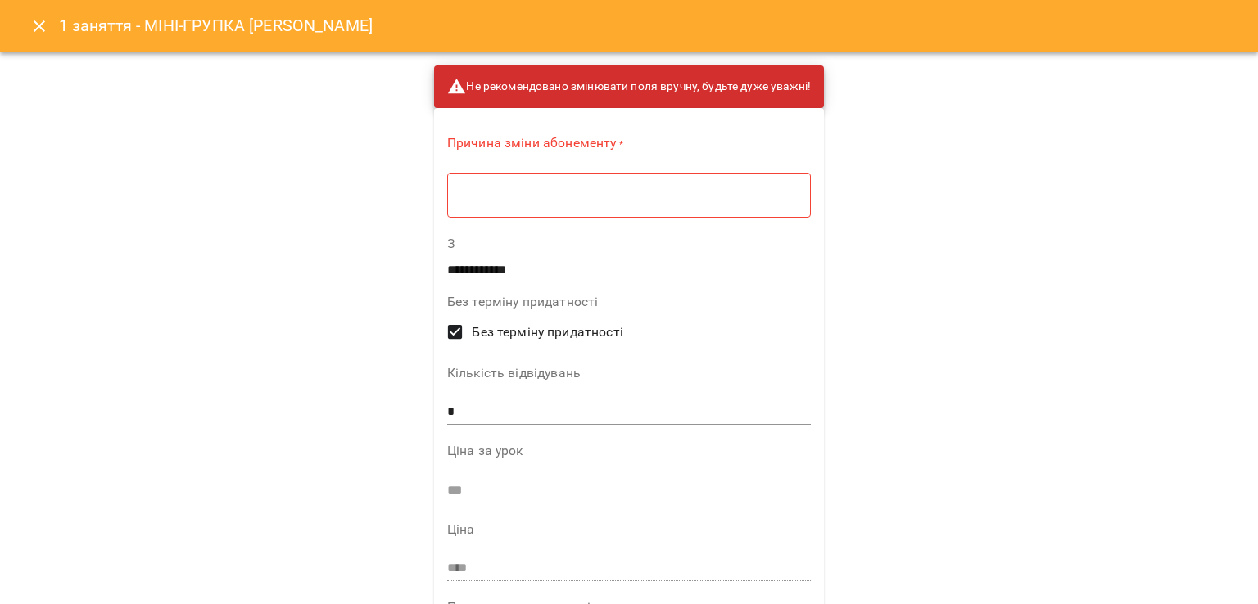
click at [661, 204] on div "* ​" at bounding box center [629, 195] width 364 height 46
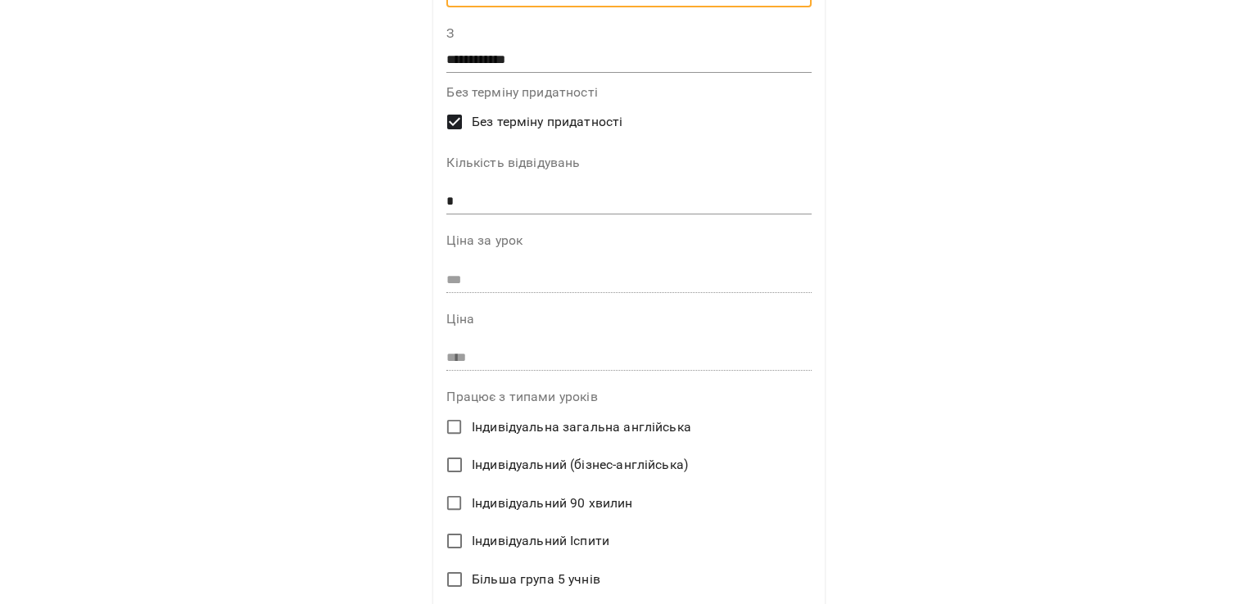
scroll to position [505, 0]
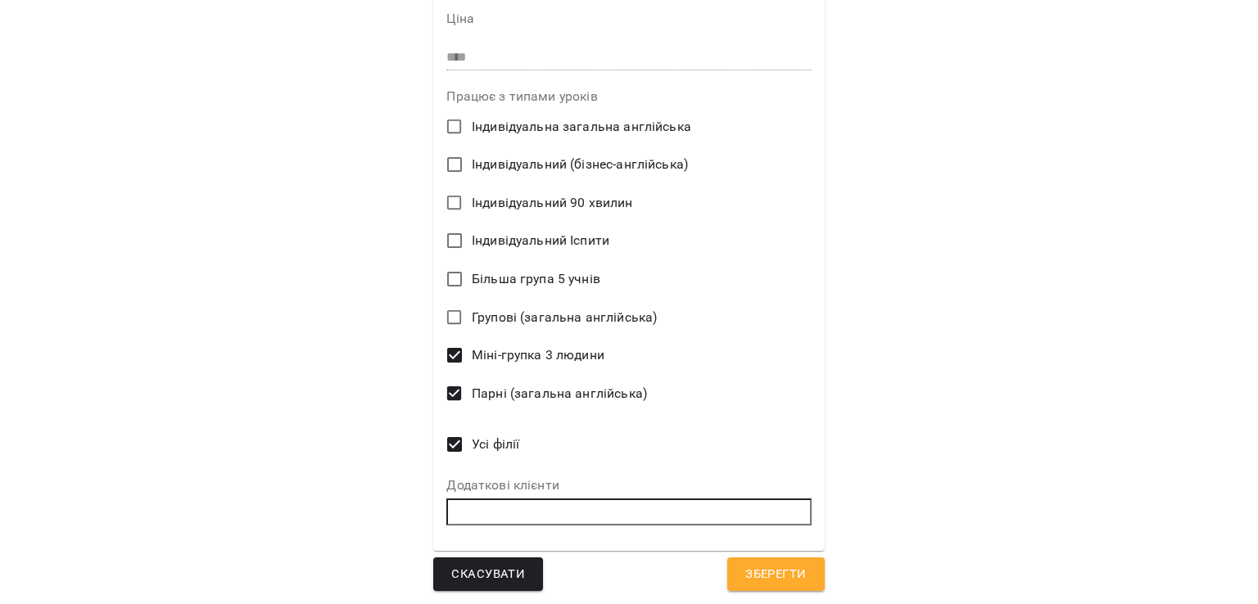
type textarea "*"
click at [780, 568] on span "Зберегти" at bounding box center [775, 574] width 61 height 21
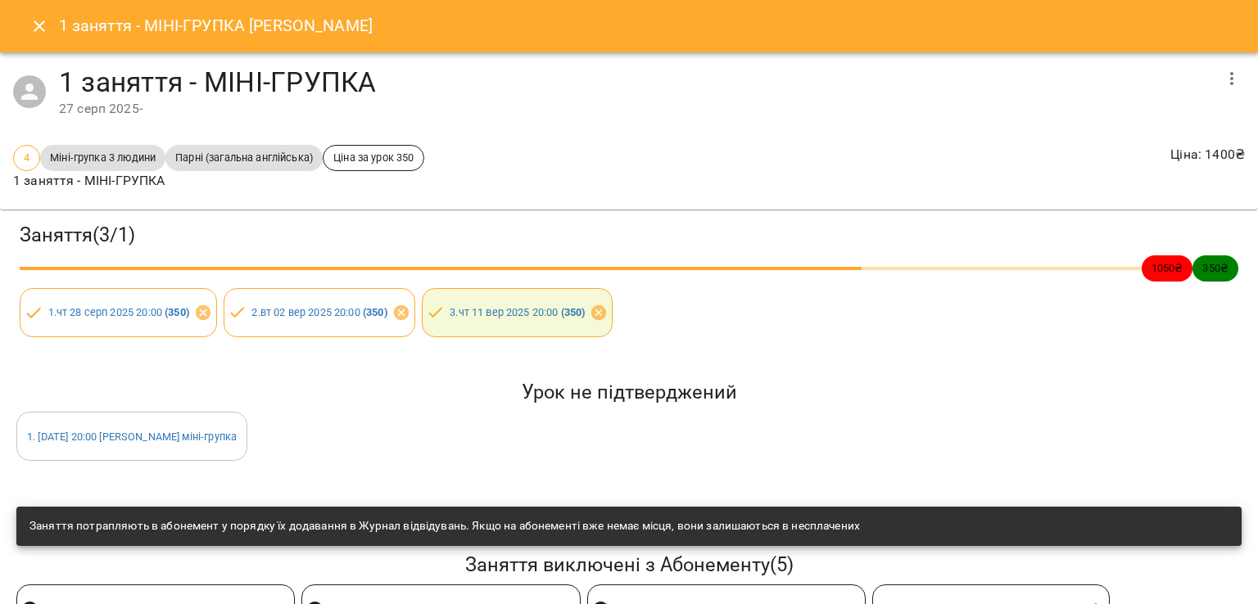
click at [47, 26] on icon "Close" at bounding box center [39, 26] width 20 height 20
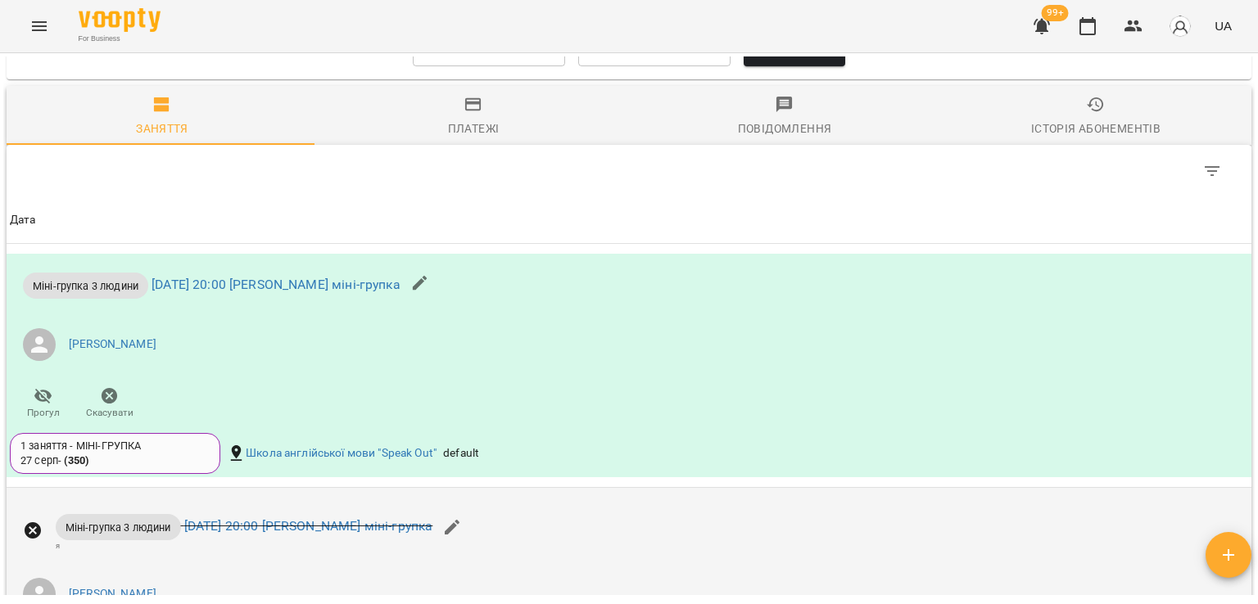
scroll to position [901, 0]
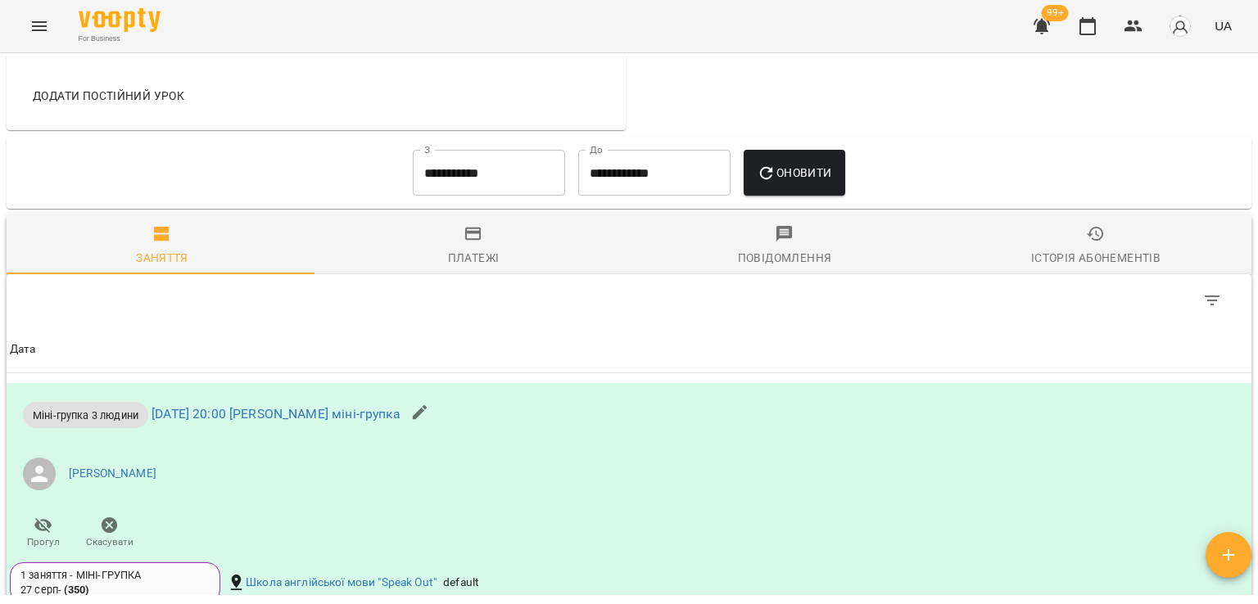
click at [504, 242] on span "Платежі" at bounding box center [474, 246] width 292 height 44
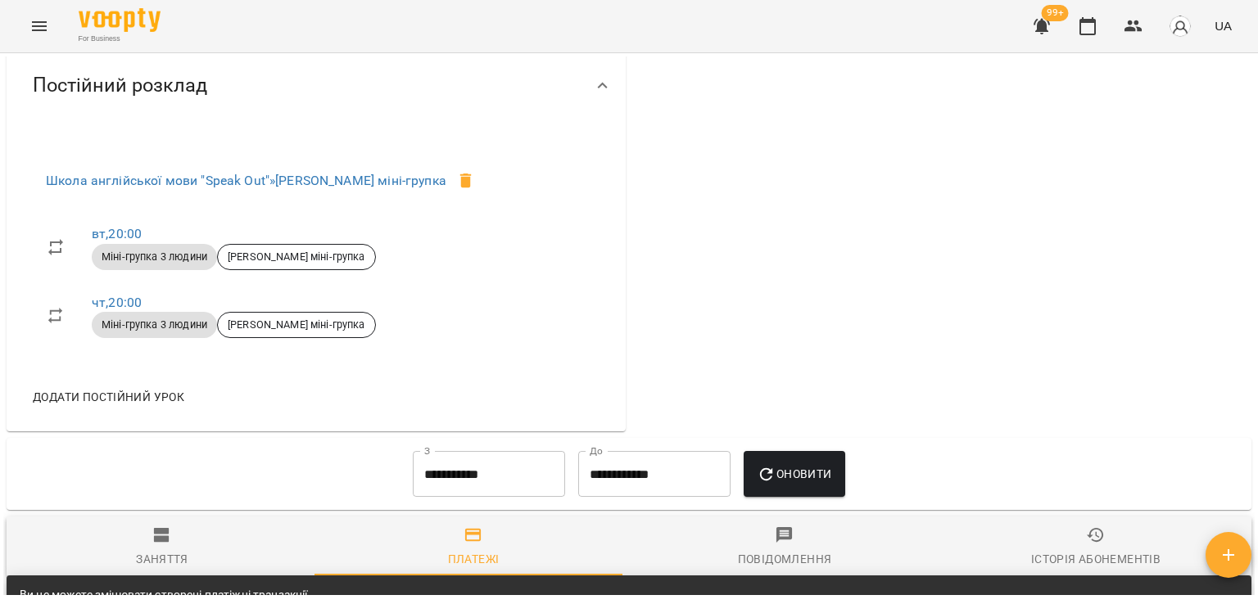
scroll to position [775, 0]
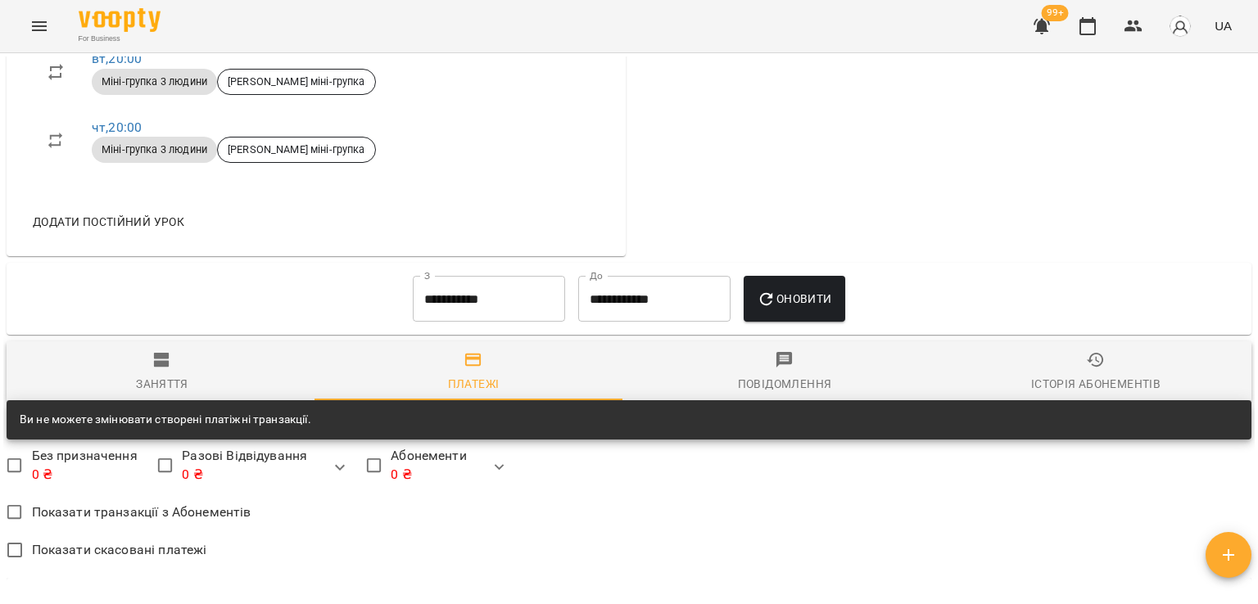
click at [479, 321] on input "**********" at bounding box center [489, 299] width 152 height 46
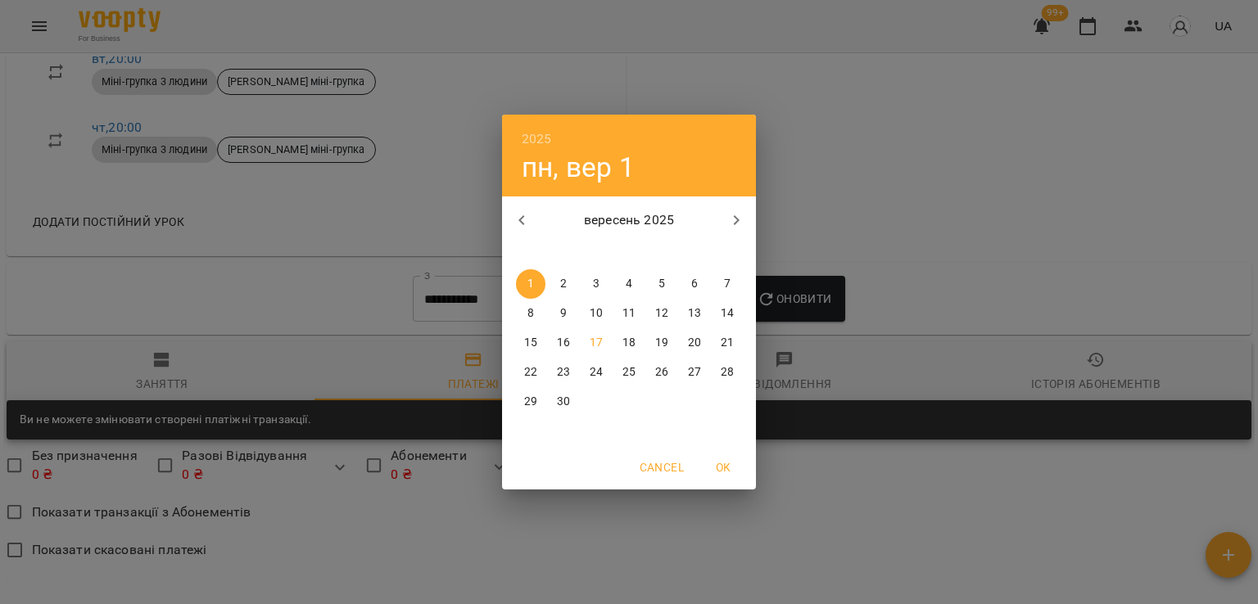
click at [527, 239] on div "вересень 2025" at bounding box center [629, 220] width 254 height 39
click at [527, 228] on icon "button" at bounding box center [522, 220] width 20 height 20
click at [527, 399] on p "25" at bounding box center [530, 402] width 13 height 16
type input "**********"
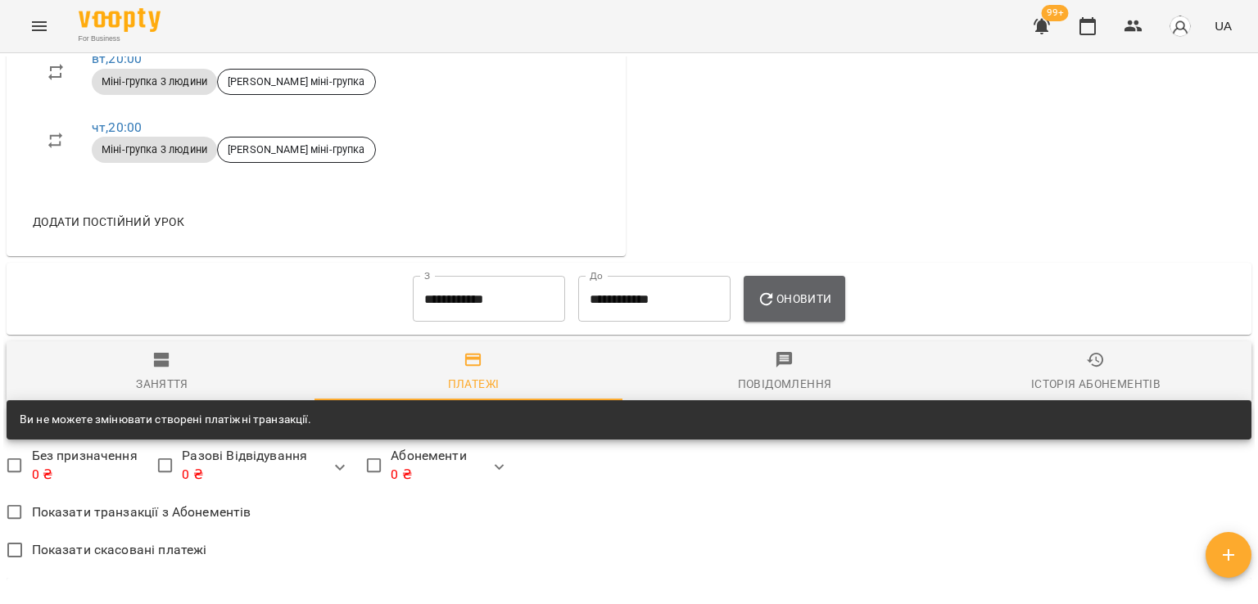
click at [796, 308] on span "Оновити" at bounding box center [794, 299] width 75 height 20
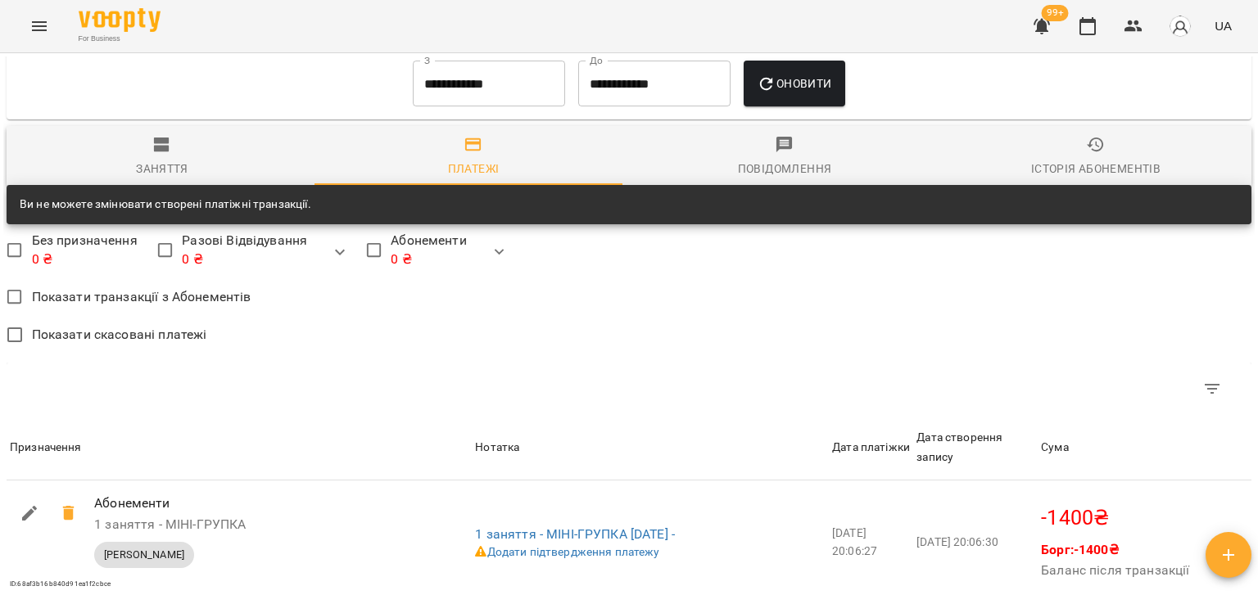
scroll to position [1266, 0]
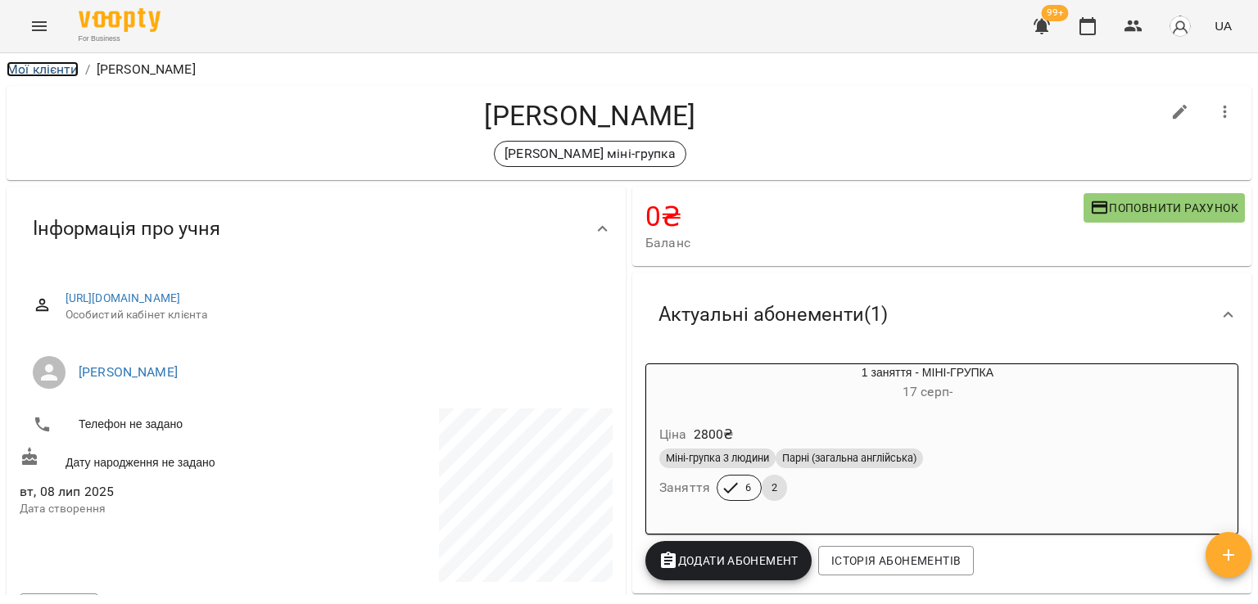
click at [70, 76] on link "Мої клієнти" at bounding box center [43, 69] width 72 height 16
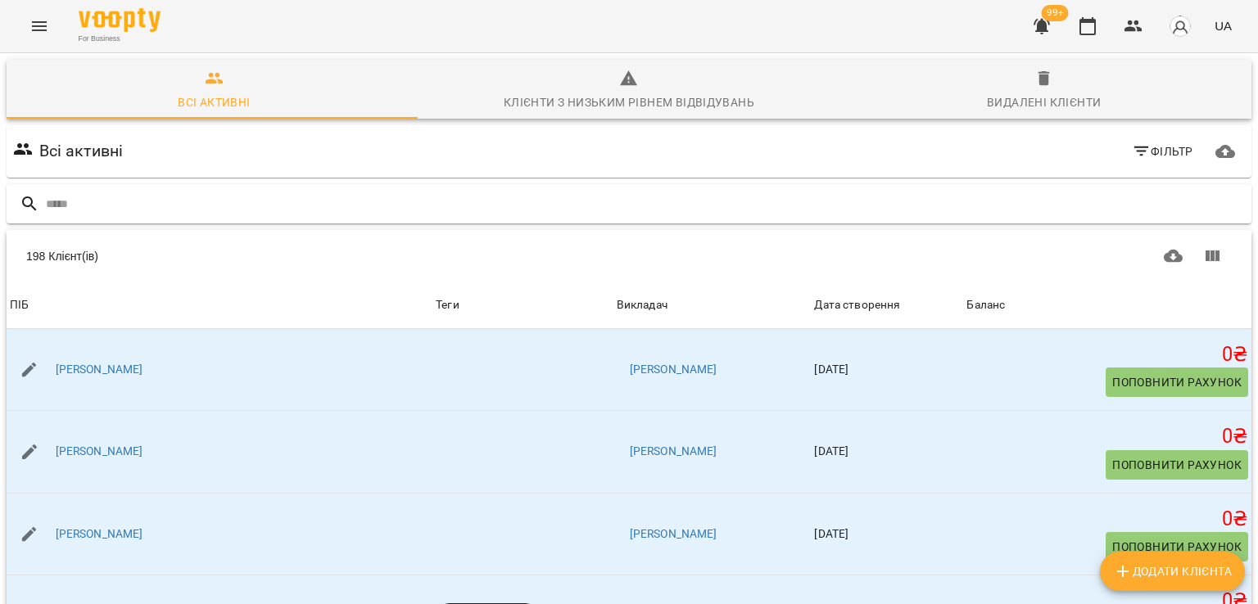
click at [157, 210] on input "text" at bounding box center [645, 204] width 1199 height 27
click at [1054, 39] on button "button" at bounding box center [1041, 26] width 39 height 39
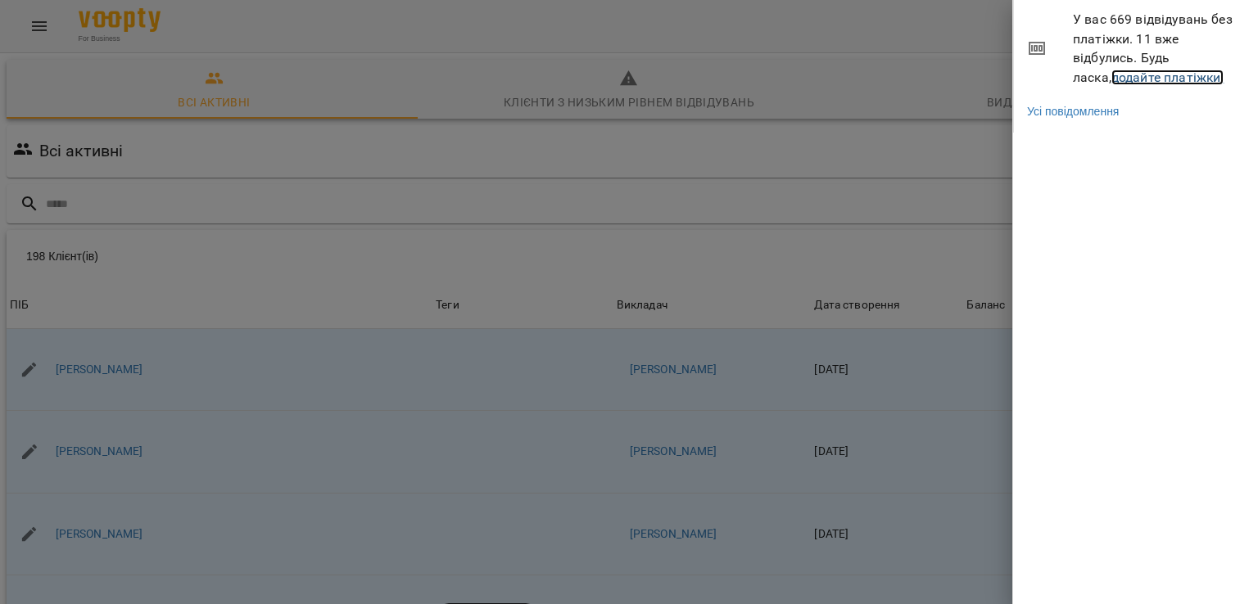
click at [1111, 83] on link "додайте платіжки!" at bounding box center [1167, 78] width 113 height 16
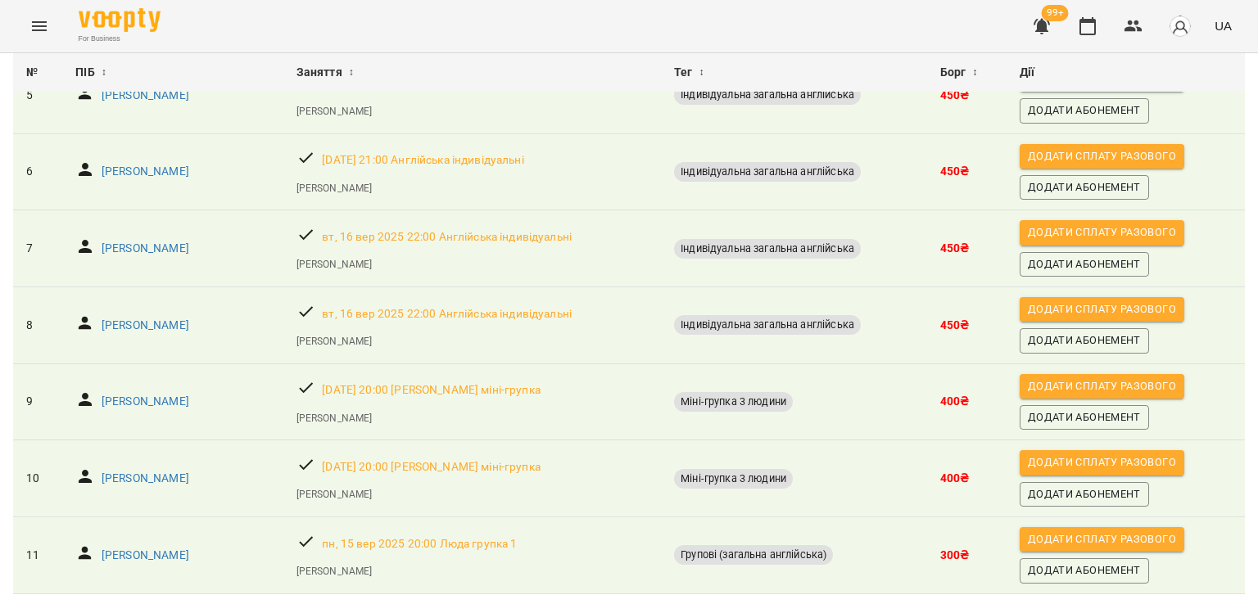
scroll to position [520, 0]
click at [152, 318] on p "Галина Резніченко" at bounding box center [146, 326] width 88 height 16
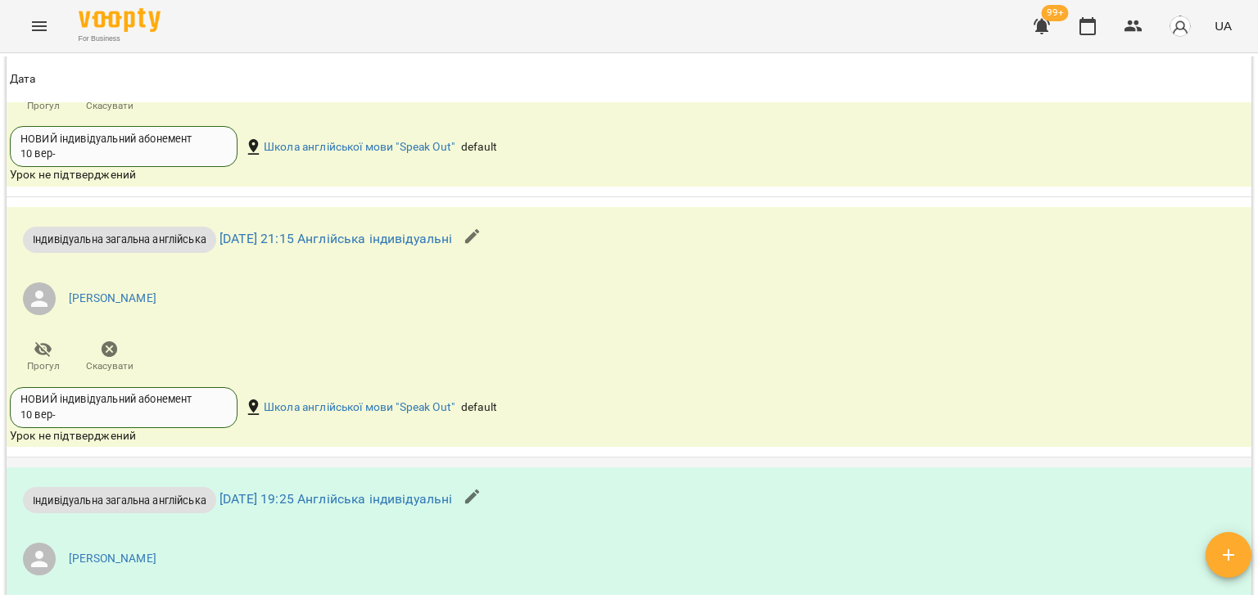
scroll to position [1392, 0]
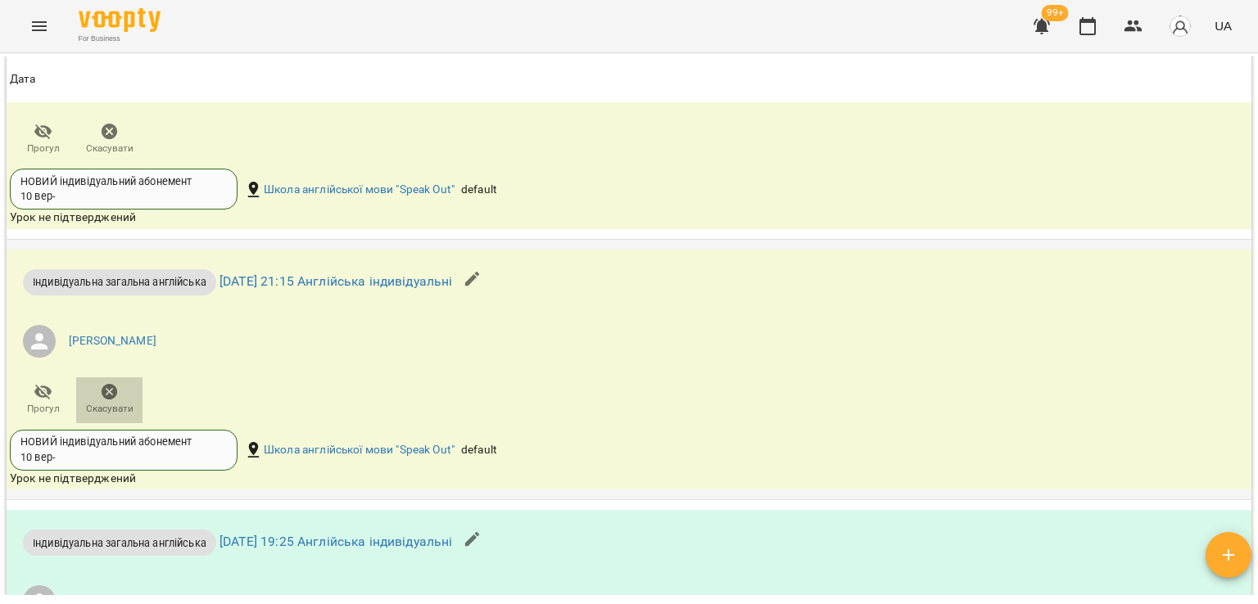
click at [103, 396] on icon "button" at bounding box center [110, 392] width 16 height 16
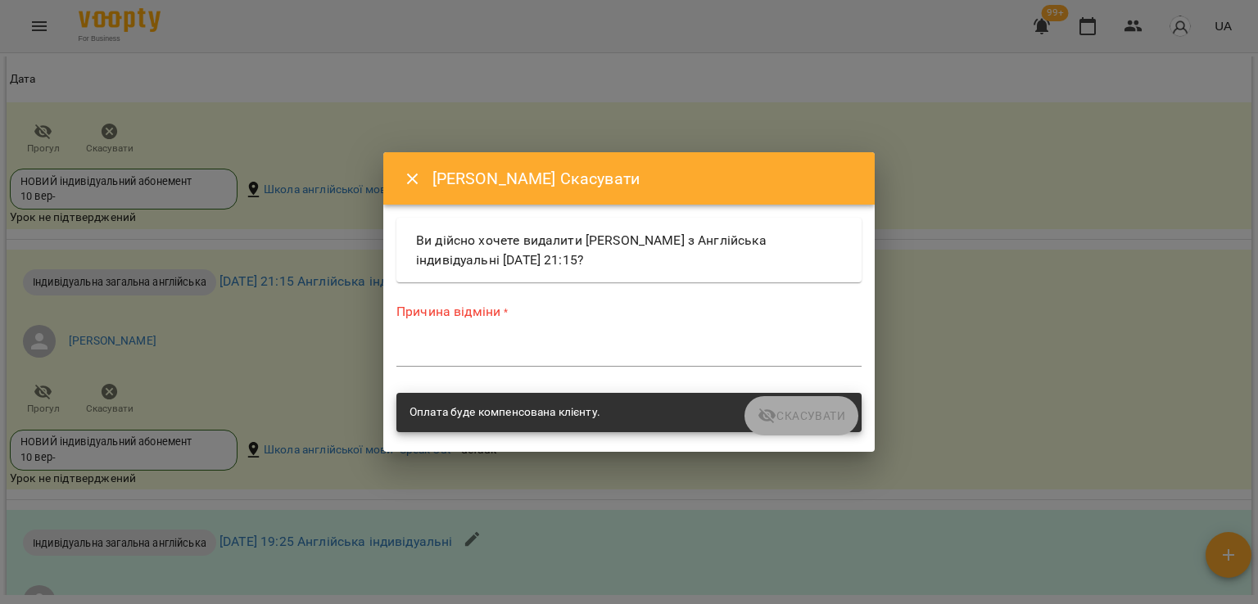
click at [662, 355] on textarea at bounding box center [628, 354] width 465 height 16
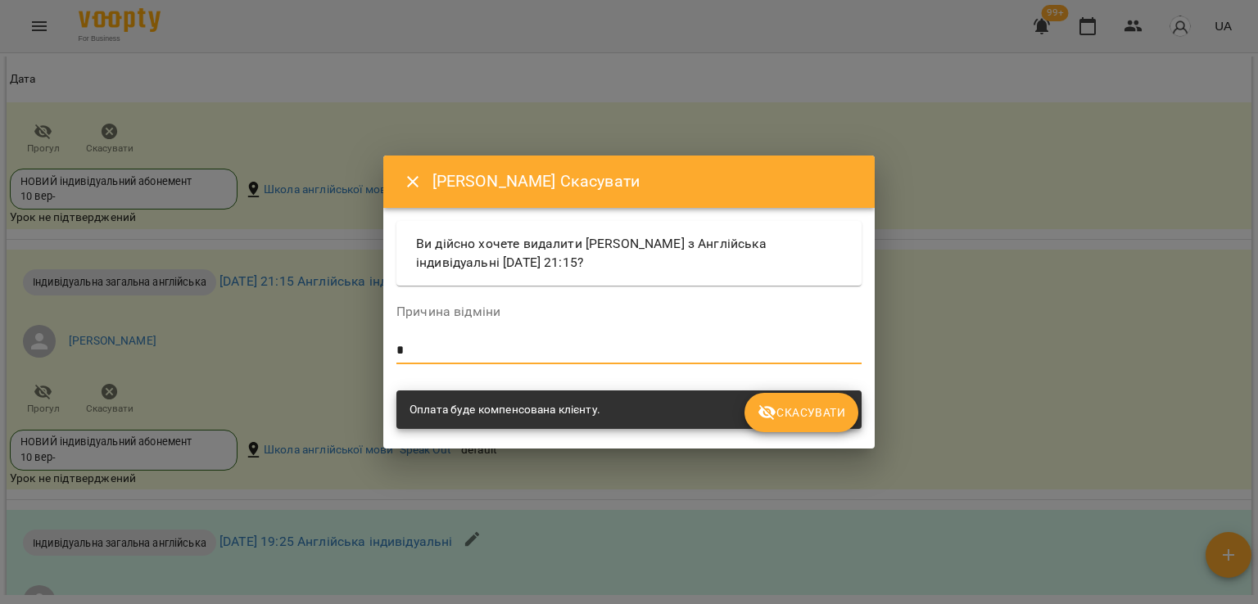
type textarea "*"
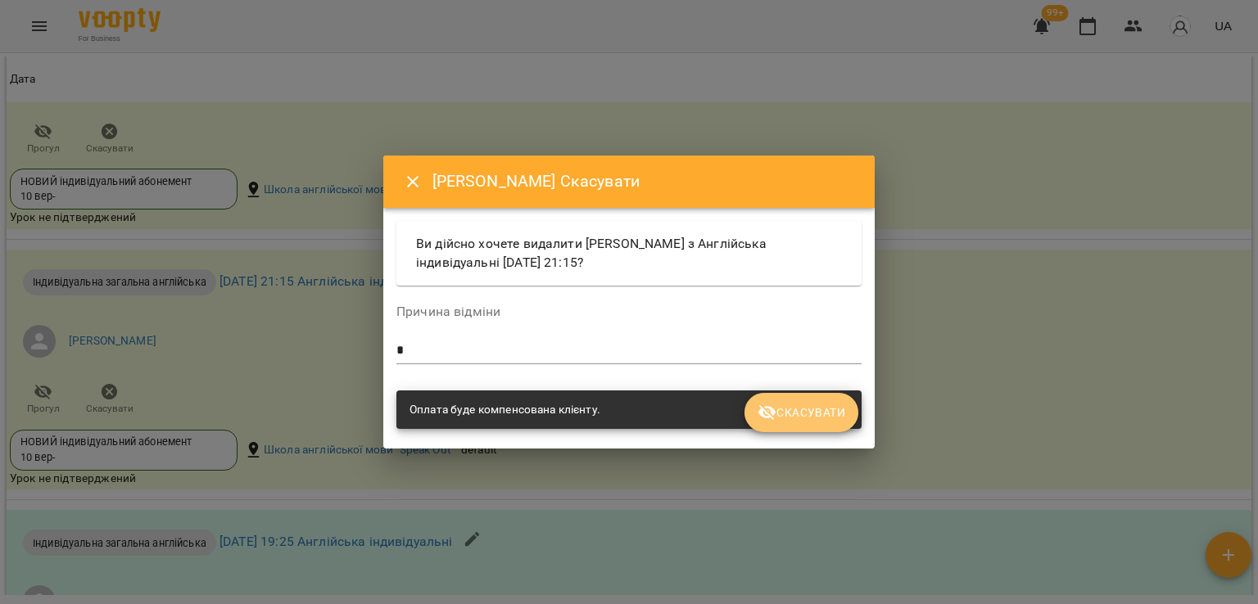
click at [841, 419] on span "Скасувати" at bounding box center [802, 413] width 88 height 20
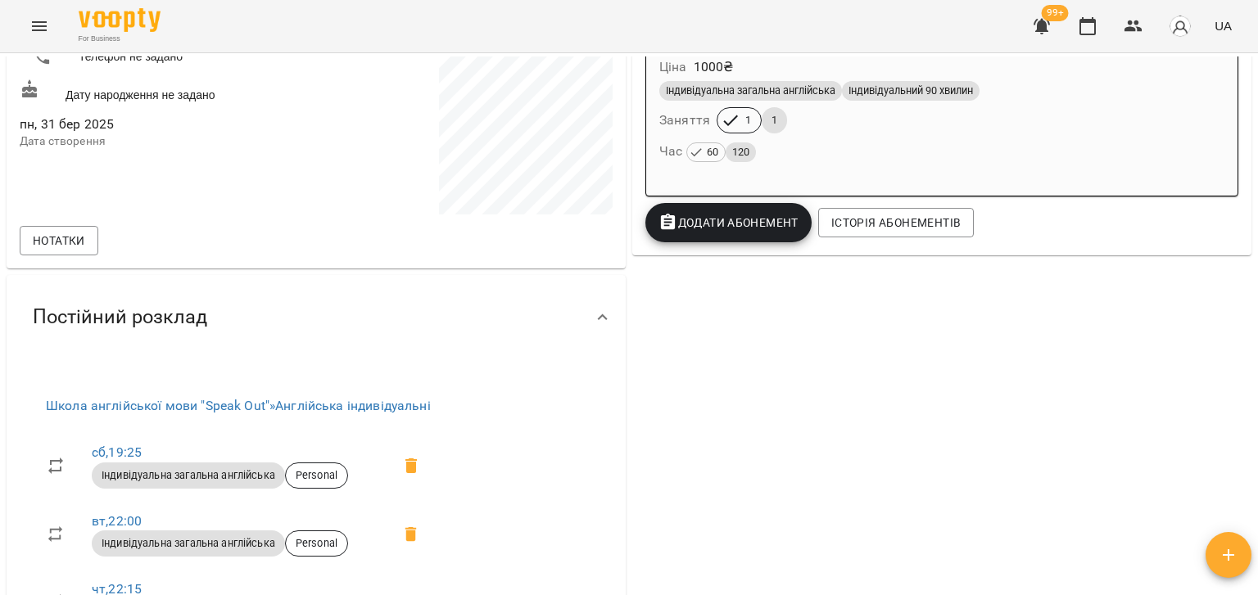
scroll to position [82, 0]
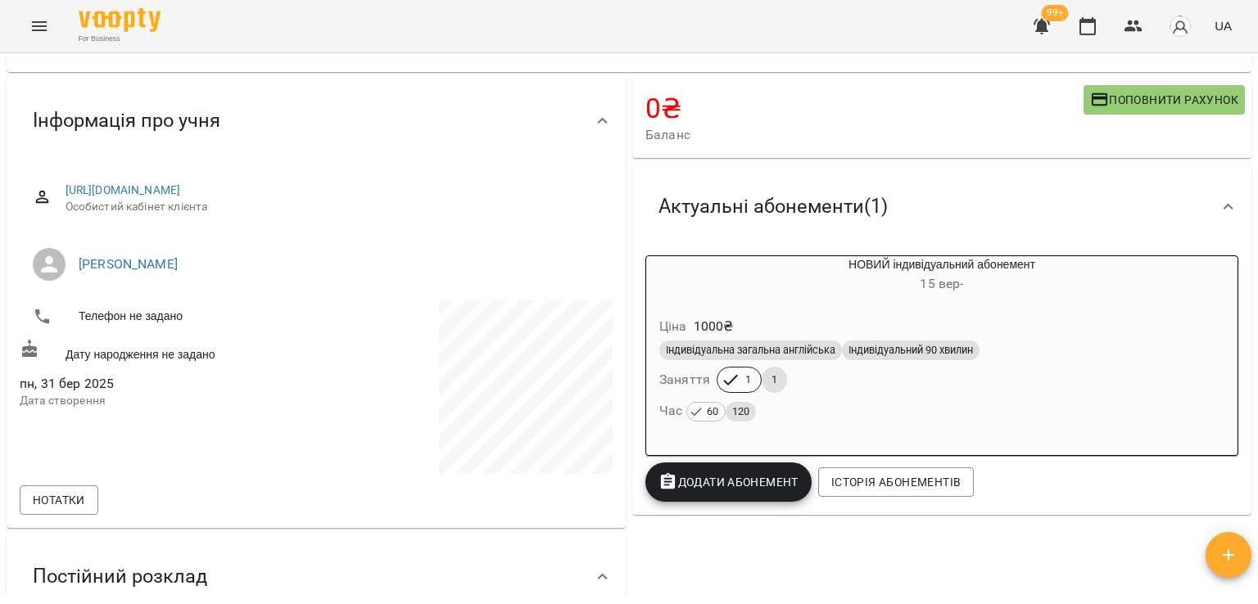
click at [869, 327] on div "Ціна 1000 ₴" at bounding box center [942, 326] width 572 height 29
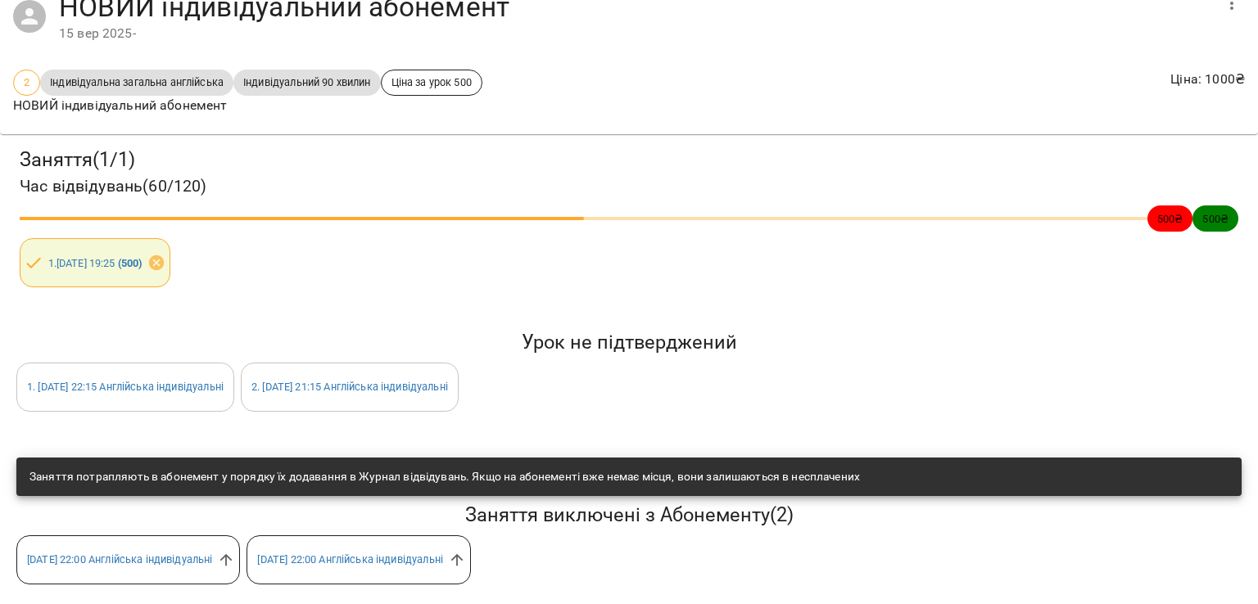
scroll to position [0, 0]
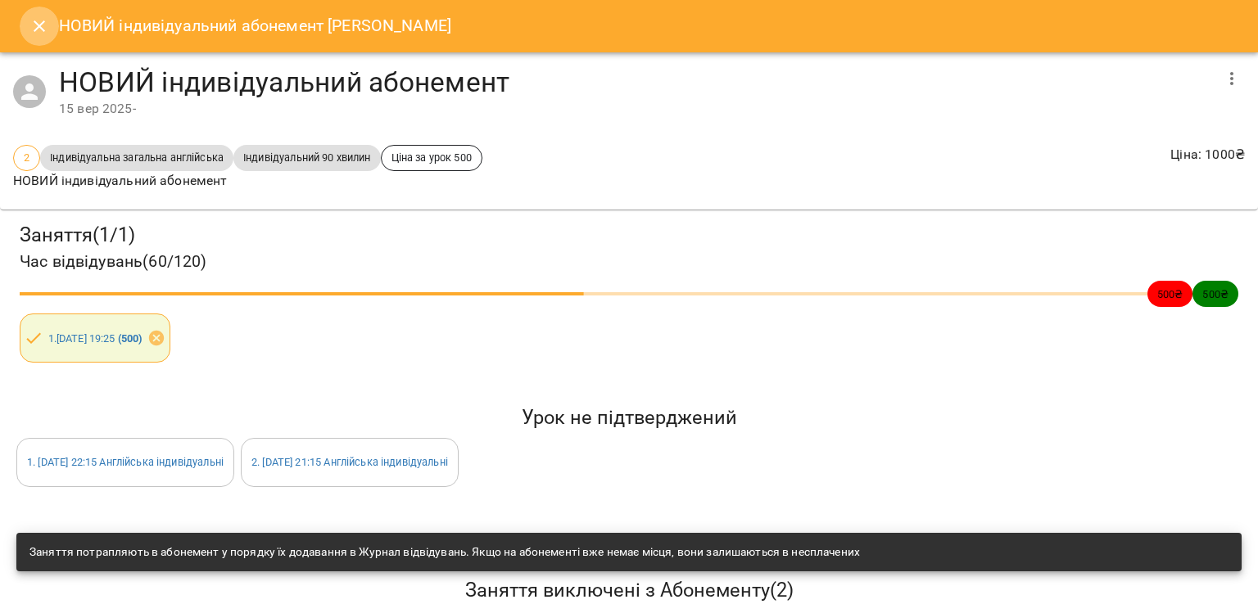
click at [45, 28] on icon "Close" at bounding box center [39, 26] width 20 height 20
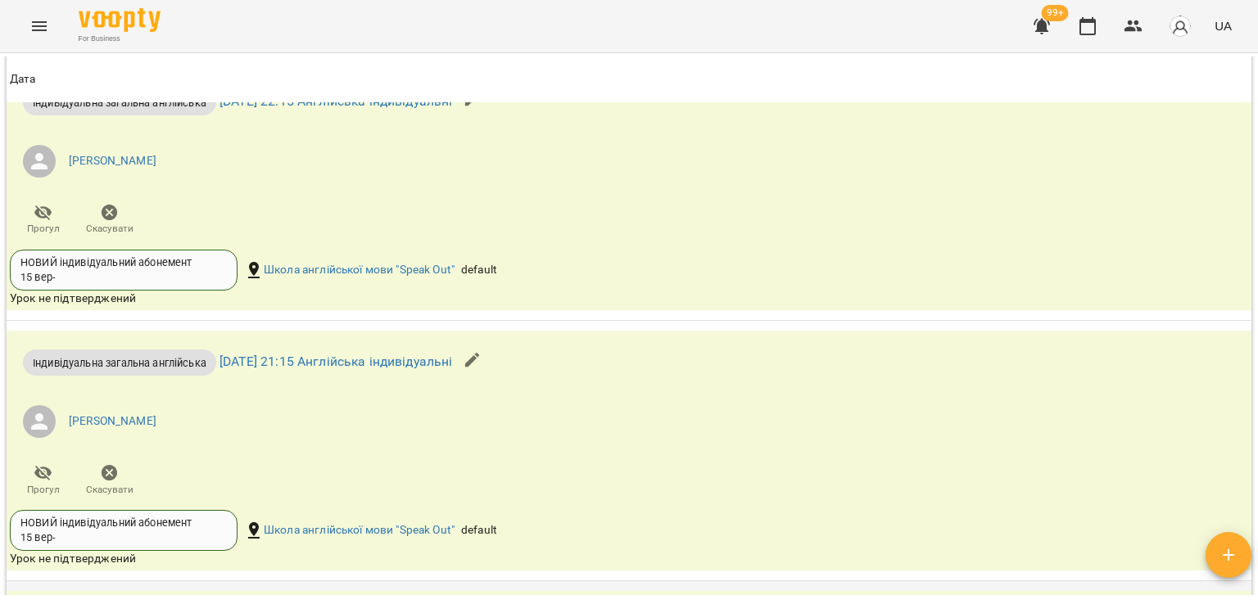
scroll to position [2211, 0]
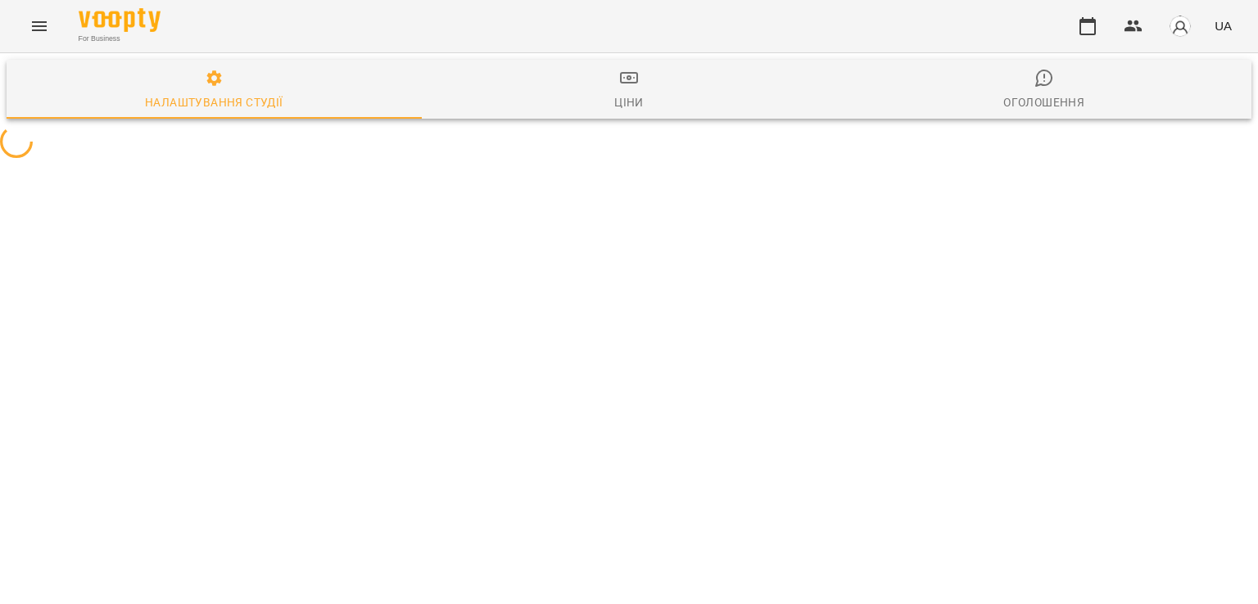
select select "**"
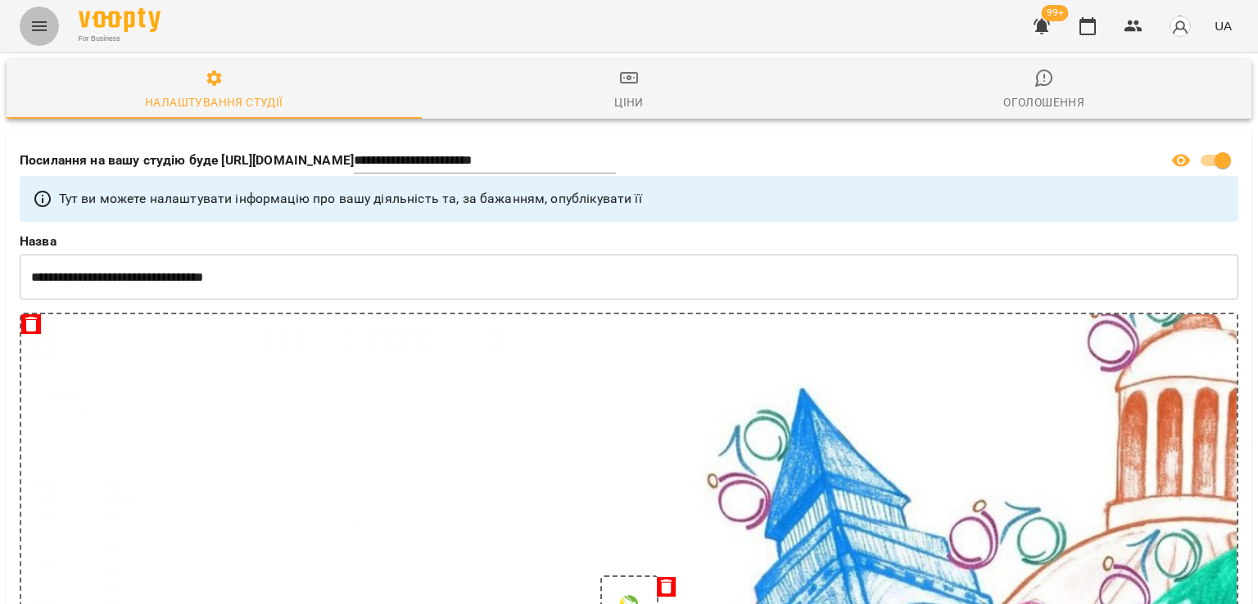
click at [38, 27] on icon "Menu" at bounding box center [39, 26] width 20 height 20
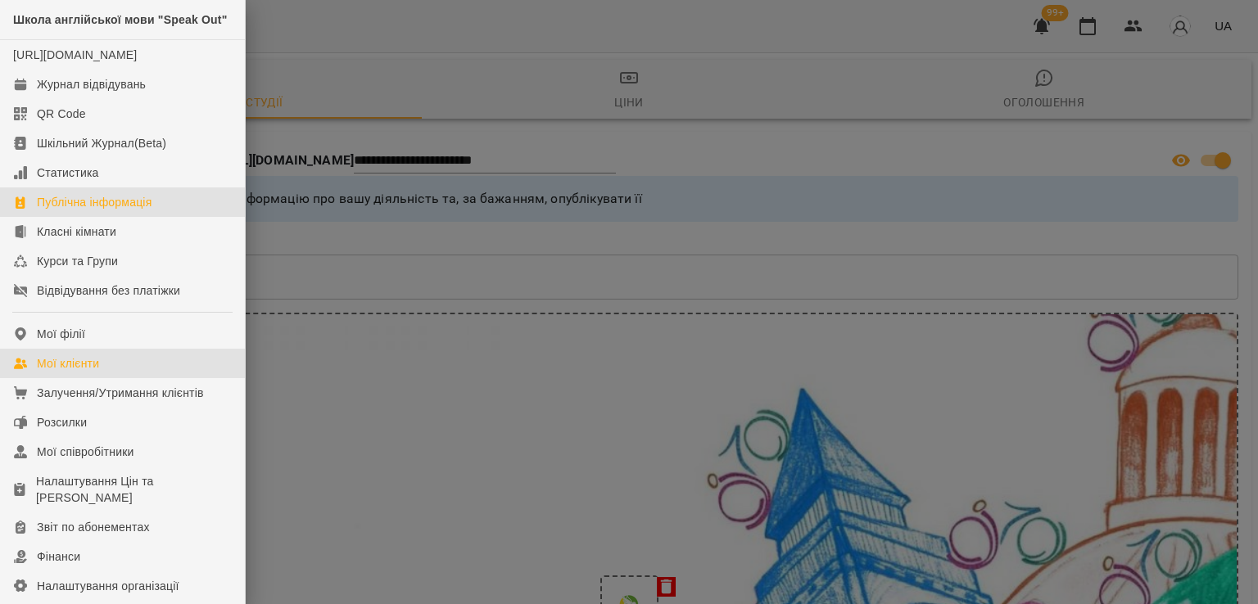
click at [76, 372] on div "Мої клієнти" at bounding box center [68, 363] width 62 height 16
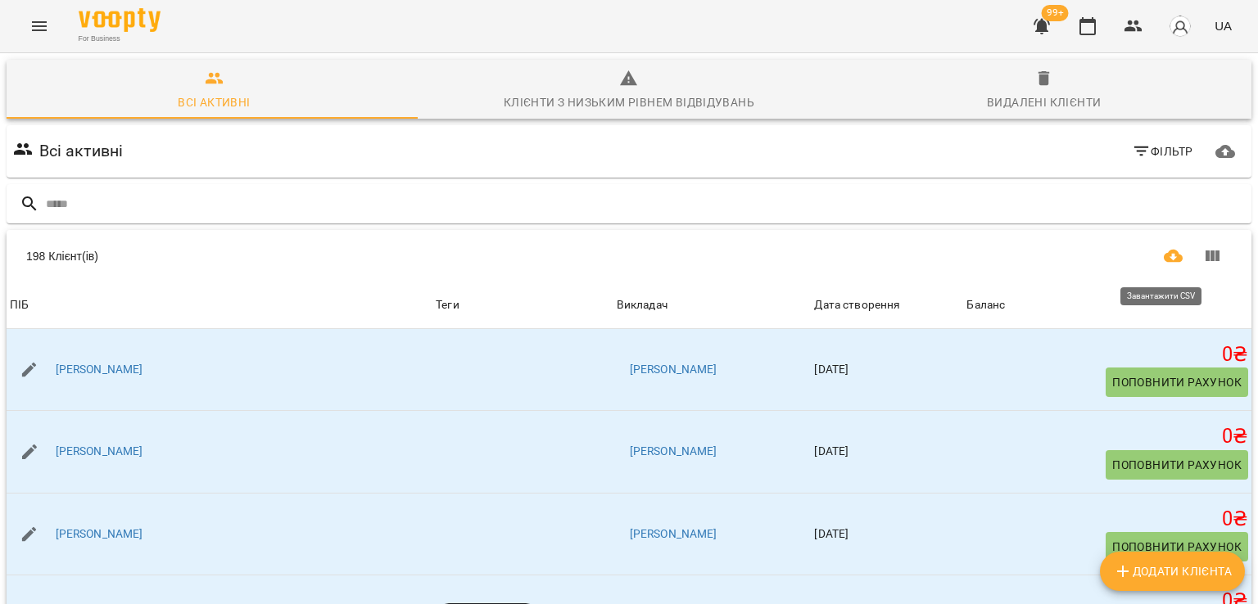
click at [1154, 256] on button "Завантажити CSV" at bounding box center [1173, 256] width 39 height 39
